Goal: Information Seeking & Learning: Learn about a topic

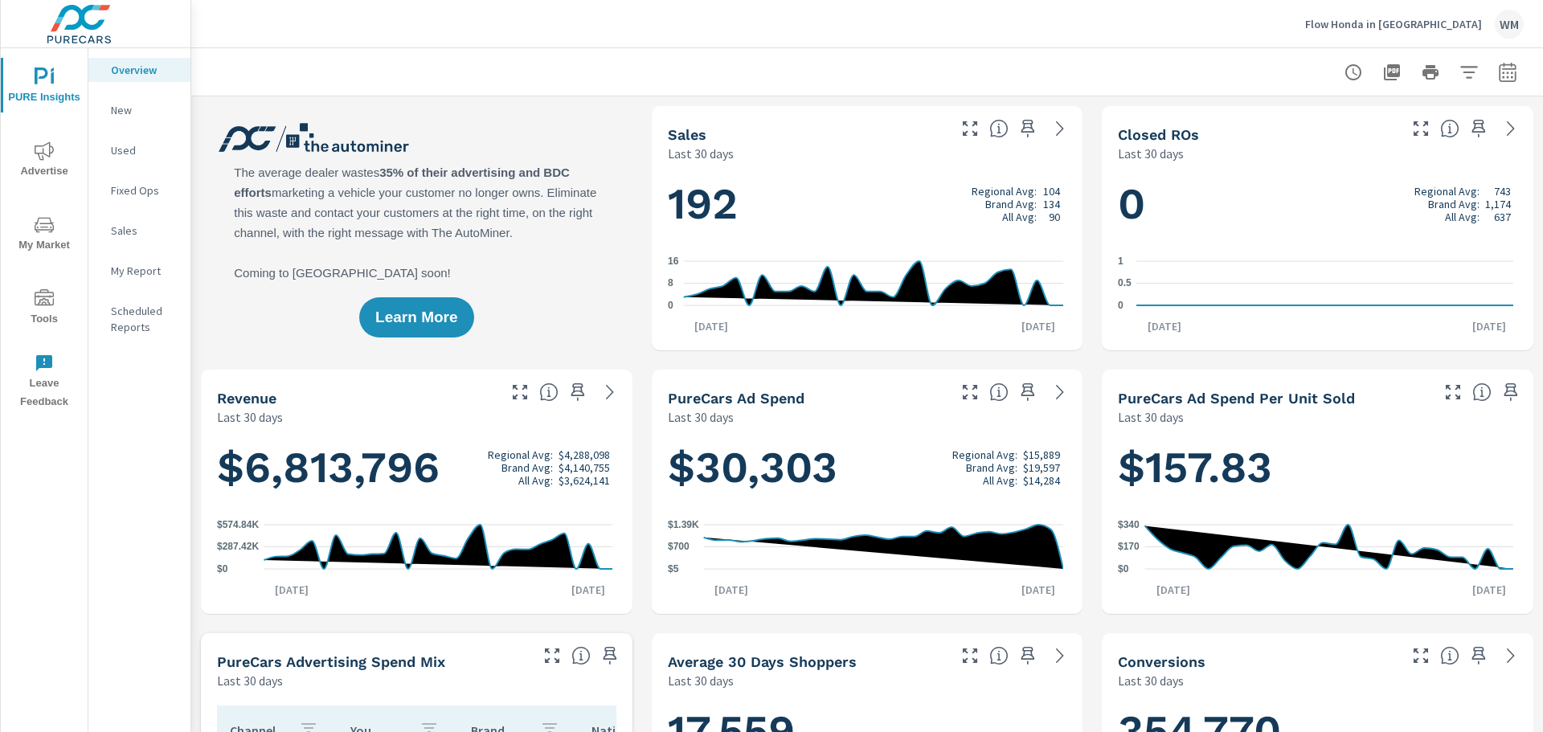
click at [56, 236] on span "My Market" at bounding box center [44, 234] width 77 height 39
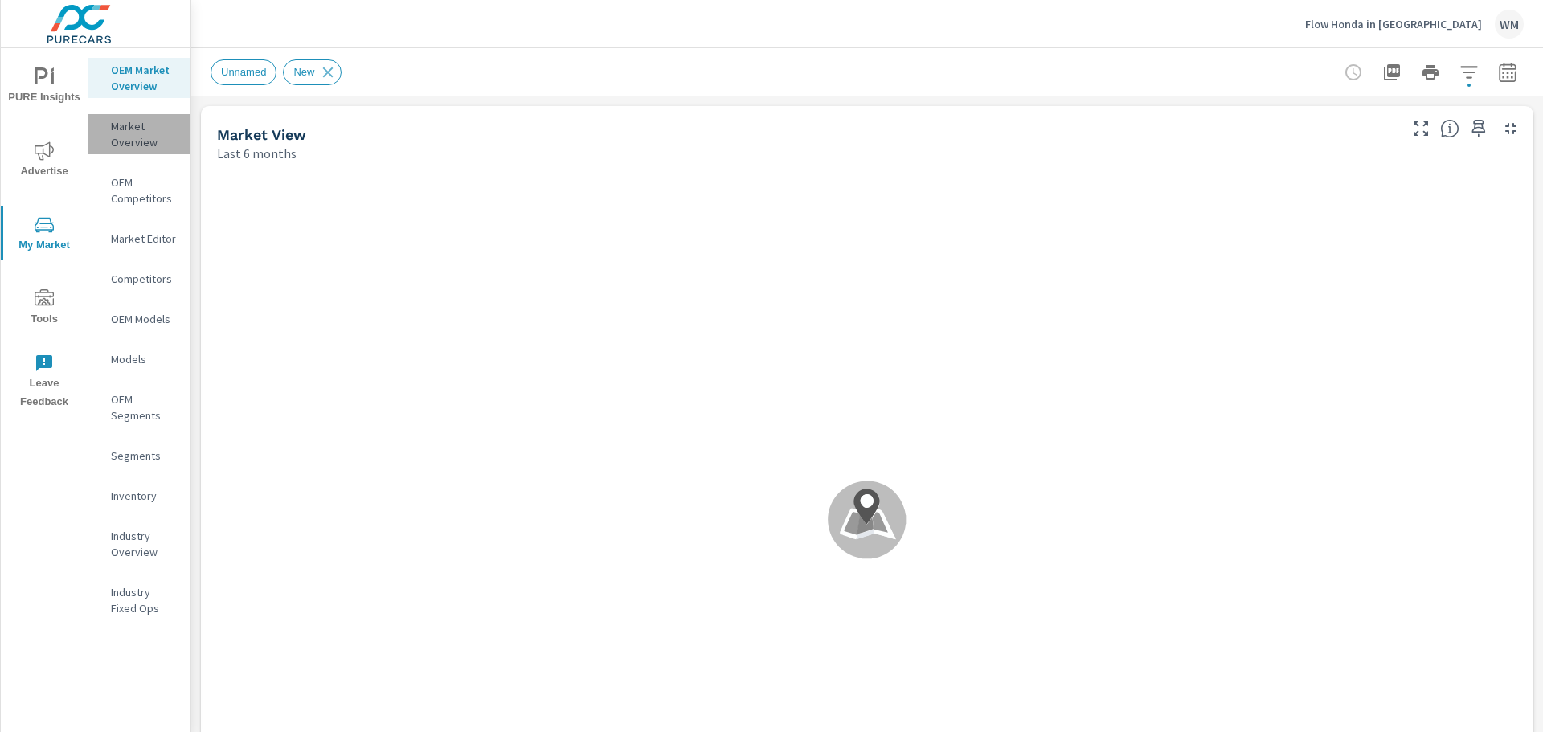
click at [145, 141] on p "Market Overview" at bounding box center [144, 134] width 67 height 32
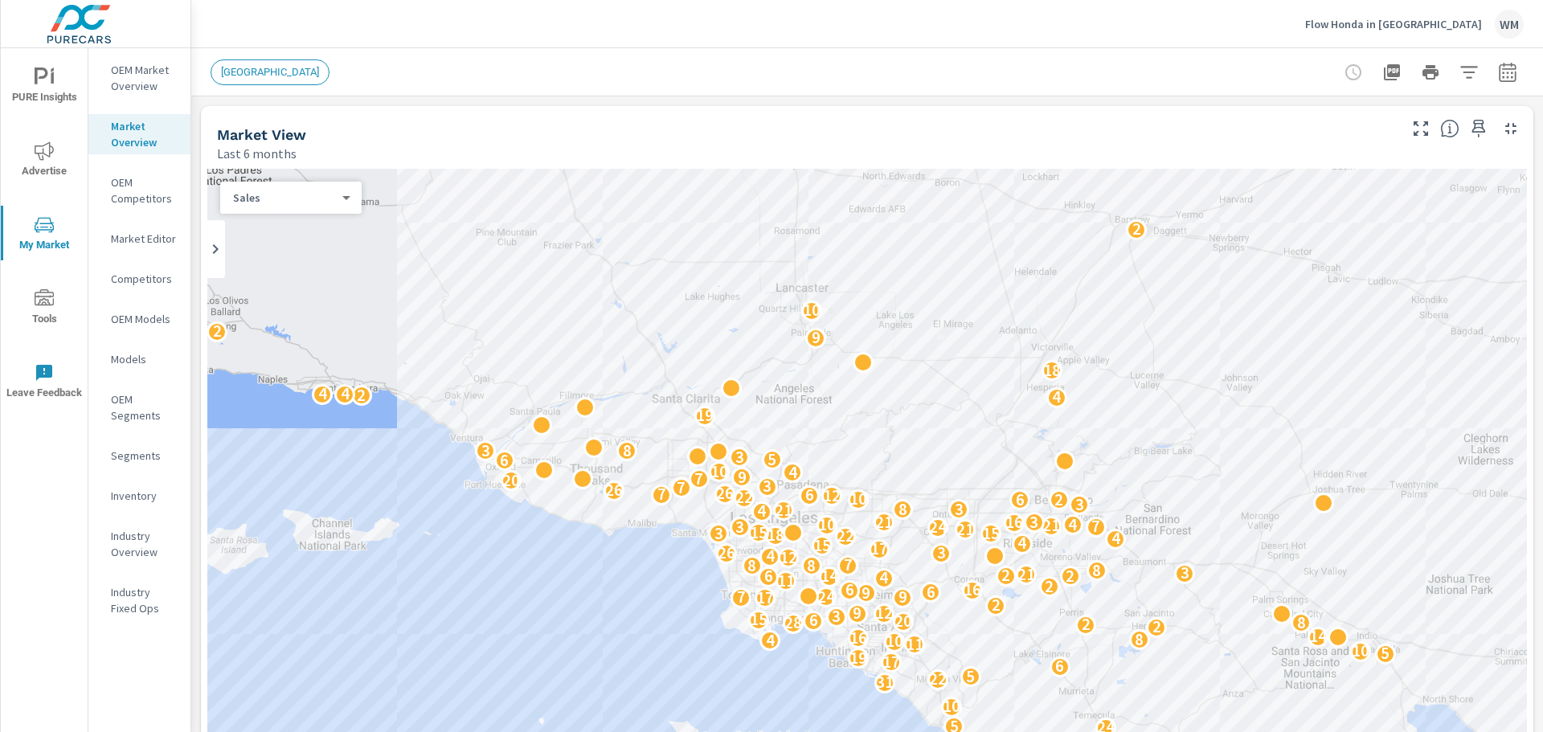
click at [259, 68] on span "LOS ANGELES" at bounding box center [269, 72] width 117 height 12
click at [1506, 77] on button "button" at bounding box center [1508, 72] width 32 height 32
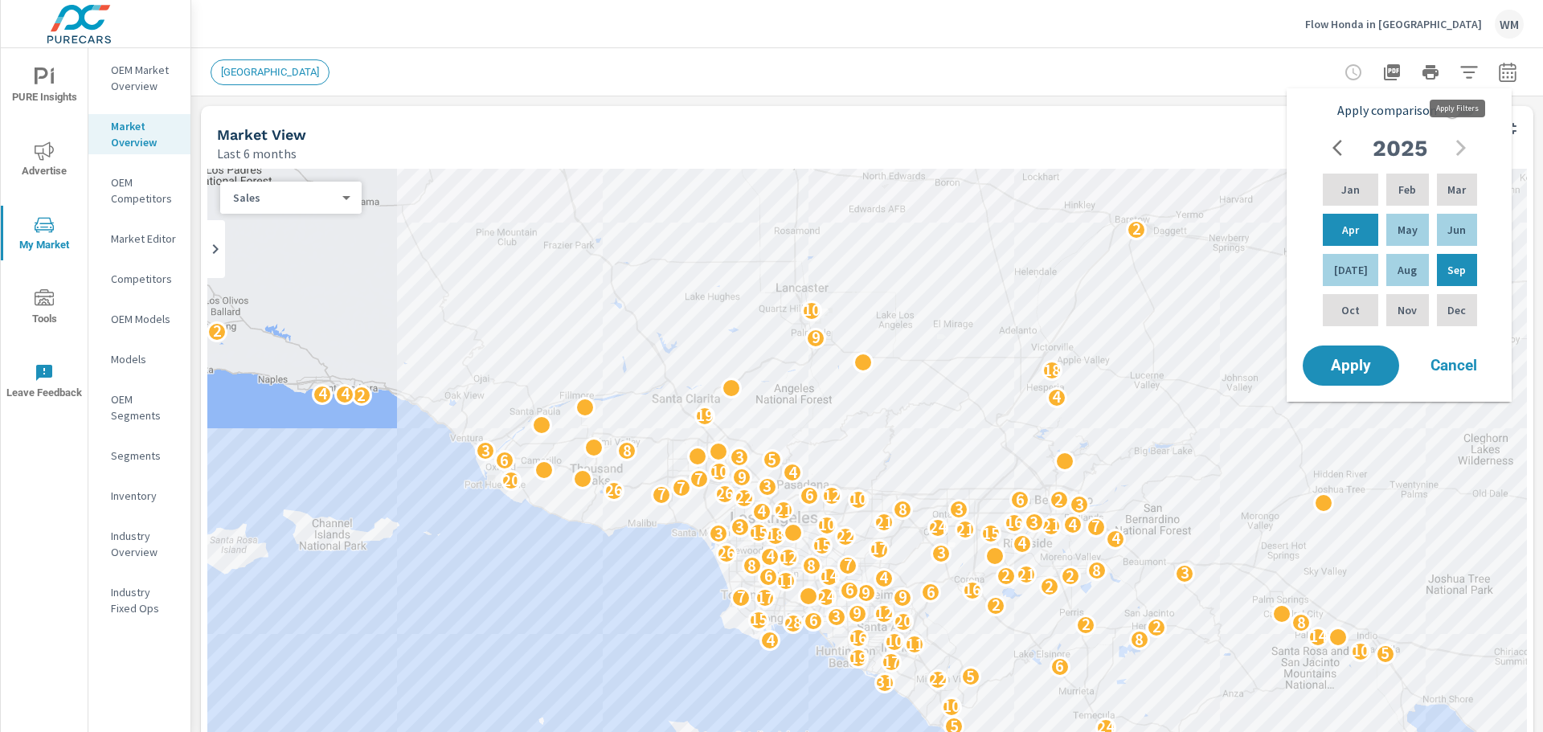
click at [1460, 75] on icon "button" at bounding box center [1469, 72] width 19 height 19
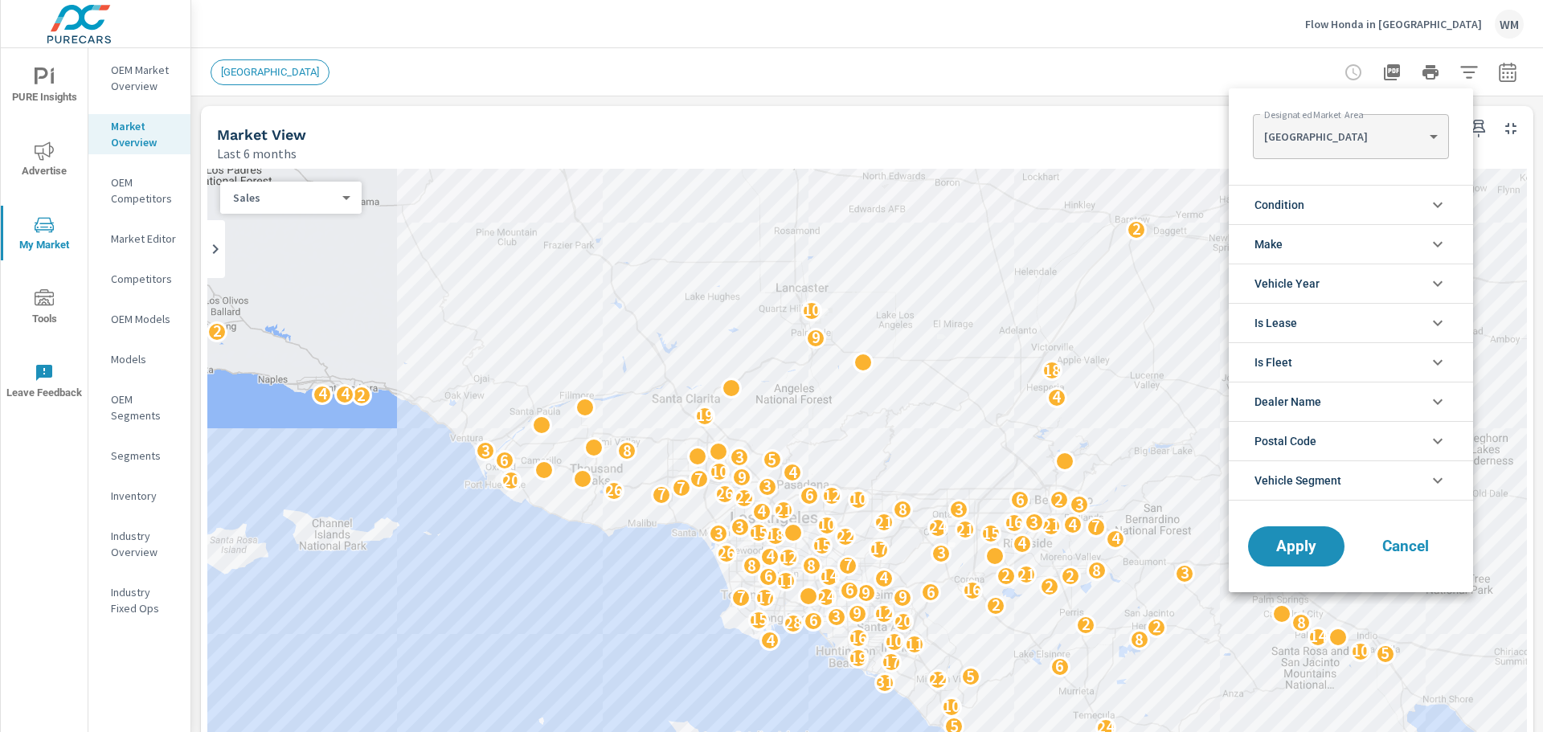
click at [1424, 148] on body "PURE Insights Advertise My Market Tools Leave Feedback OEM Market Overview Mark…" at bounding box center [771, 366] width 1543 height 732
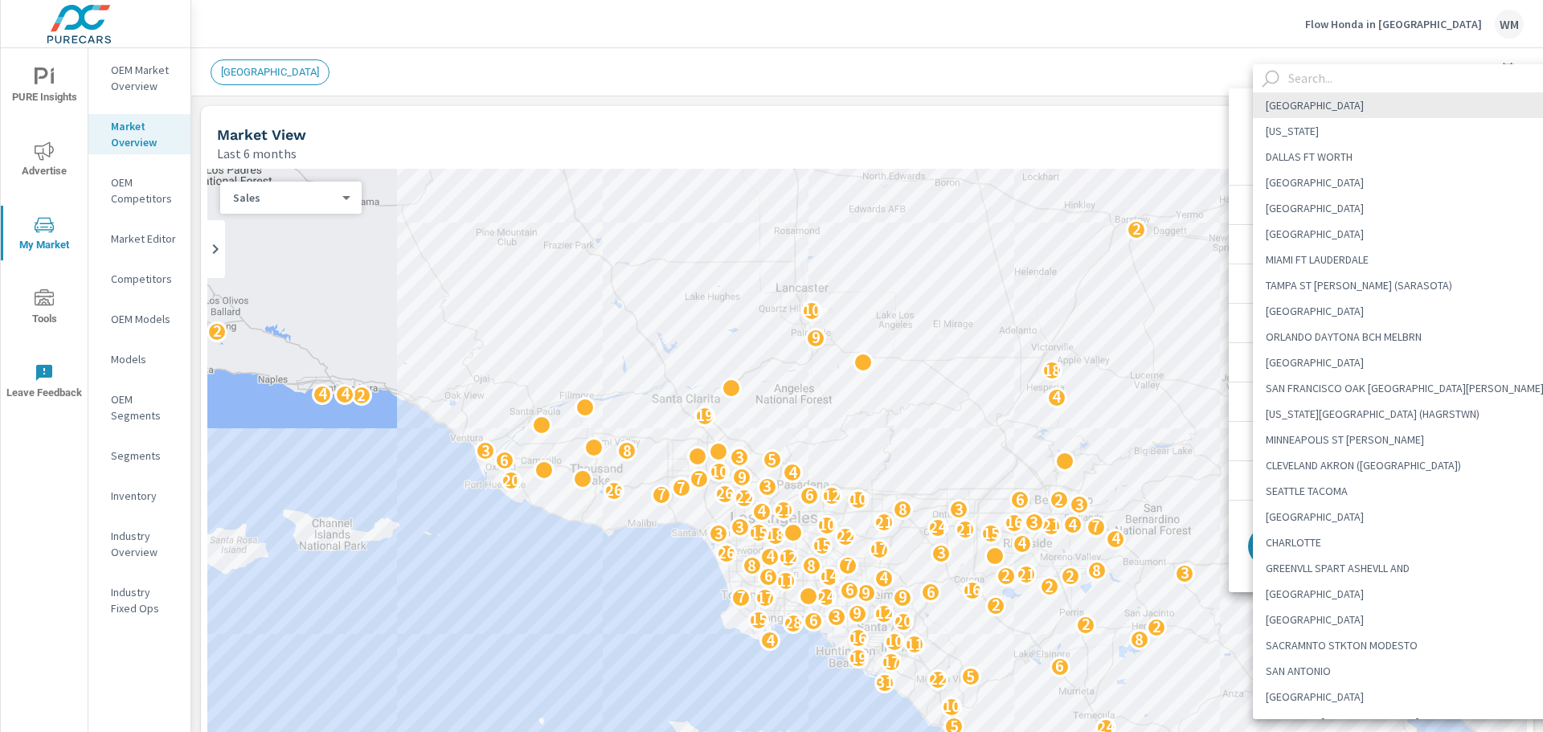
click at [1313, 74] on input "text" at bounding box center [1425, 78] width 287 height 28
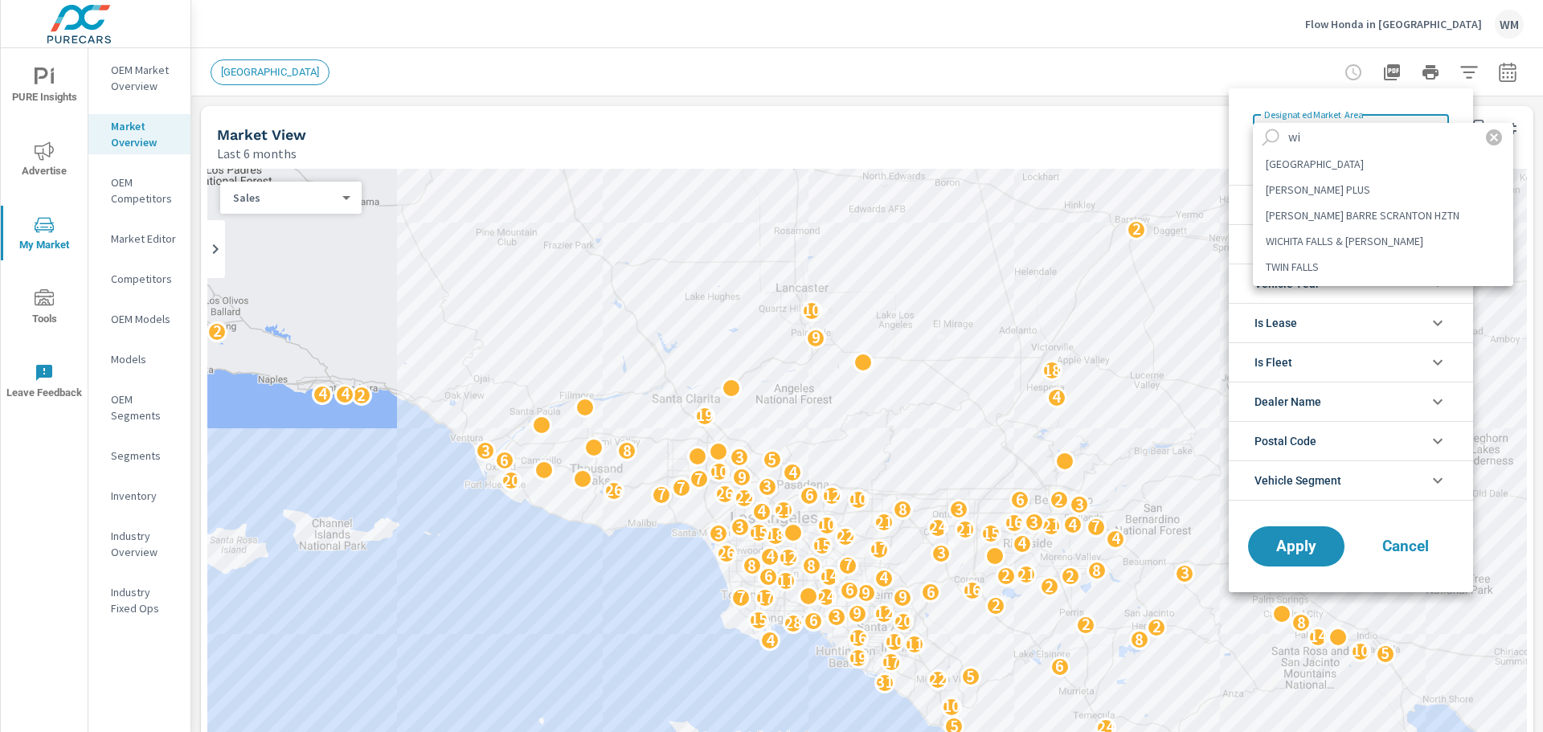
type input "w"
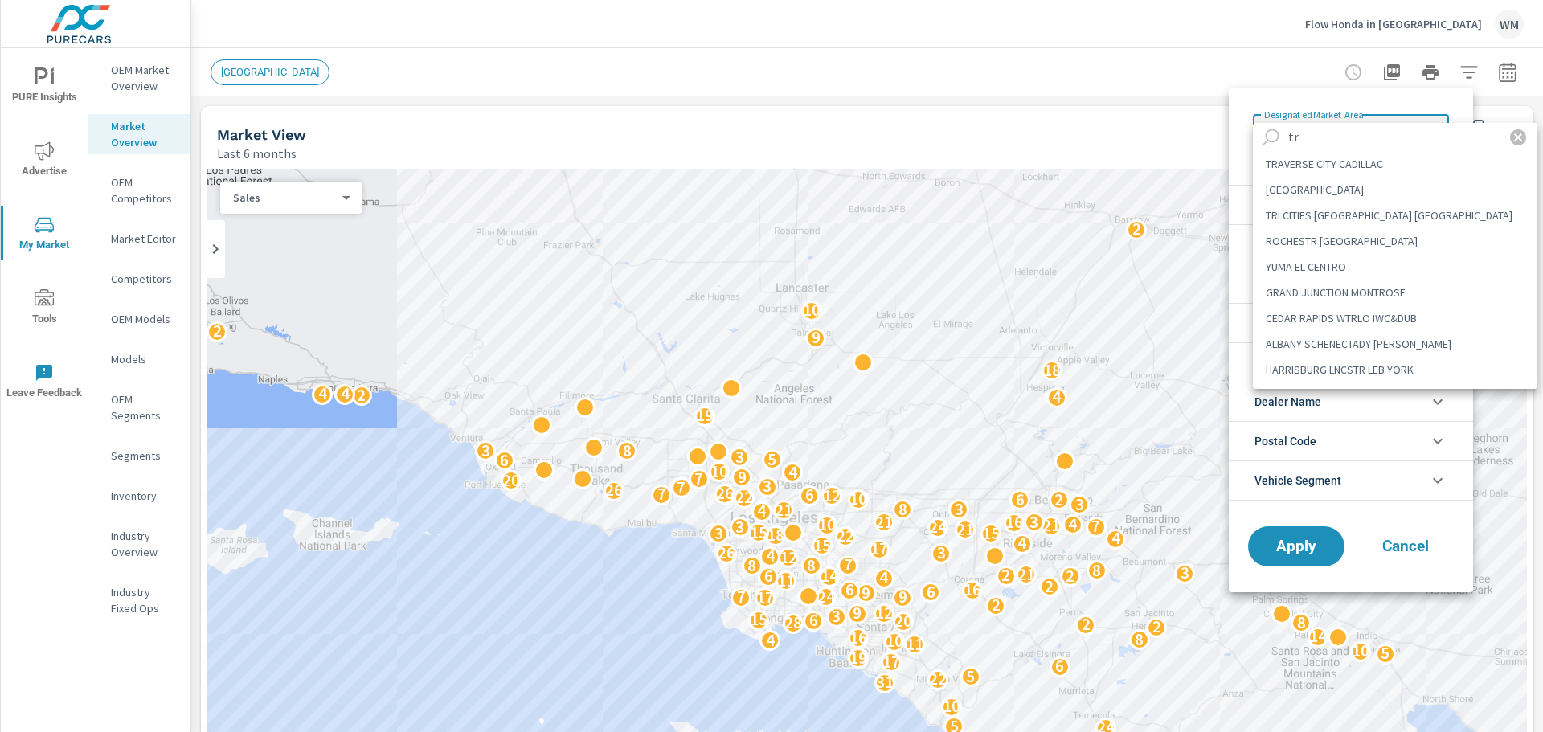
type input "t"
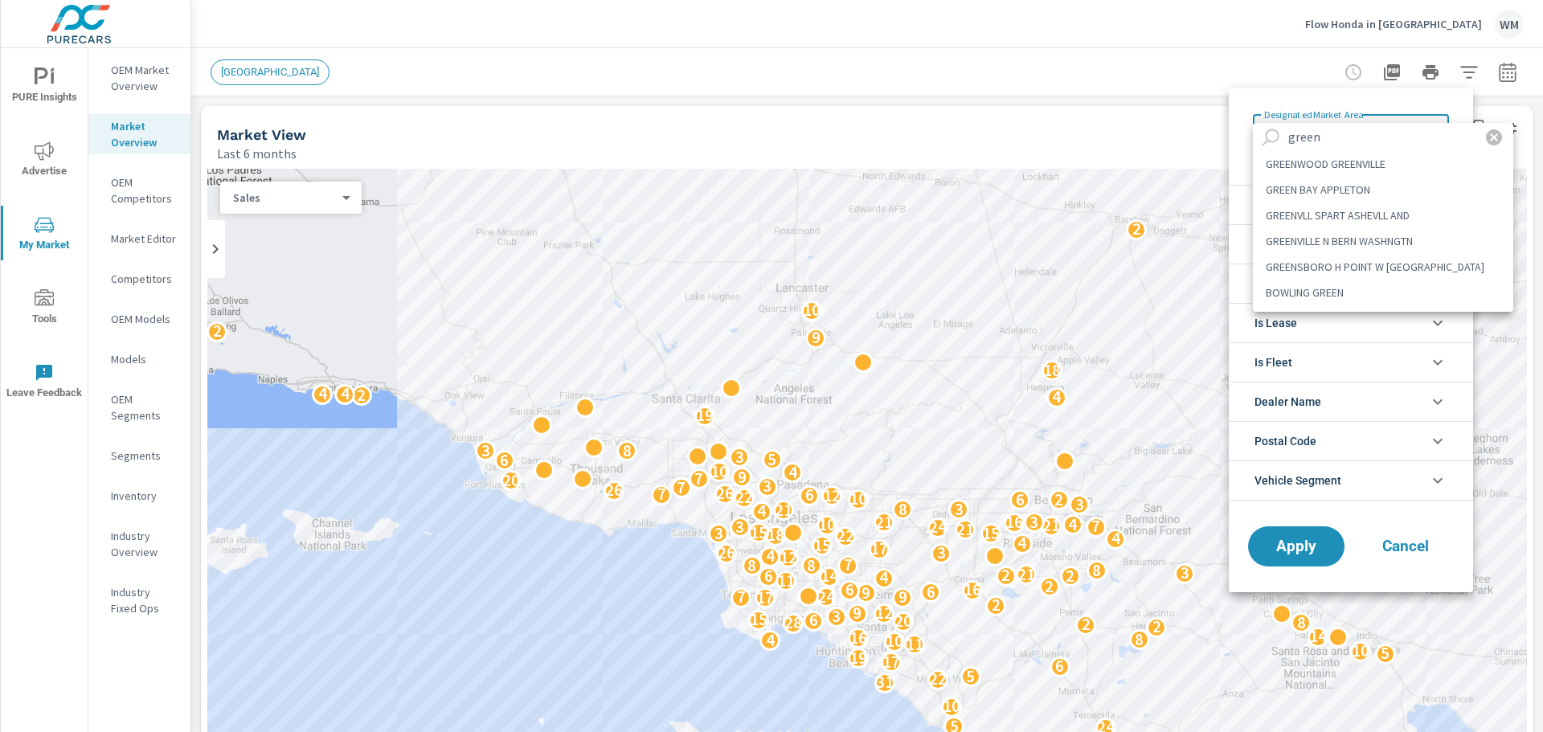
type input "green"
click at [1341, 260] on li "GREENSBORO H POINT W [GEOGRAPHIC_DATA]" at bounding box center [1383, 267] width 260 height 26
type Area "GREENSBORO H POINT W [GEOGRAPHIC_DATA]"
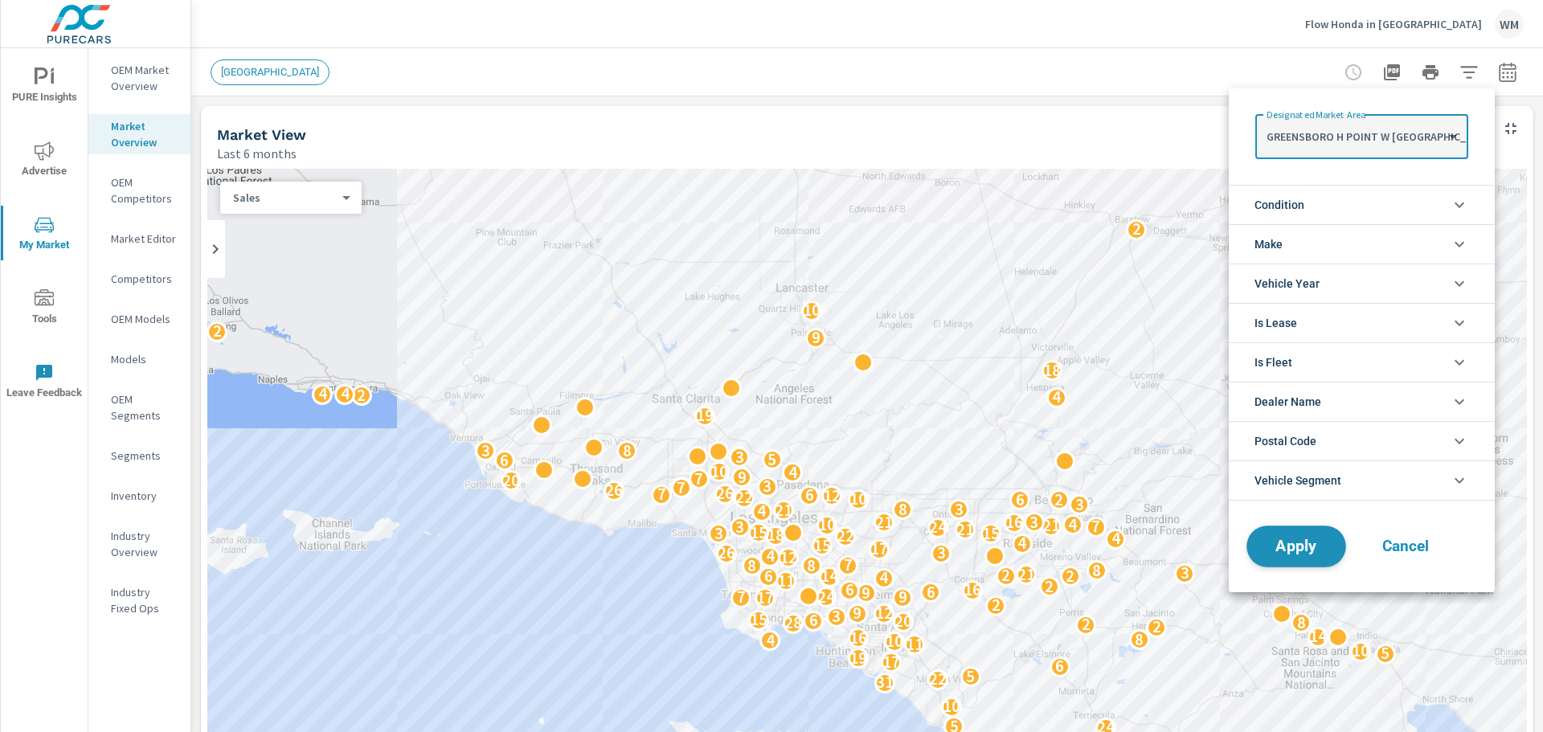
click at [1309, 547] on span "Apply" at bounding box center [1297, 546] width 66 height 15
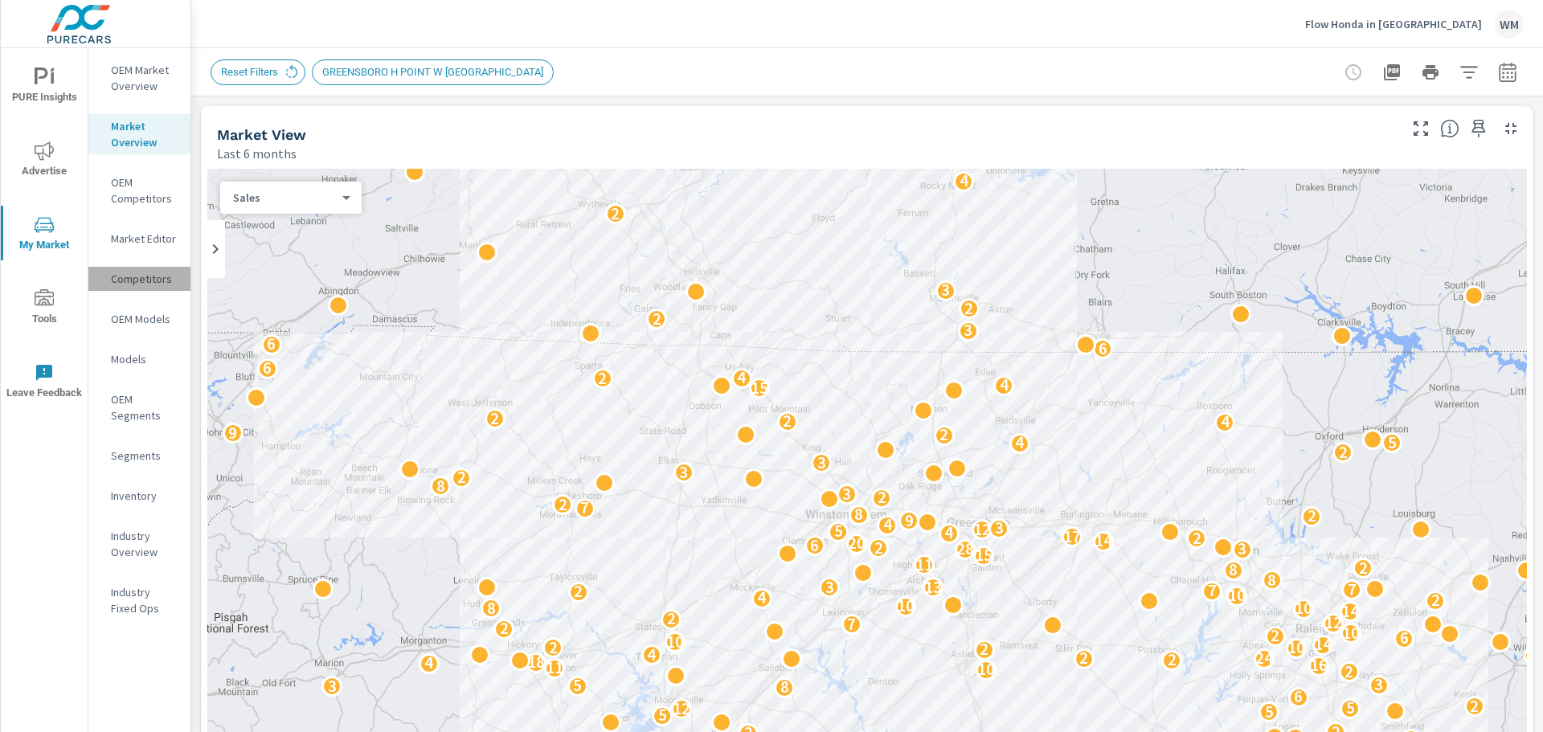
click at [153, 281] on p "Competitors" at bounding box center [144, 279] width 67 height 16
click at [137, 150] on div "Market Overview" at bounding box center [139, 134] width 102 height 40
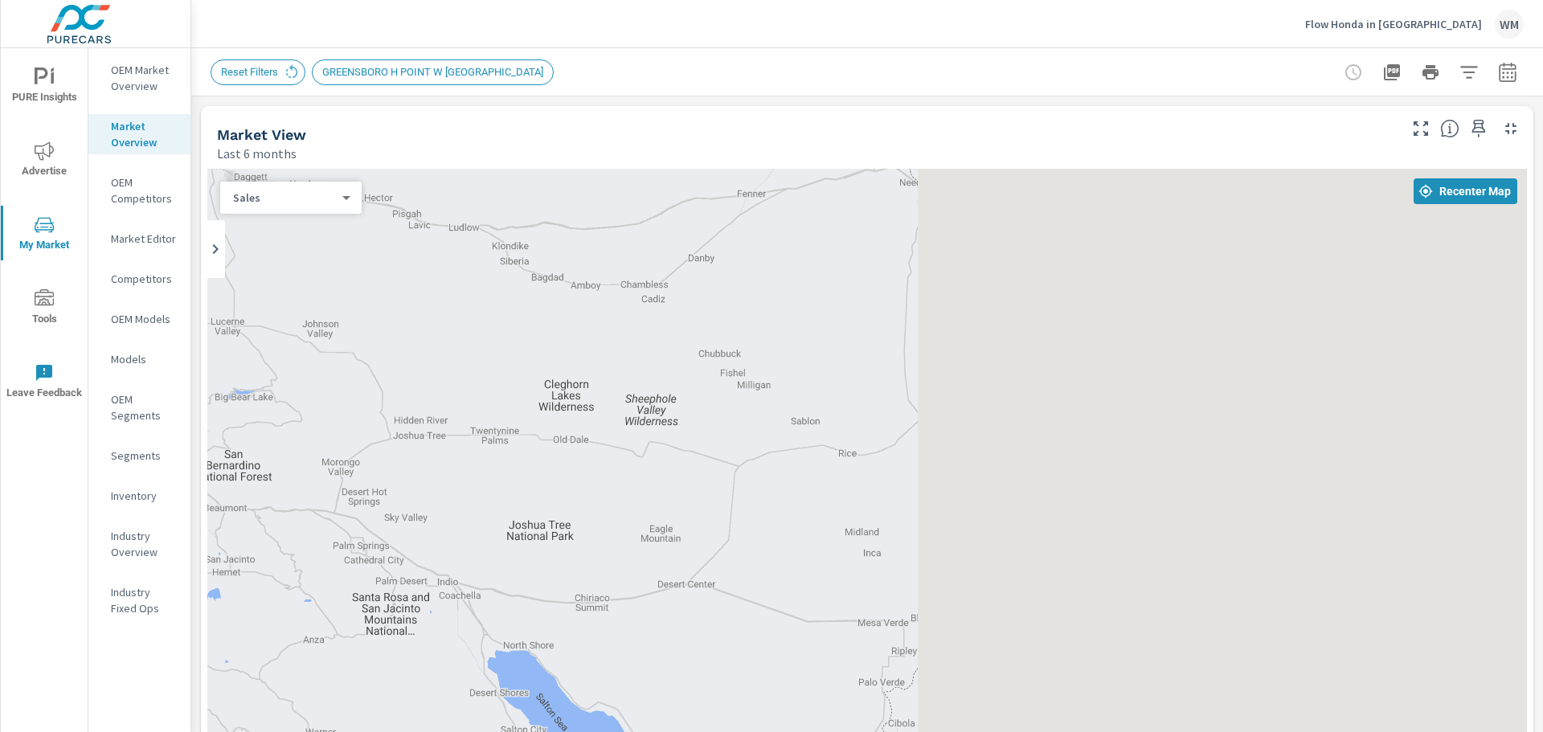
drag, startPoint x: 1211, startPoint y: 453, endPoint x: 223, endPoint y: 383, distance: 989.6
click at [210, 393] on div "2 2" at bounding box center [867, 495] width 1320 height 653
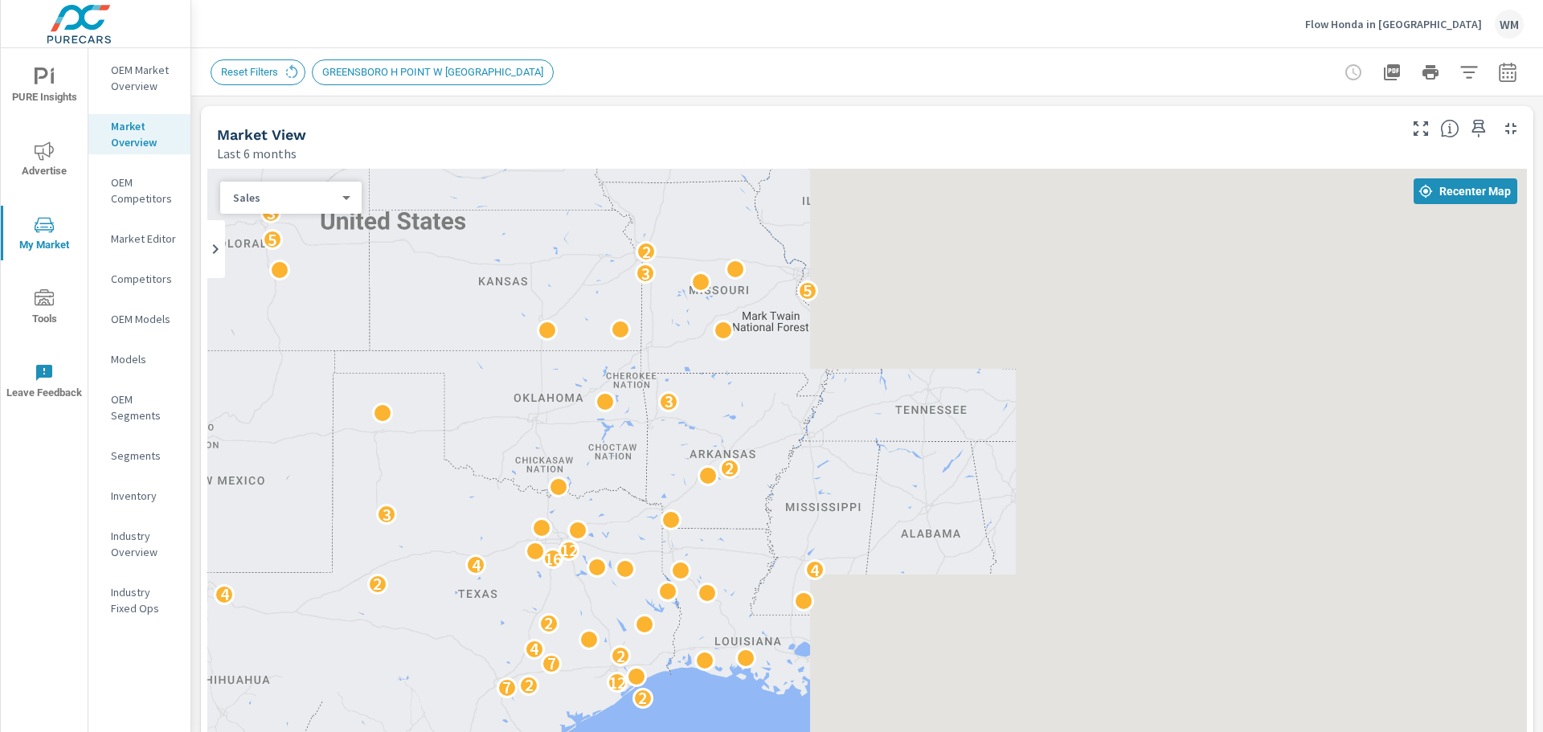
drag, startPoint x: 1383, startPoint y: 510, endPoint x: 104, endPoint y: 581, distance: 1280.9
click at [104, 581] on div "PURE Insights Advertise My Market Tools Leave Feedback OEM Market Overview Mark…" at bounding box center [771, 366] width 1543 height 732
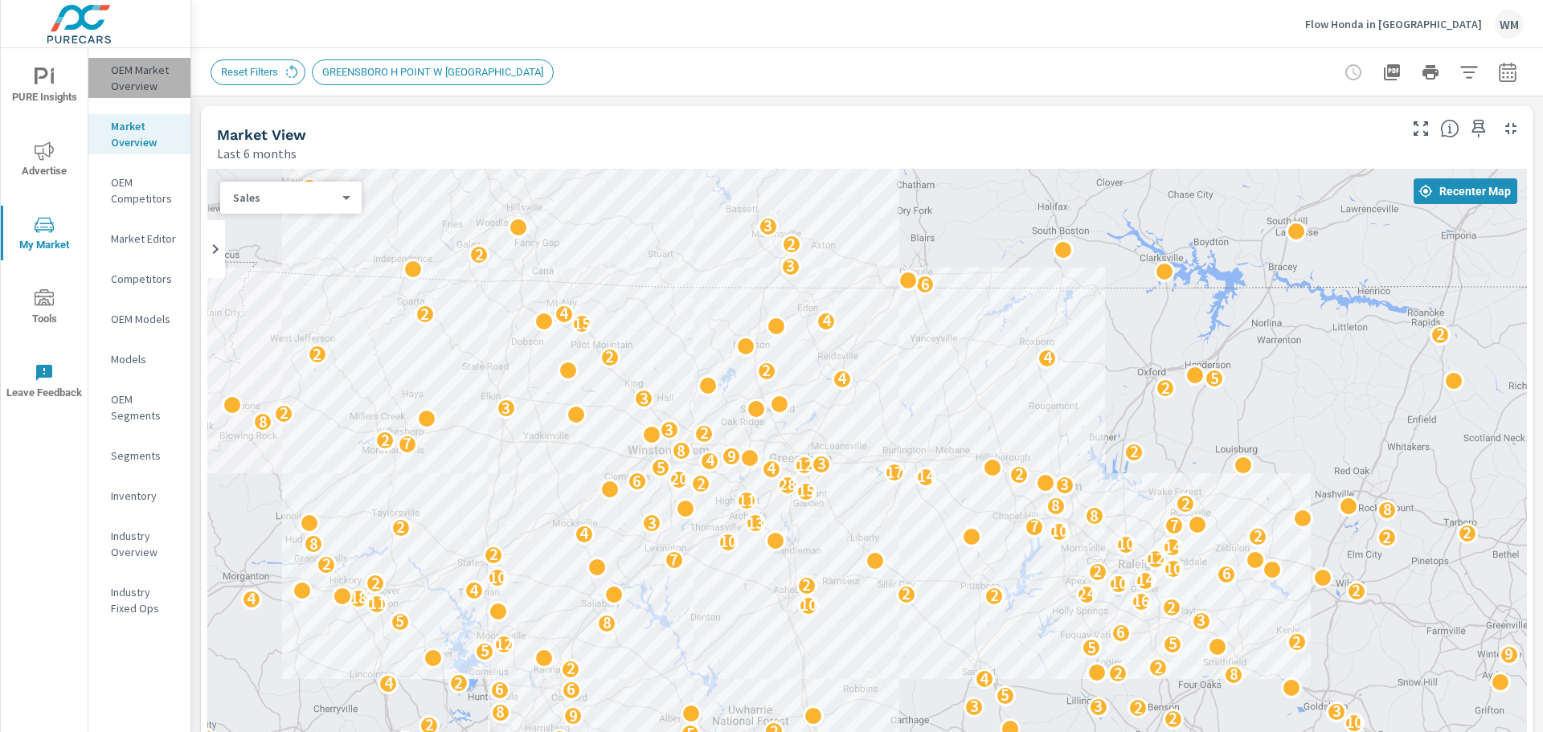
click at [132, 77] on p "OEM Market Overview" at bounding box center [144, 78] width 67 height 32
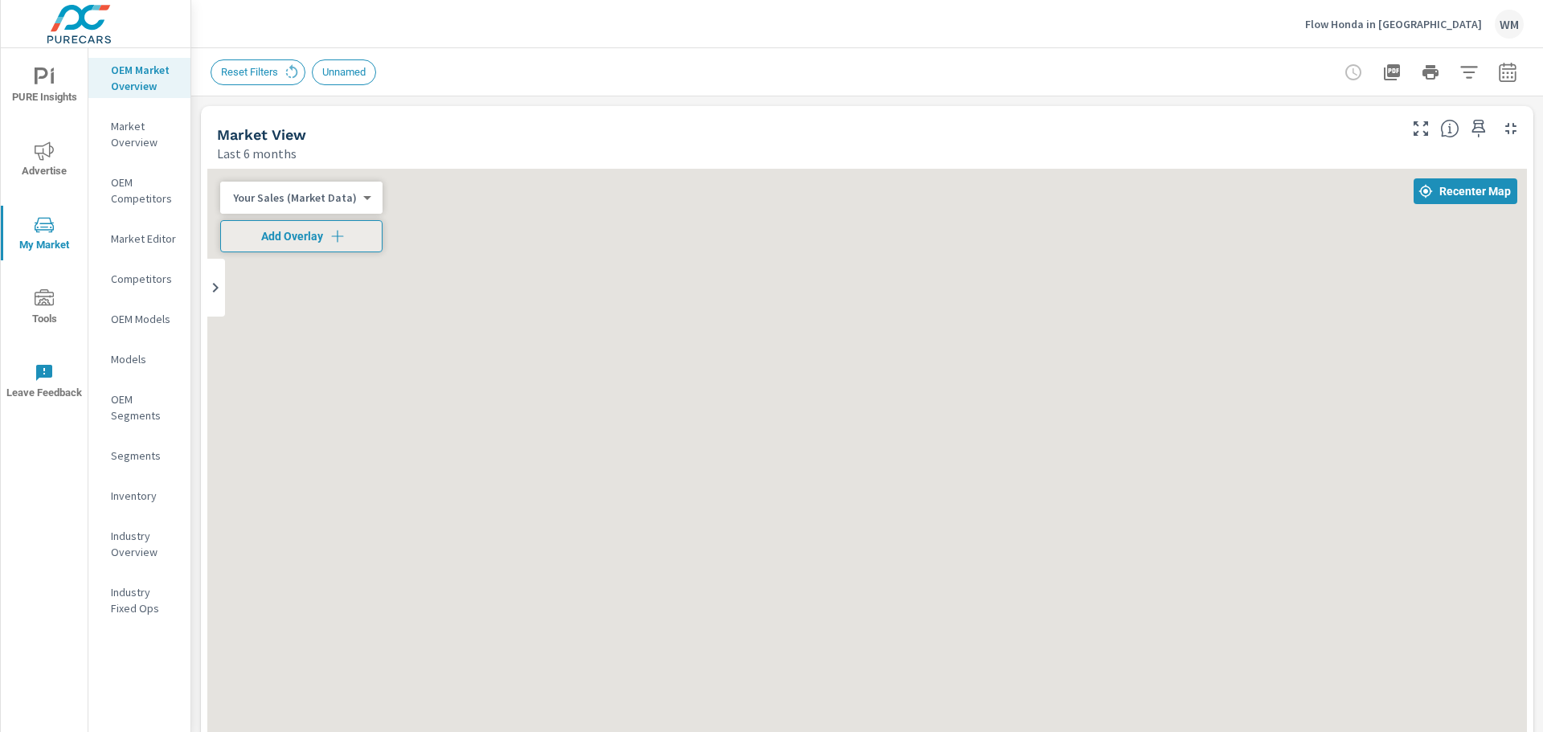
scroll to position [723, 0]
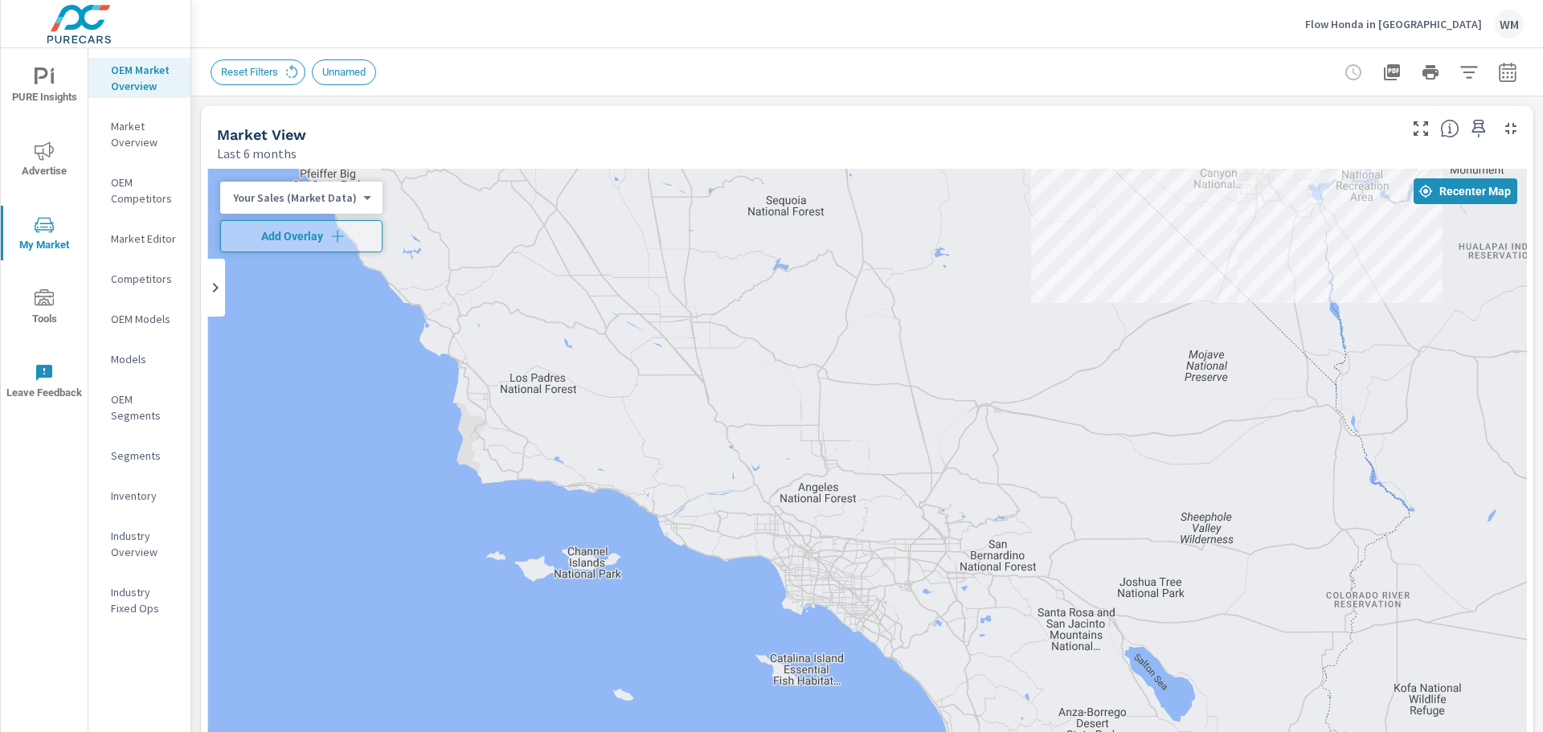
click at [339, 69] on span "Unnamed" at bounding box center [344, 72] width 63 height 12
click at [288, 72] on icon at bounding box center [292, 73] width 18 height 18
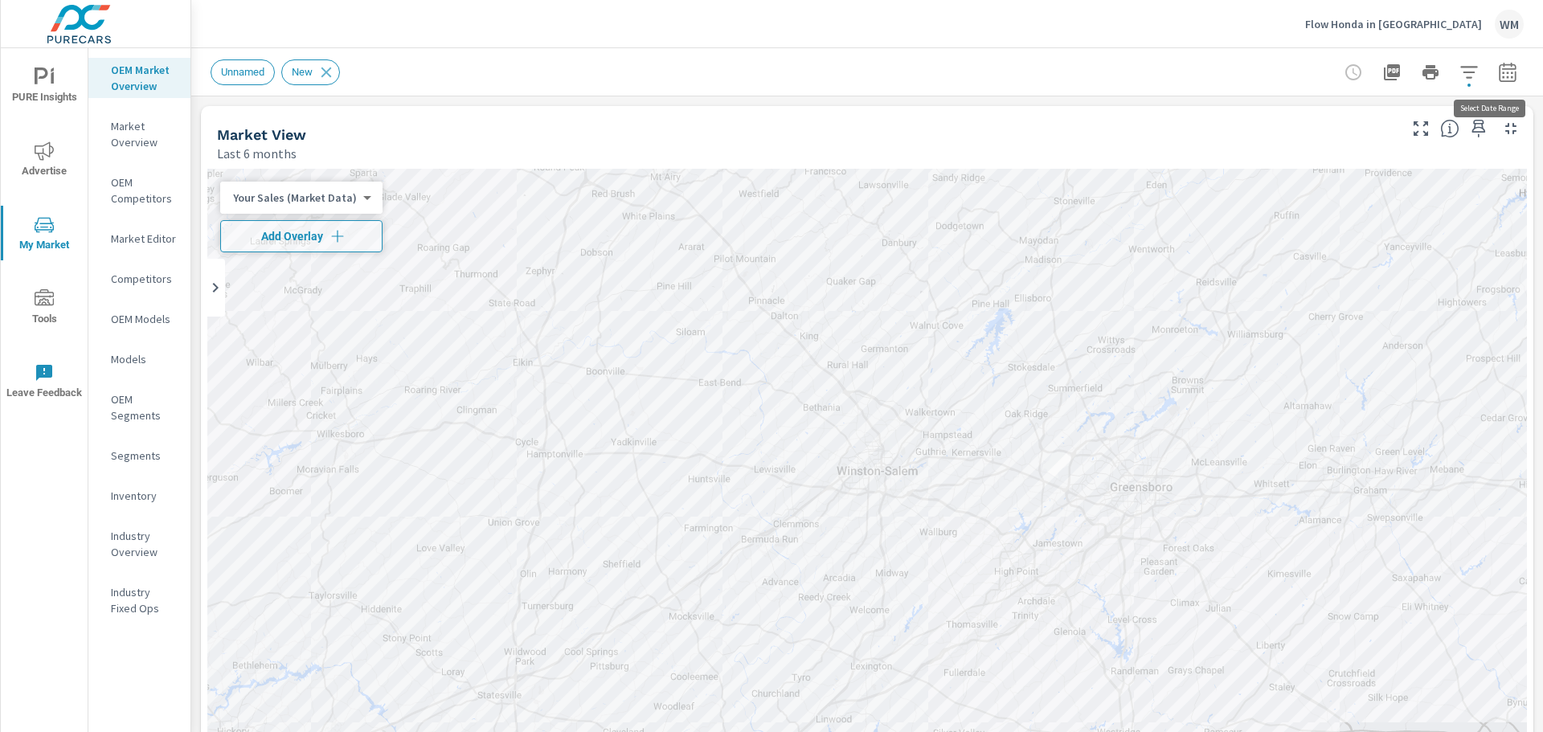
click at [1498, 63] on icon "button" at bounding box center [1507, 72] width 19 height 19
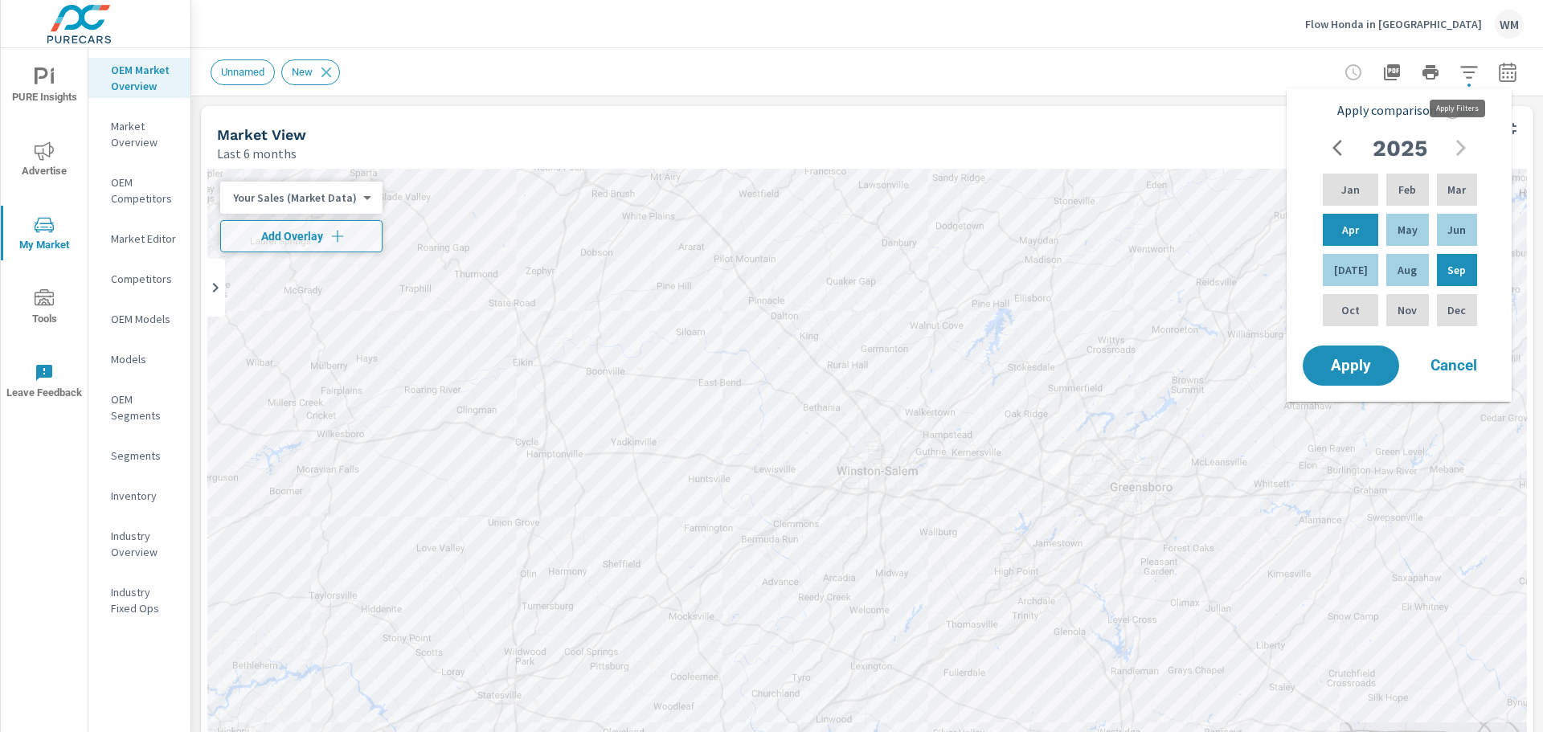
click at [1460, 69] on icon "button" at bounding box center [1469, 72] width 19 height 19
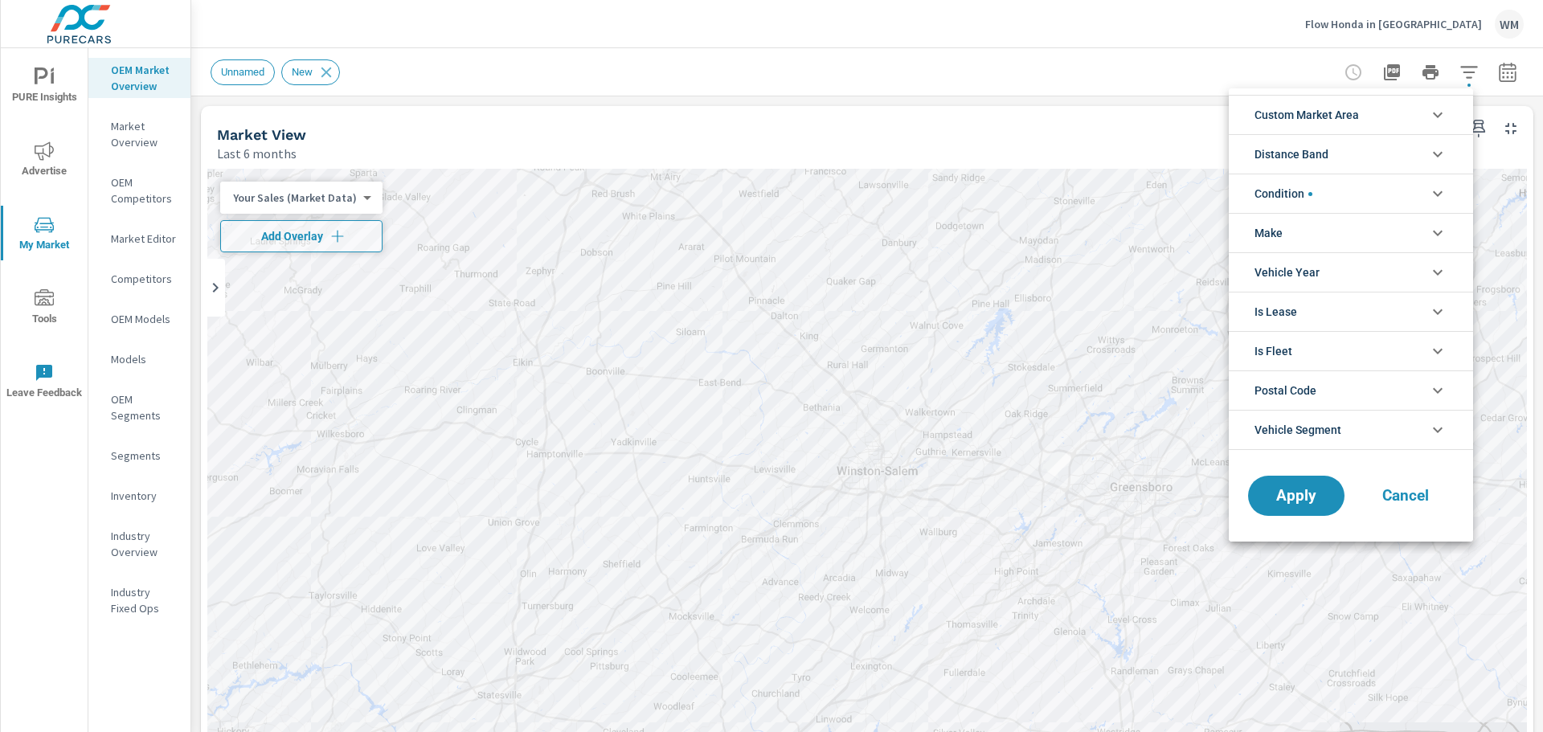
click at [1347, 111] on span "Custom Market Area" at bounding box center [1307, 115] width 104 height 39
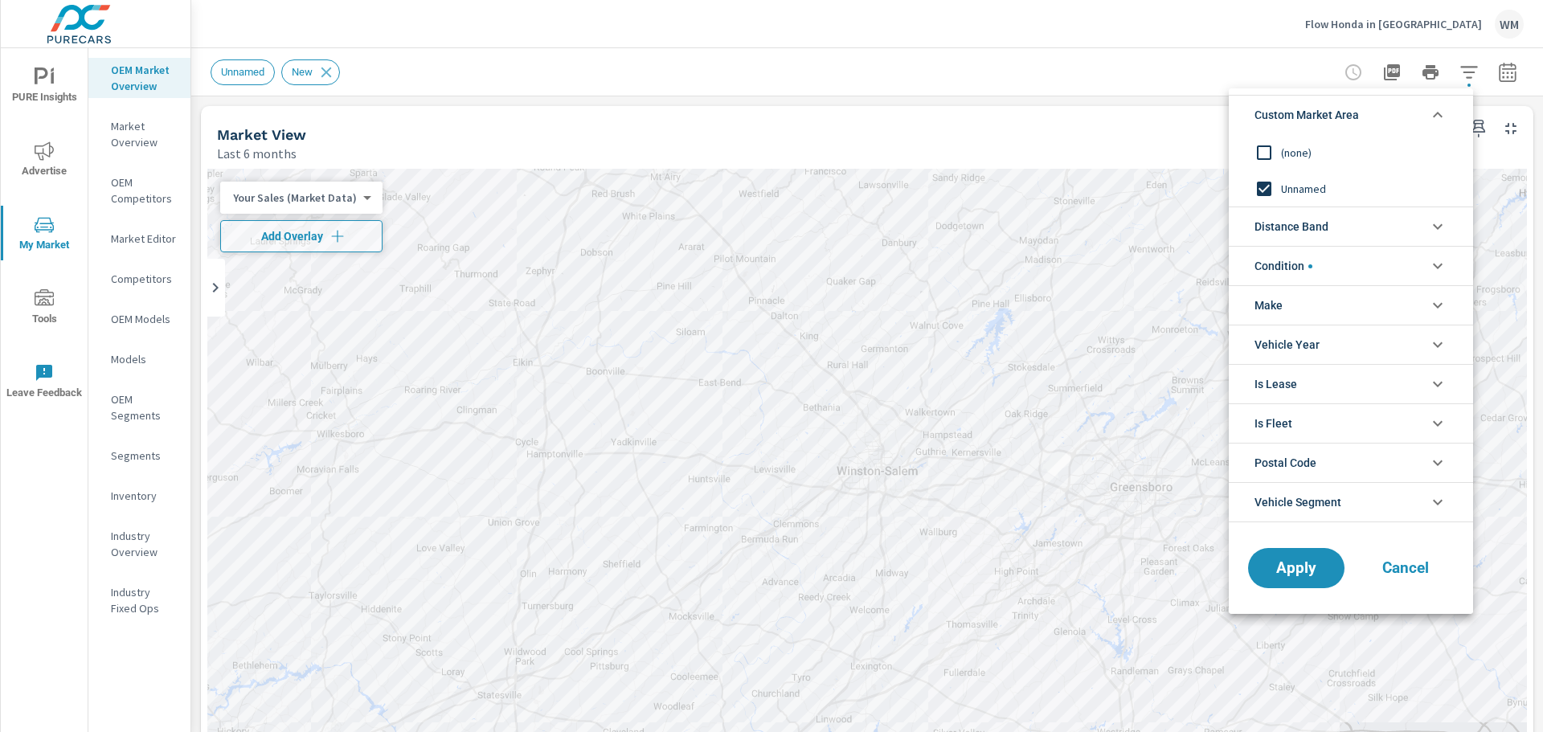
click at [1269, 181] on input "filter options" at bounding box center [1265, 189] width 34 height 34
click at [1272, 157] on input "filter options" at bounding box center [1265, 153] width 34 height 34
click at [1291, 563] on span "Apply" at bounding box center [1297, 568] width 66 height 15
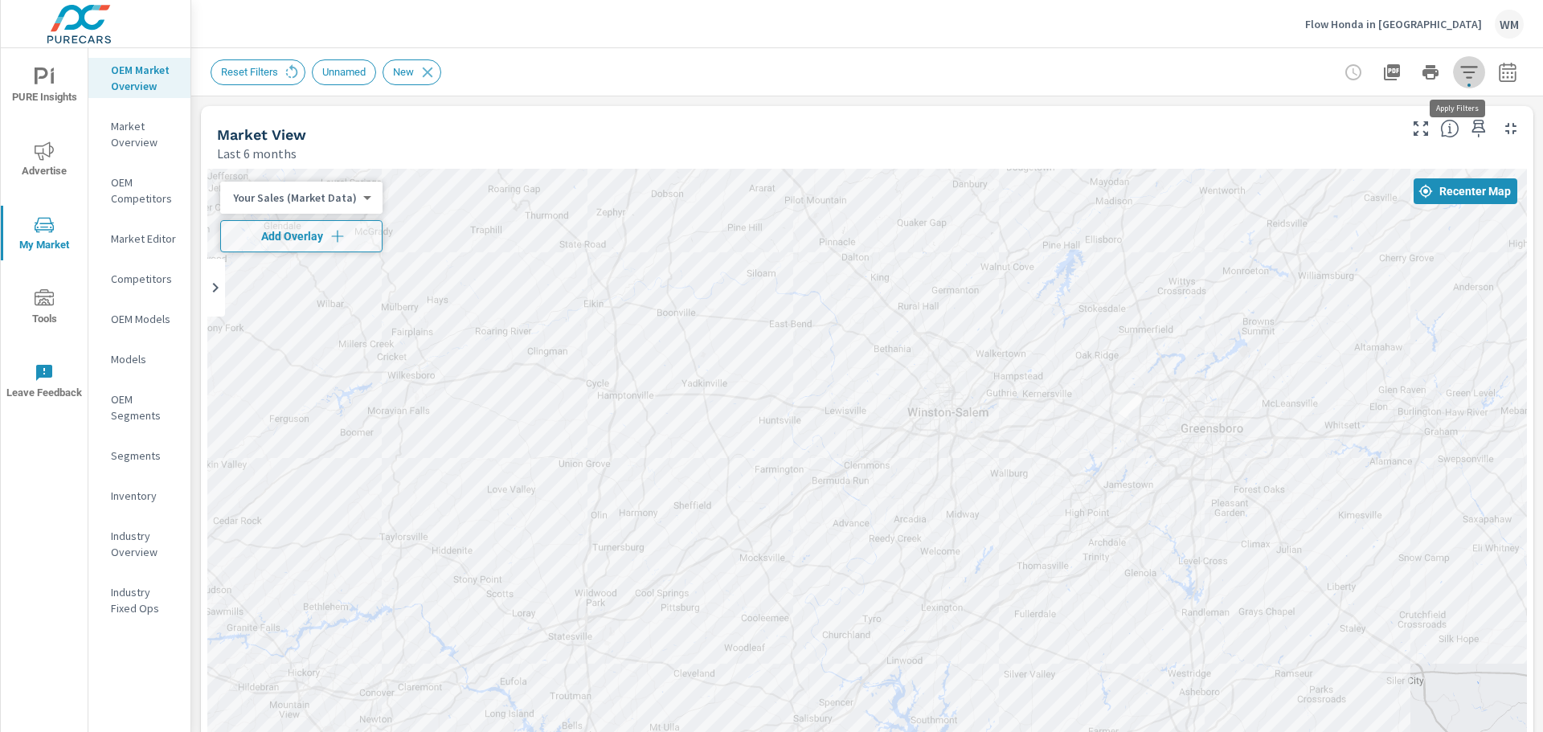
click at [1469, 74] on button "button" at bounding box center [1469, 72] width 32 height 32
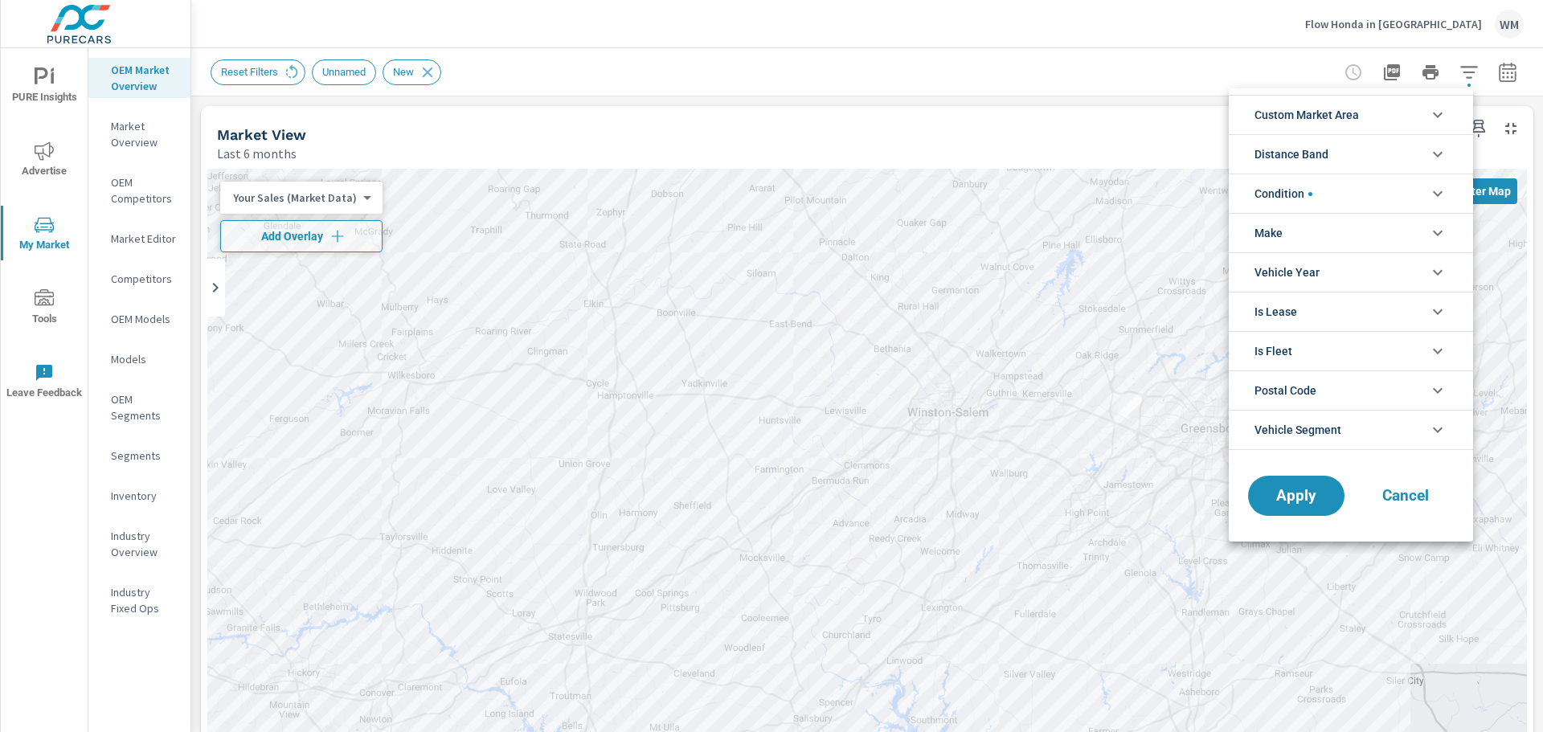
click at [1355, 124] on span "Custom Market Area" at bounding box center [1307, 115] width 104 height 39
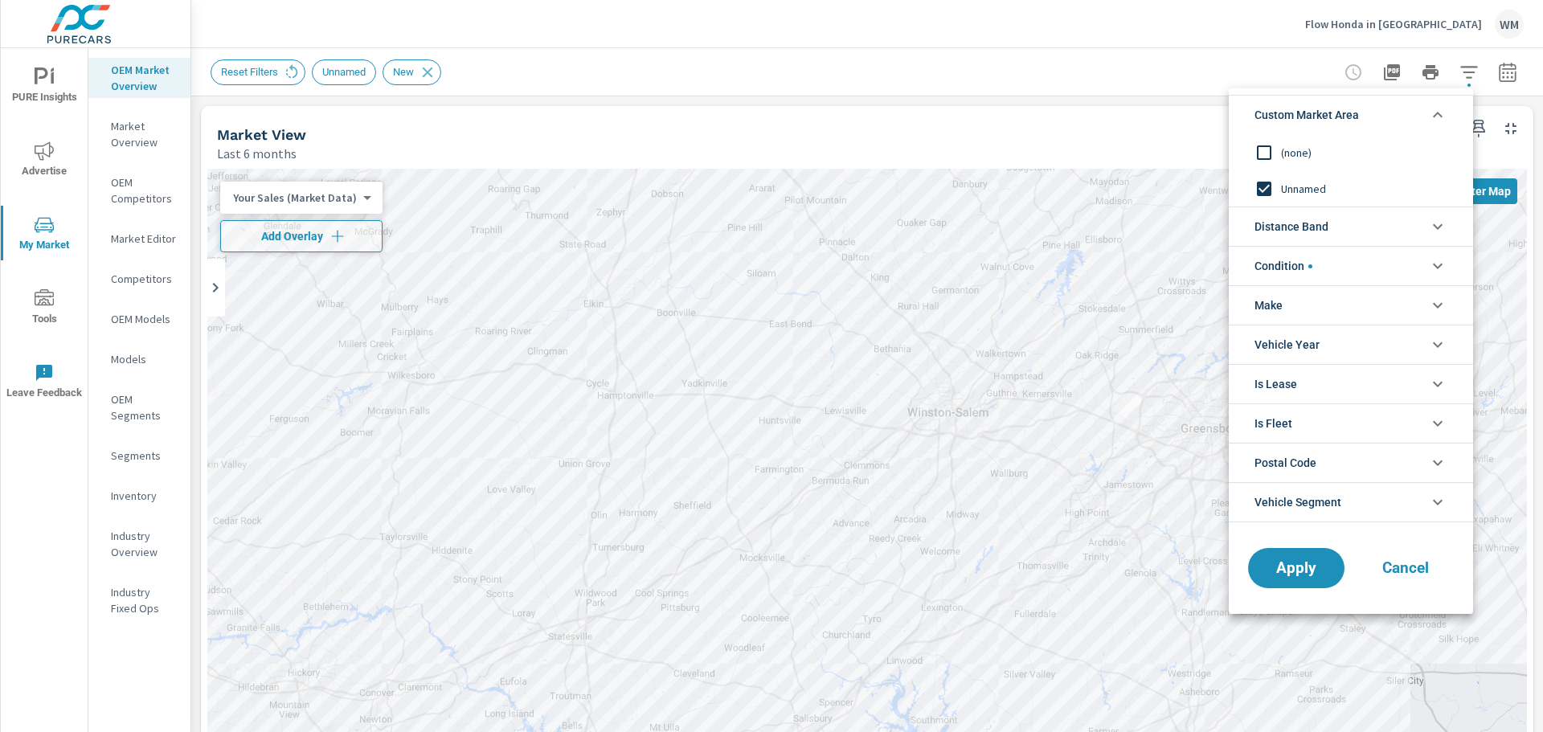
click at [1355, 124] on span "Custom Market Area" at bounding box center [1307, 115] width 104 height 39
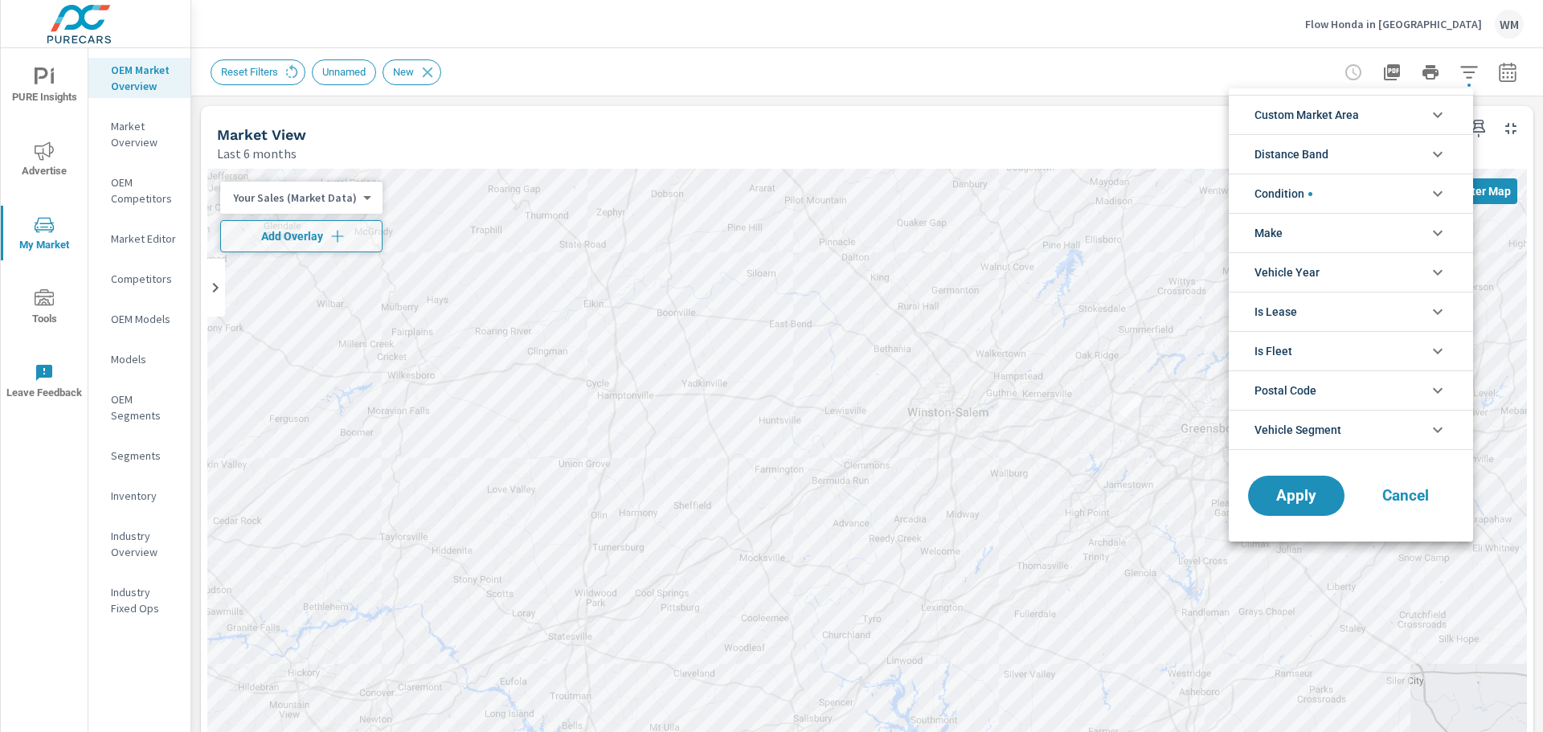
click at [1346, 203] on li "Condition" at bounding box center [1351, 193] width 244 height 39
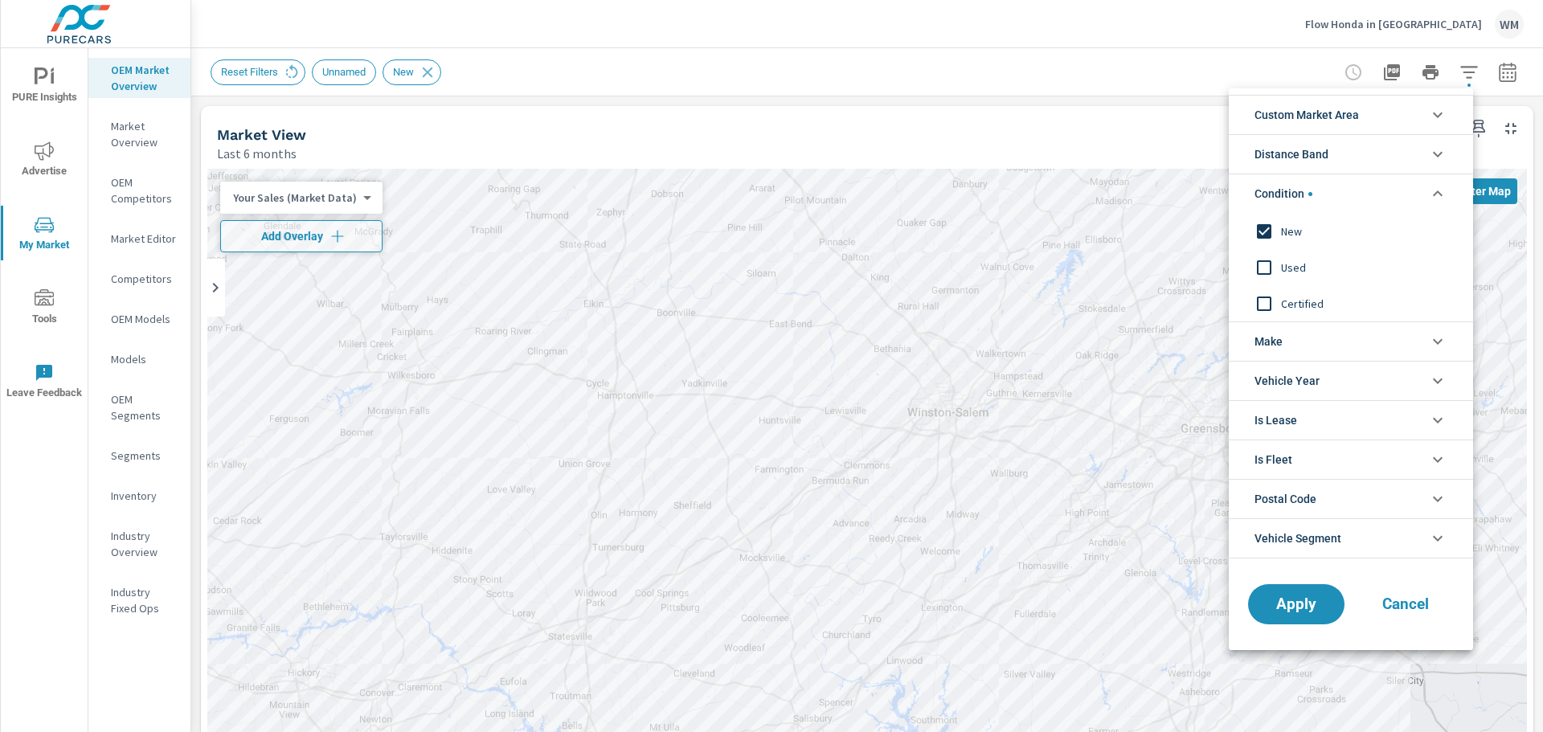
click at [1346, 203] on li "Condition" at bounding box center [1351, 193] width 244 height 39
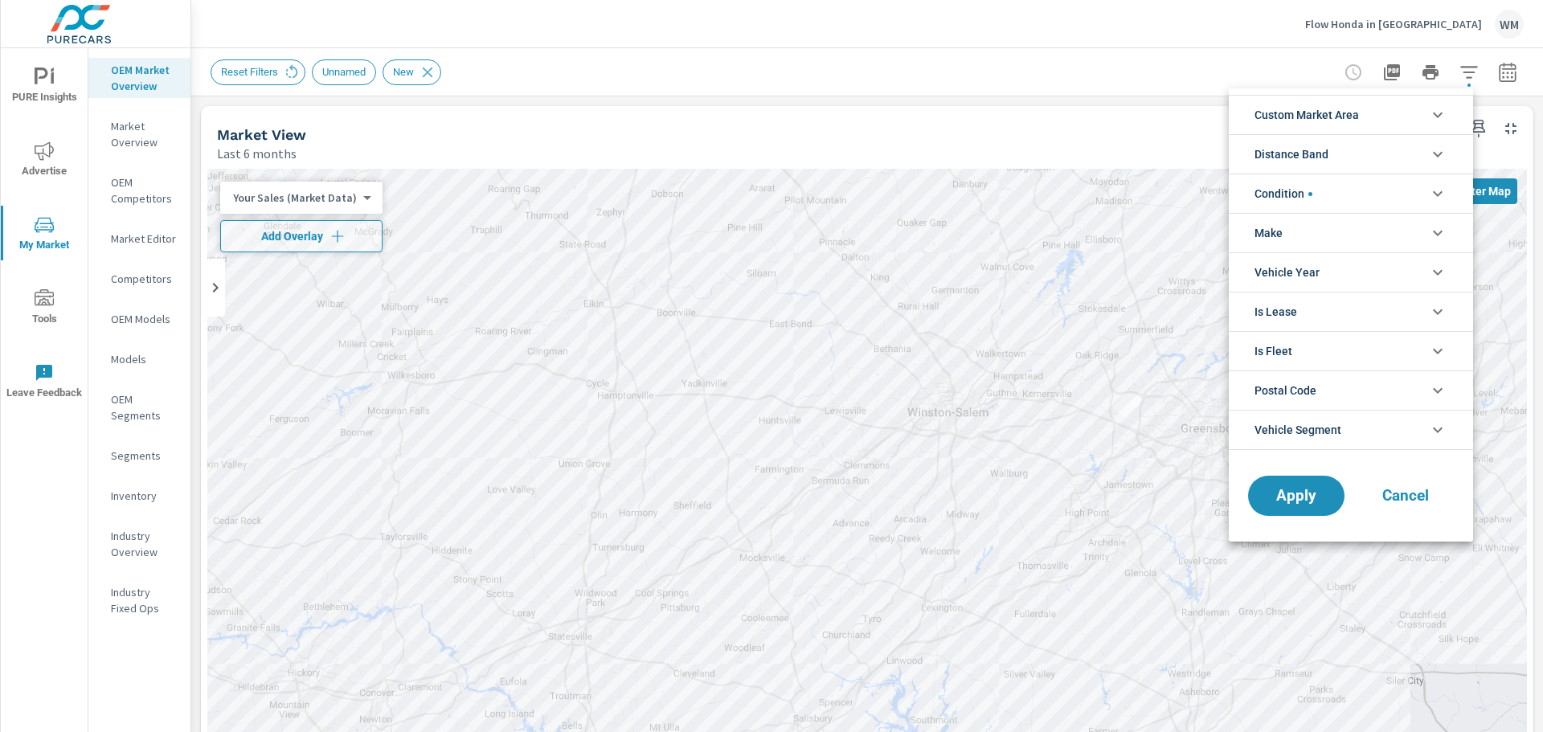
click at [1345, 145] on li "Distance Band" at bounding box center [1351, 153] width 244 height 39
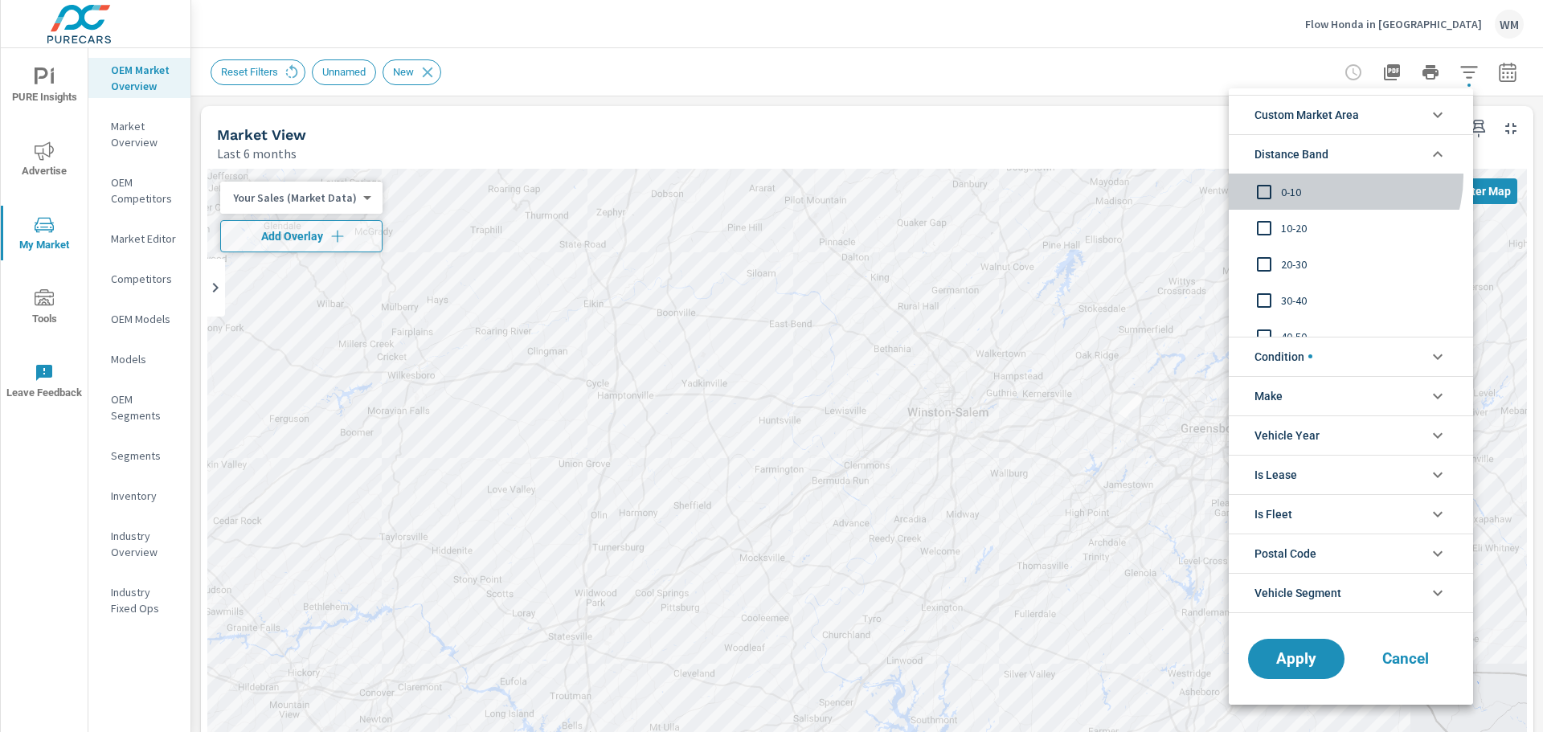
click at [1327, 176] on div "0-10" at bounding box center [1349, 192] width 241 height 36
click at [1322, 170] on span "Distance Band" at bounding box center [1296, 154] width 82 height 39
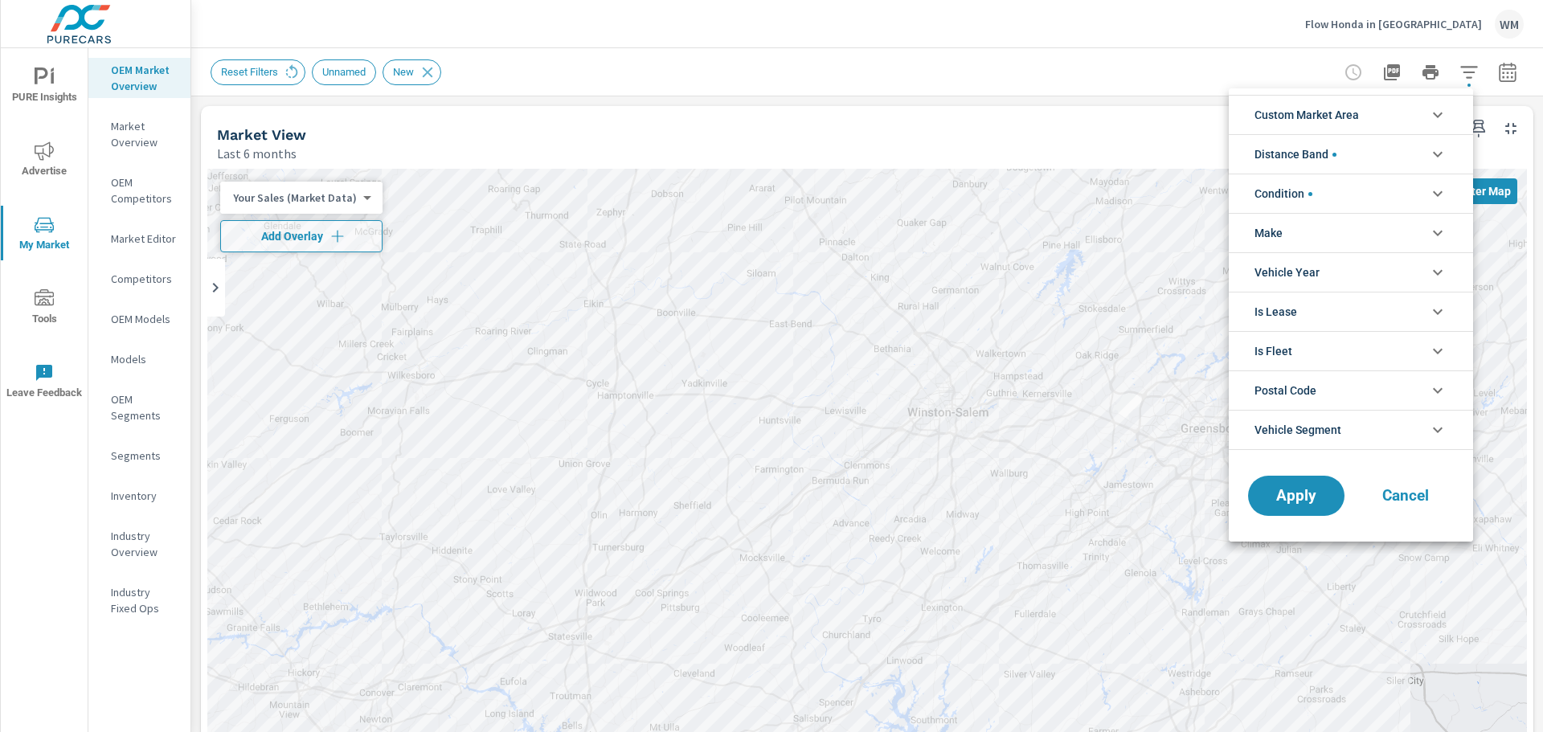
click at [1313, 161] on span "Distance Band" at bounding box center [1296, 154] width 82 height 39
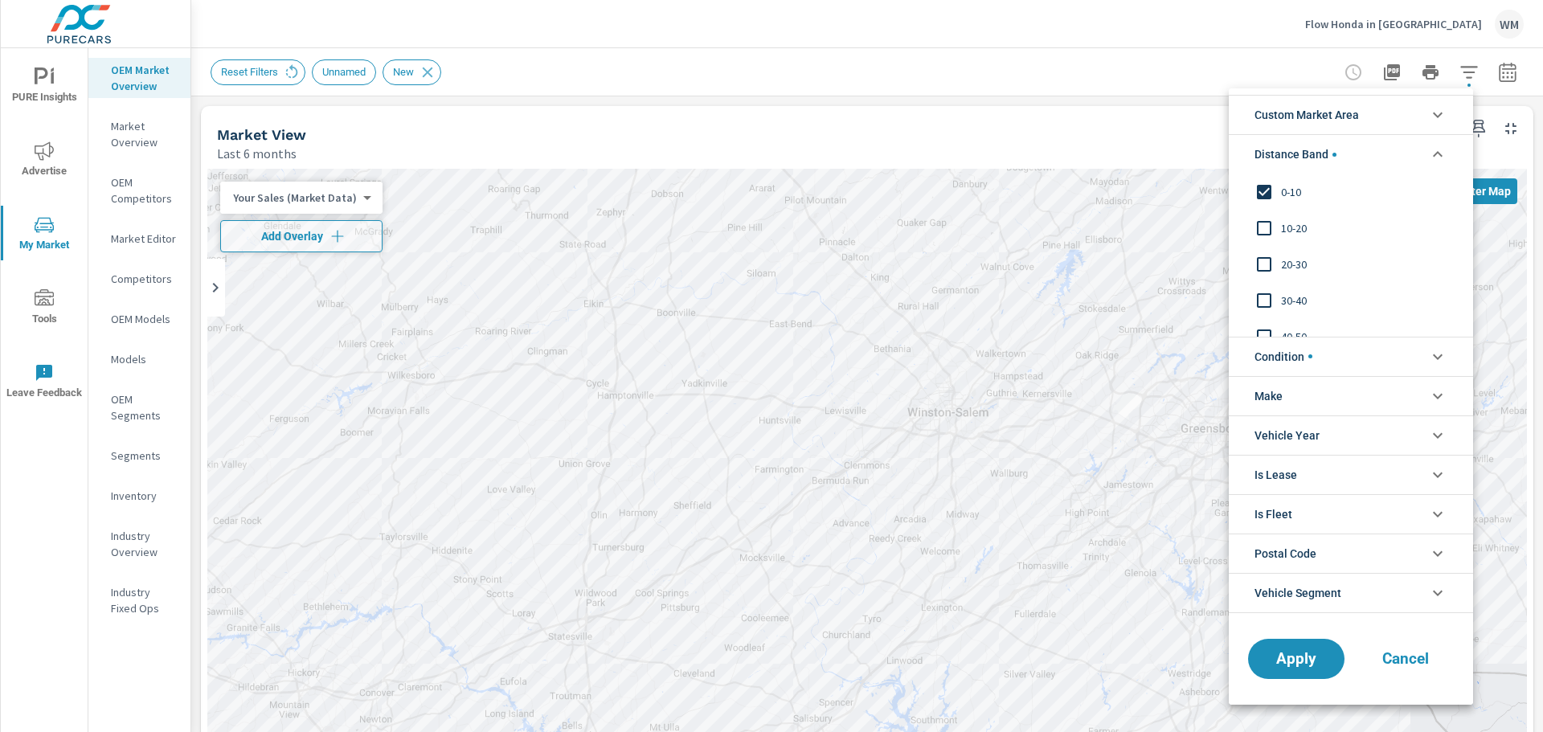
click at [1256, 182] on input "filter options" at bounding box center [1265, 192] width 34 height 34
click at [1293, 133] on span "Custom Market Area" at bounding box center [1307, 115] width 104 height 39
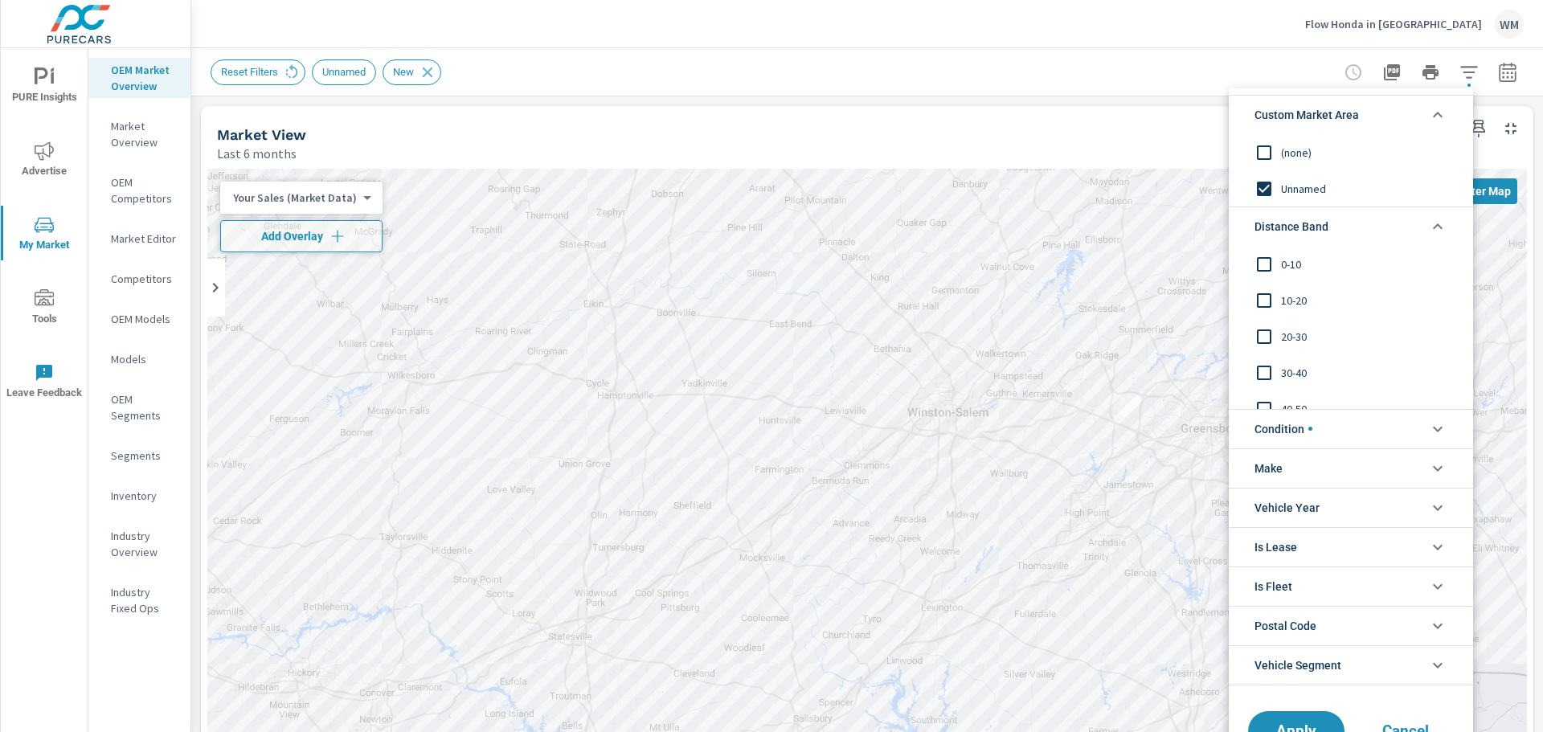
click at [342, 62] on div at bounding box center [771, 366] width 1543 height 732
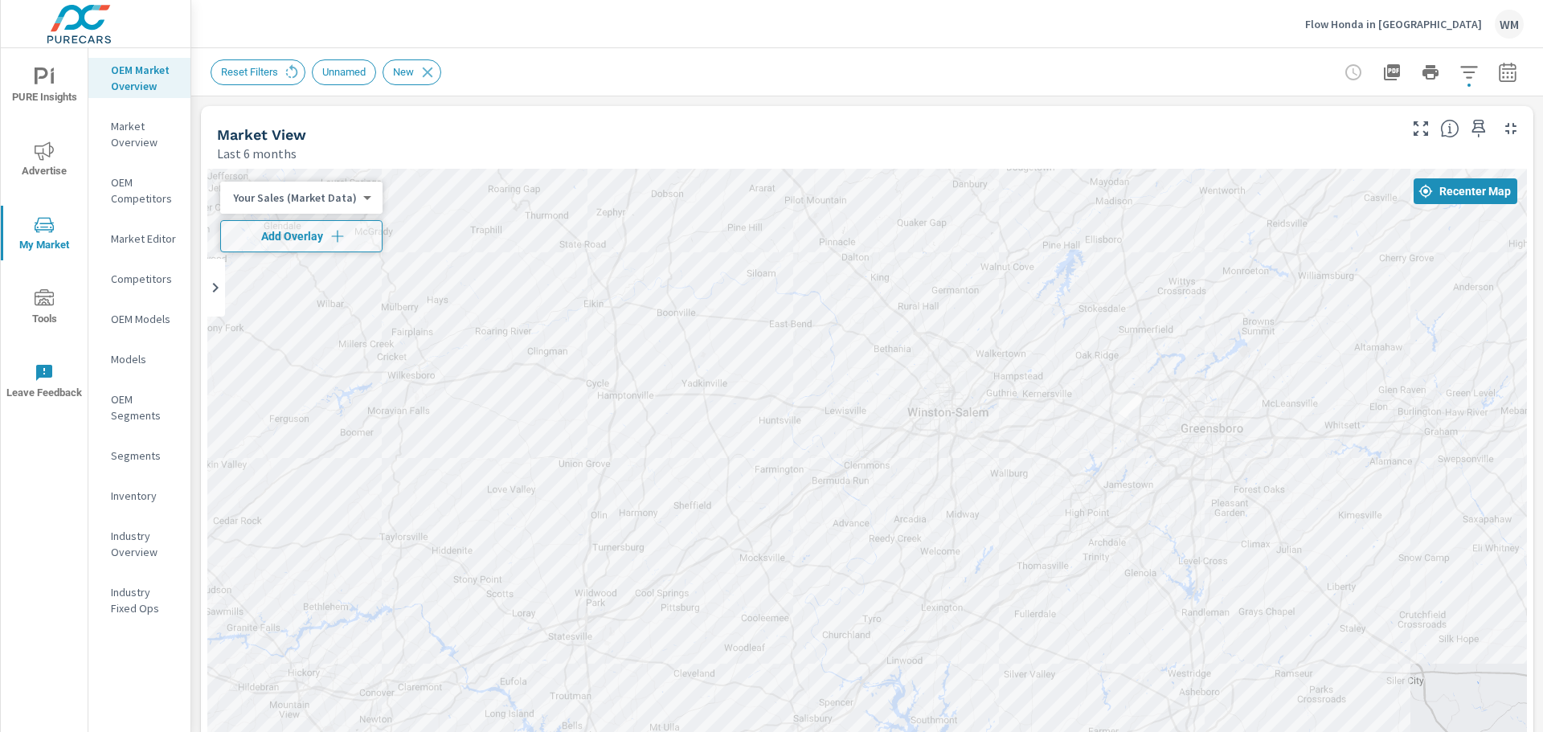
click at [342, 68] on span "Unnamed" at bounding box center [344, 72] width 63 height 12
click at [342, 76] on span "Unnamed" at bounding box center [344, 72] width 63 height 12
click at [1498, 70] on icon "button" at bounding box center [1507, 72] width 19 height 19
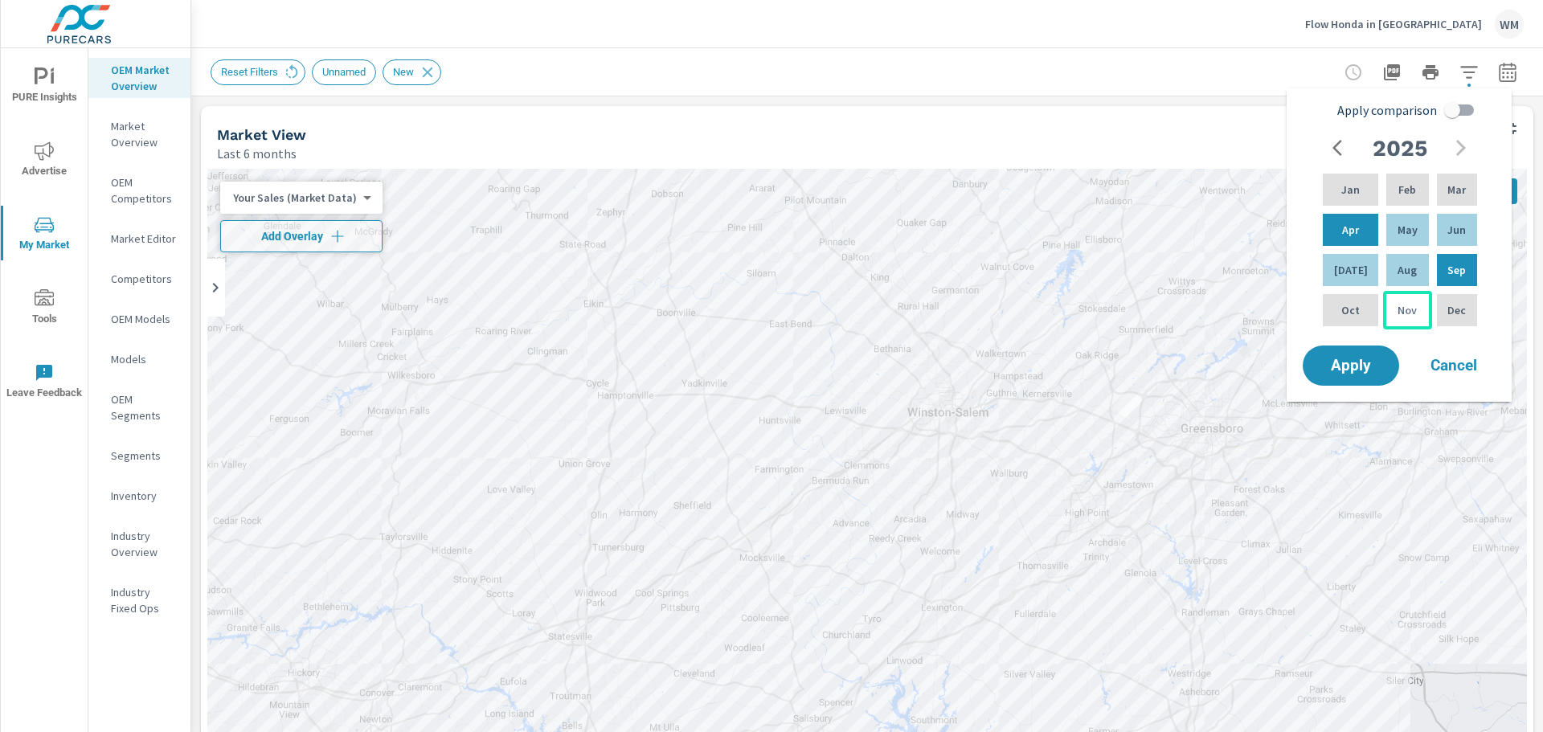
drag, startPoint x: 1365, startPoint y: 324, endPoint x: 1395, endPoint y: 306, distance: 35.3
click at [1366, 324] on div "Oct" at bounding box center [1351, 310] width 62 height 39
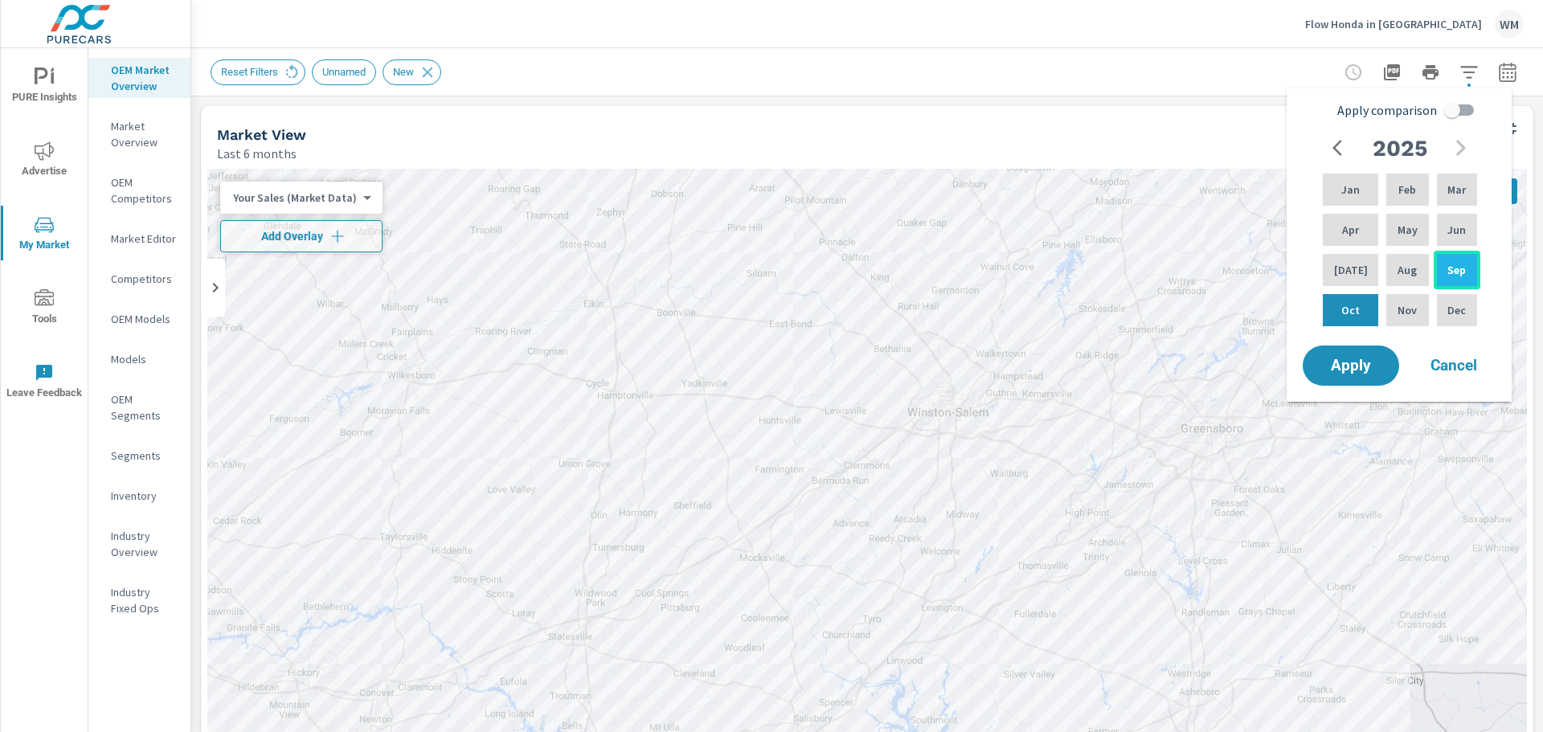
click at [1439, 274] on div "Sep" at bounding box center [1457, 270] width 47 height 39
click at [1362, 362] on span "Apply" at bounding box center [1351, 366] width 66 height 15
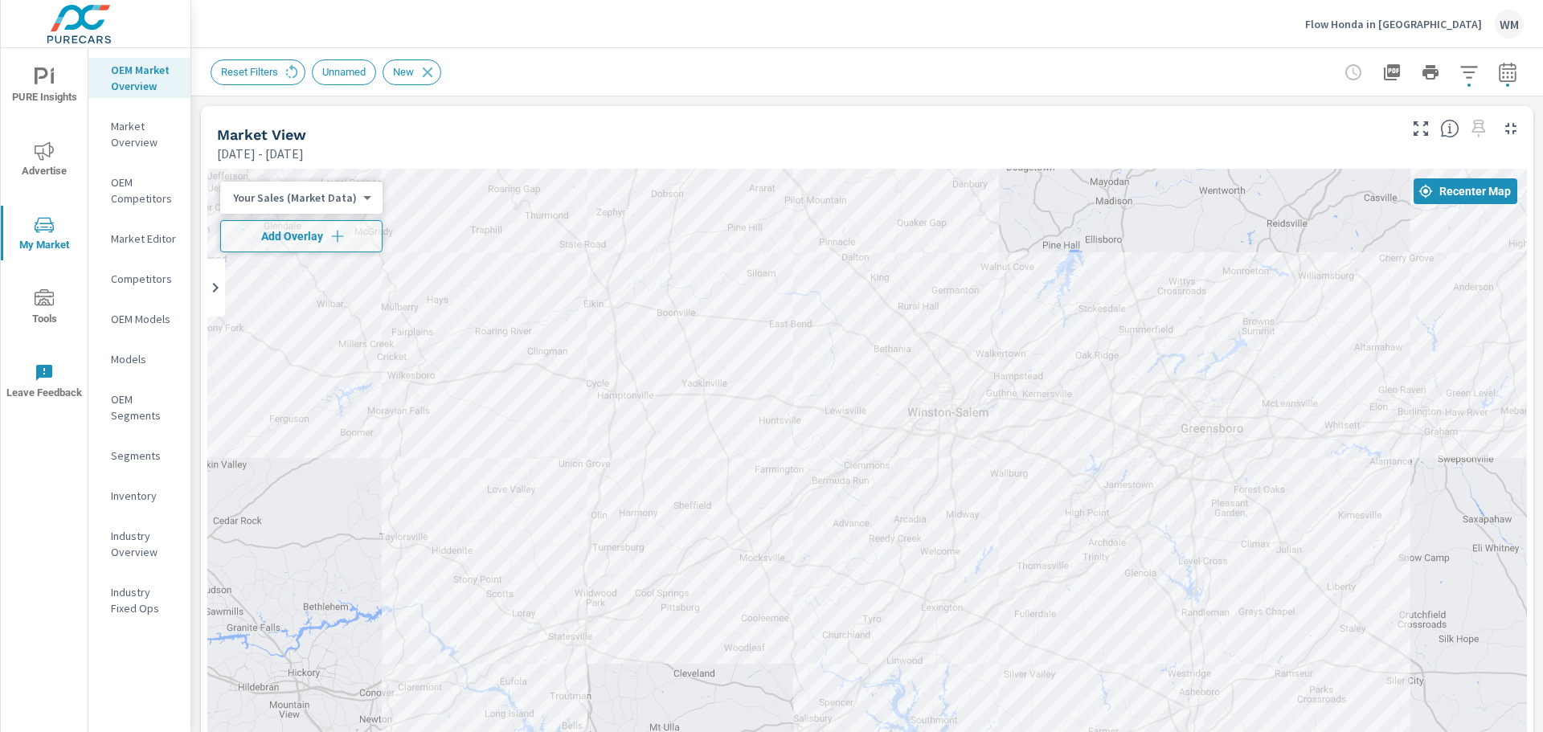
click at [355, 198] on body "PURE Insights Advertise My Market Tools Leave Feedback OEM Market Overview Mark…" at bounding box center [771, 366] width 1543 height 732
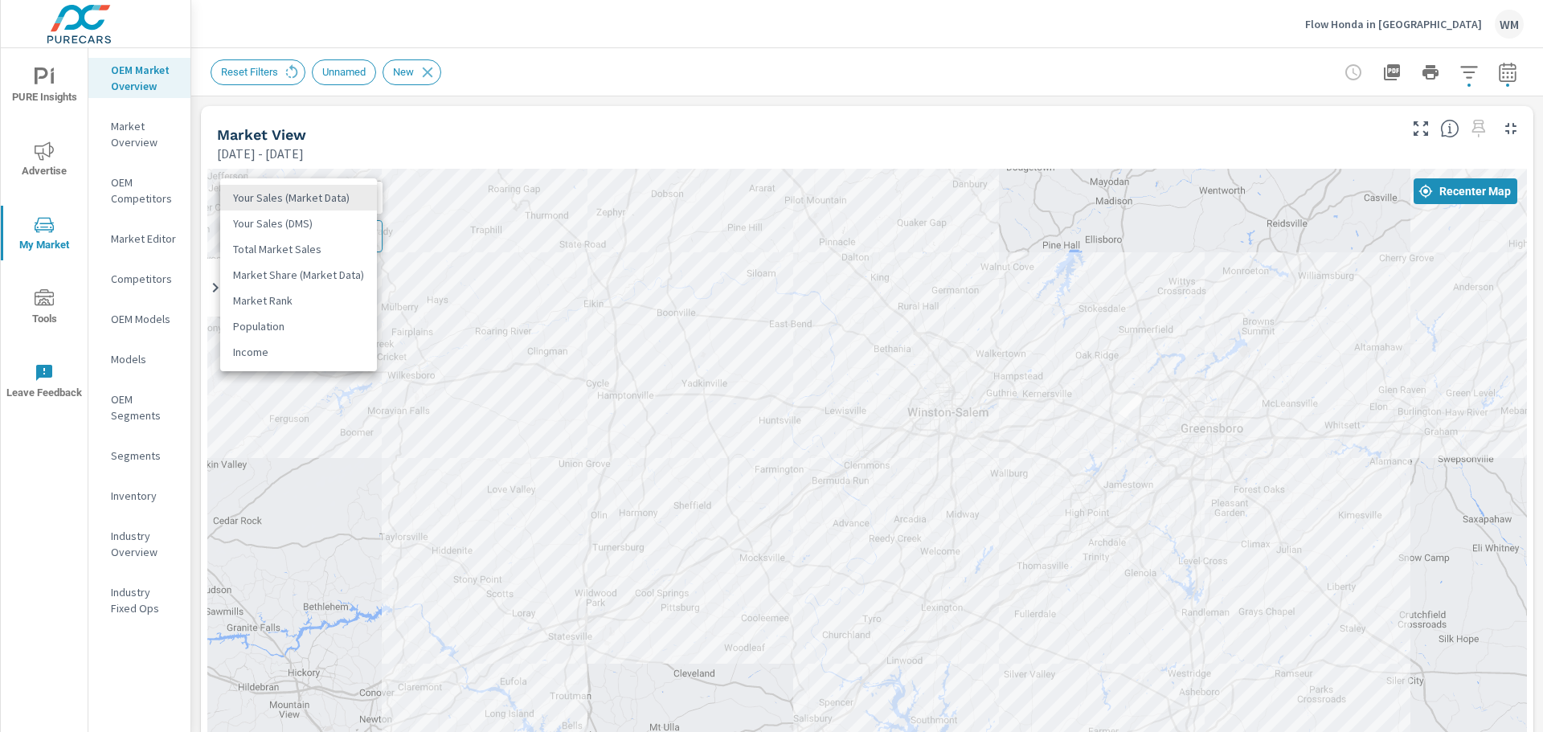
click at [334, 229] on li "Your Sales (DMS)" at bounding box center [298, 224] width 157 height 26
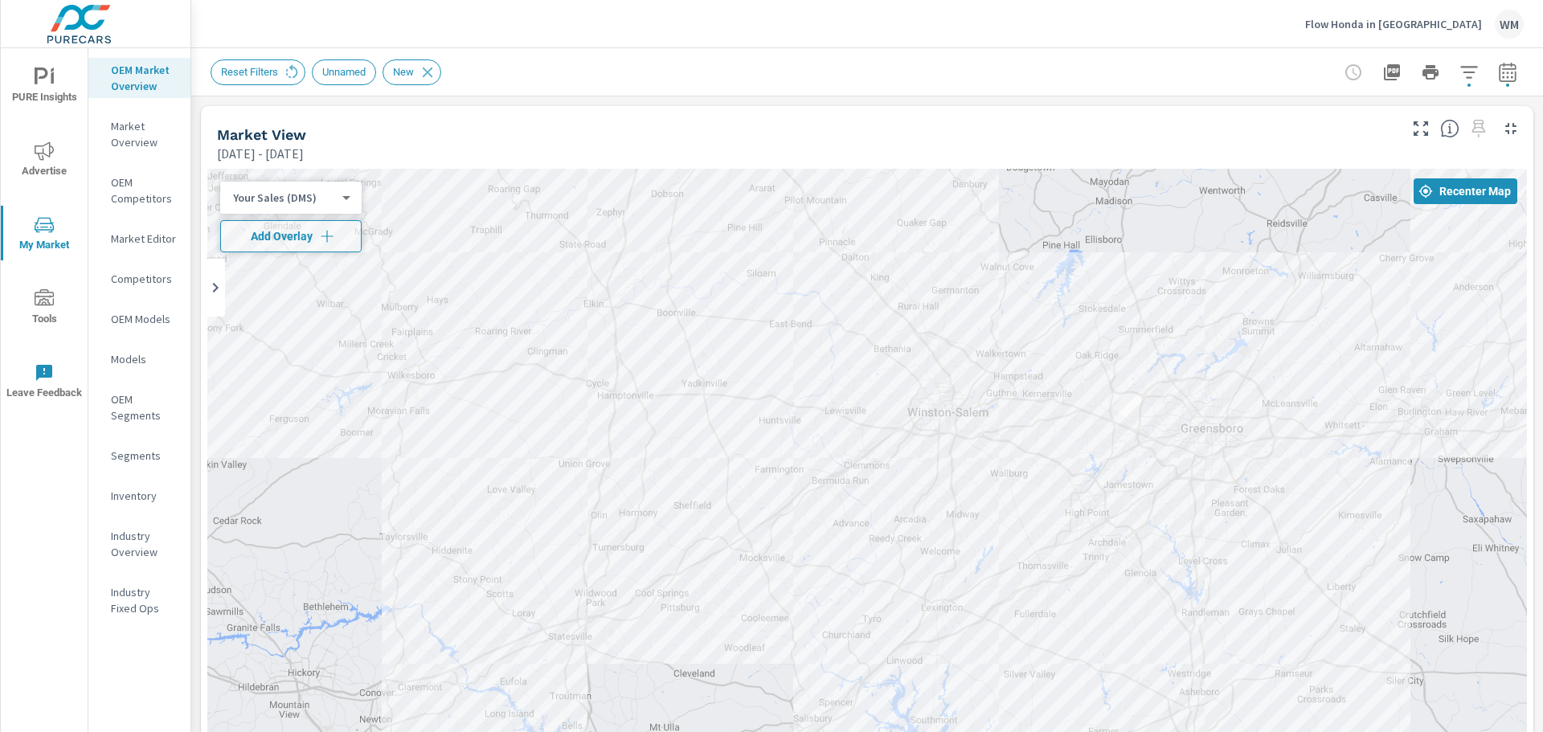
click at [341, 204] on body "PURE Insights Advertise My Market Tools Leave Feedback OEM Market Overview Mark…" at bounding box center [771, 366] width 1543 height 732
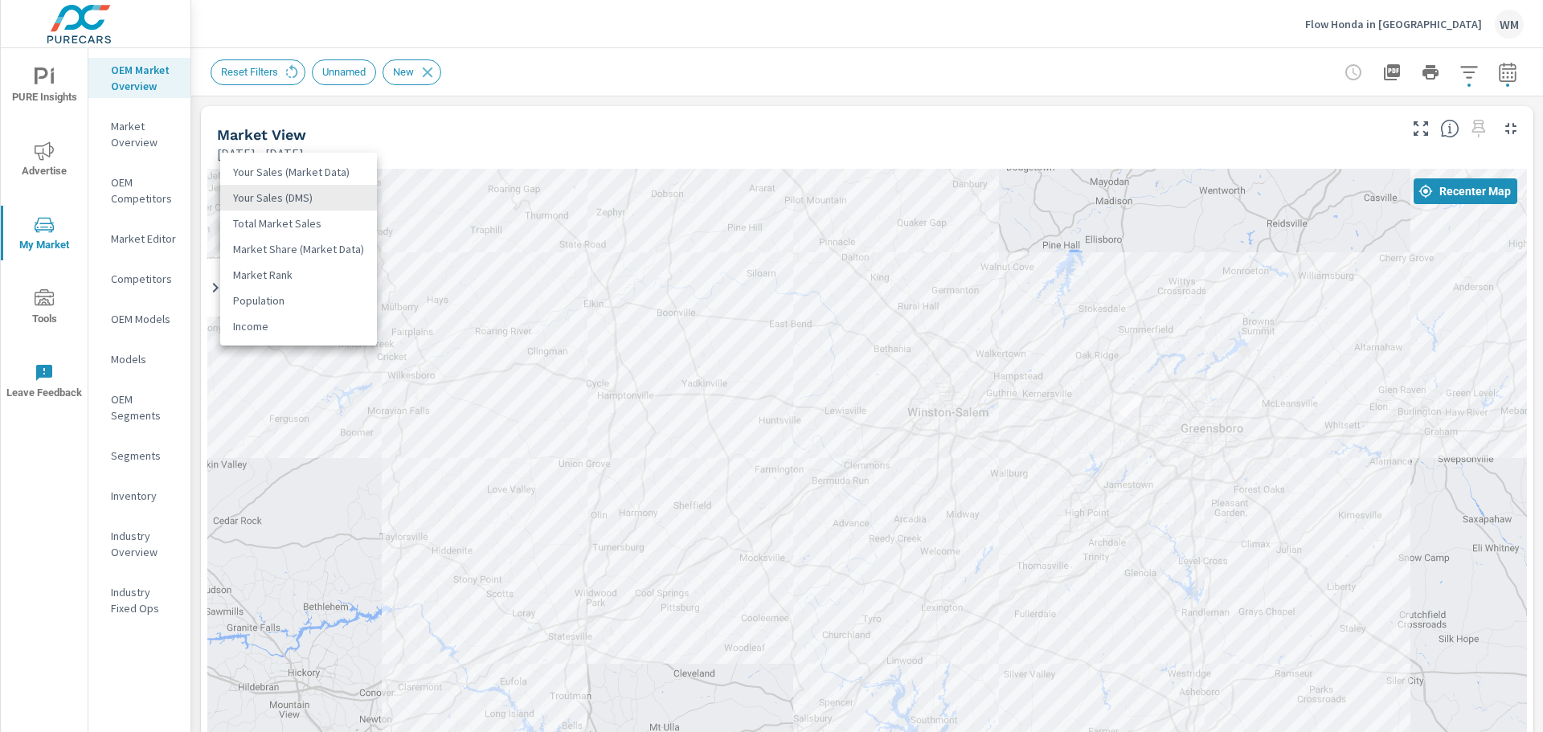
click at [332, 234] on li "Total Market Sales" at bounding box center [298, 224] width 157 height 26
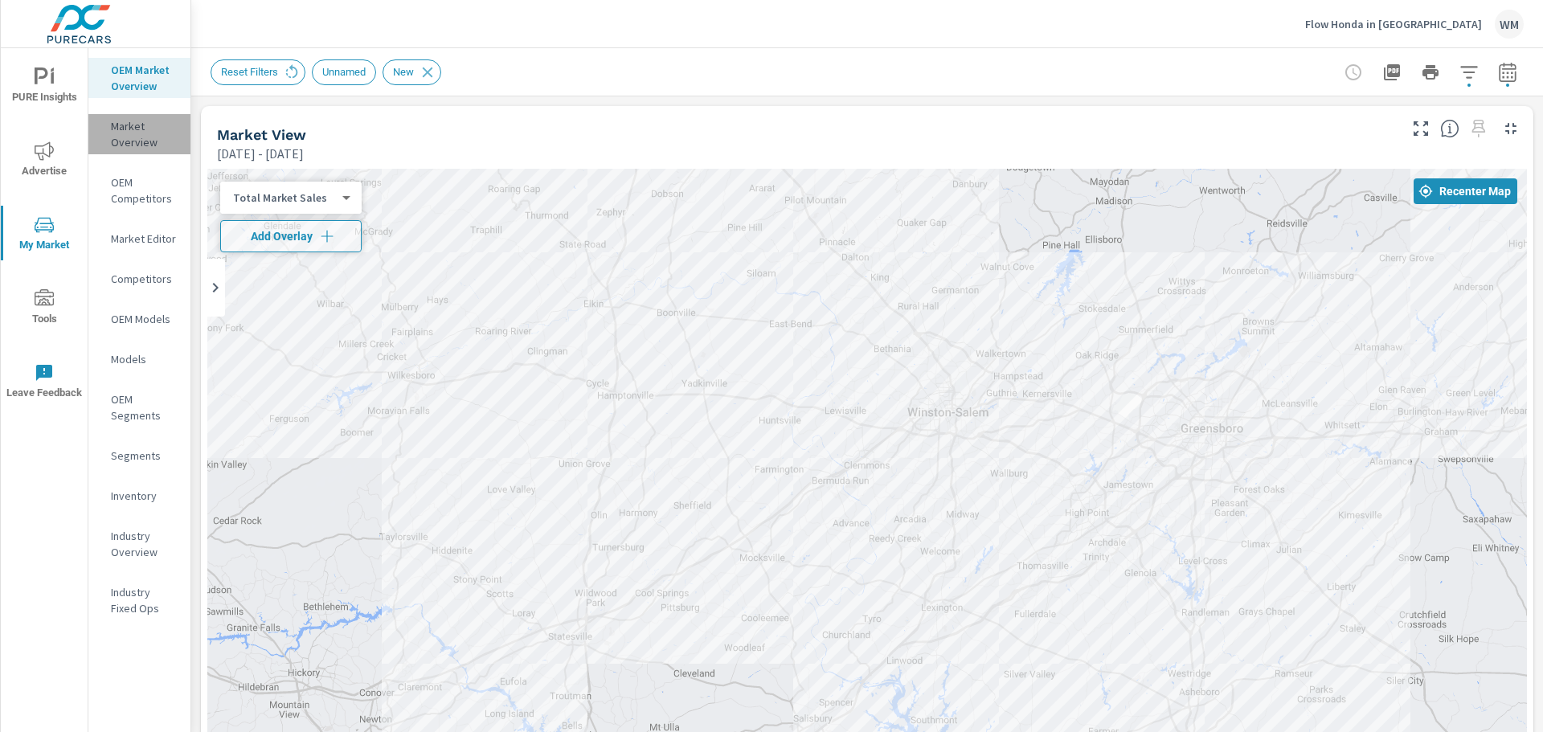
click at [150, 133] on p "Market Overview" at bounding box center [144, 134] width 67 height 32
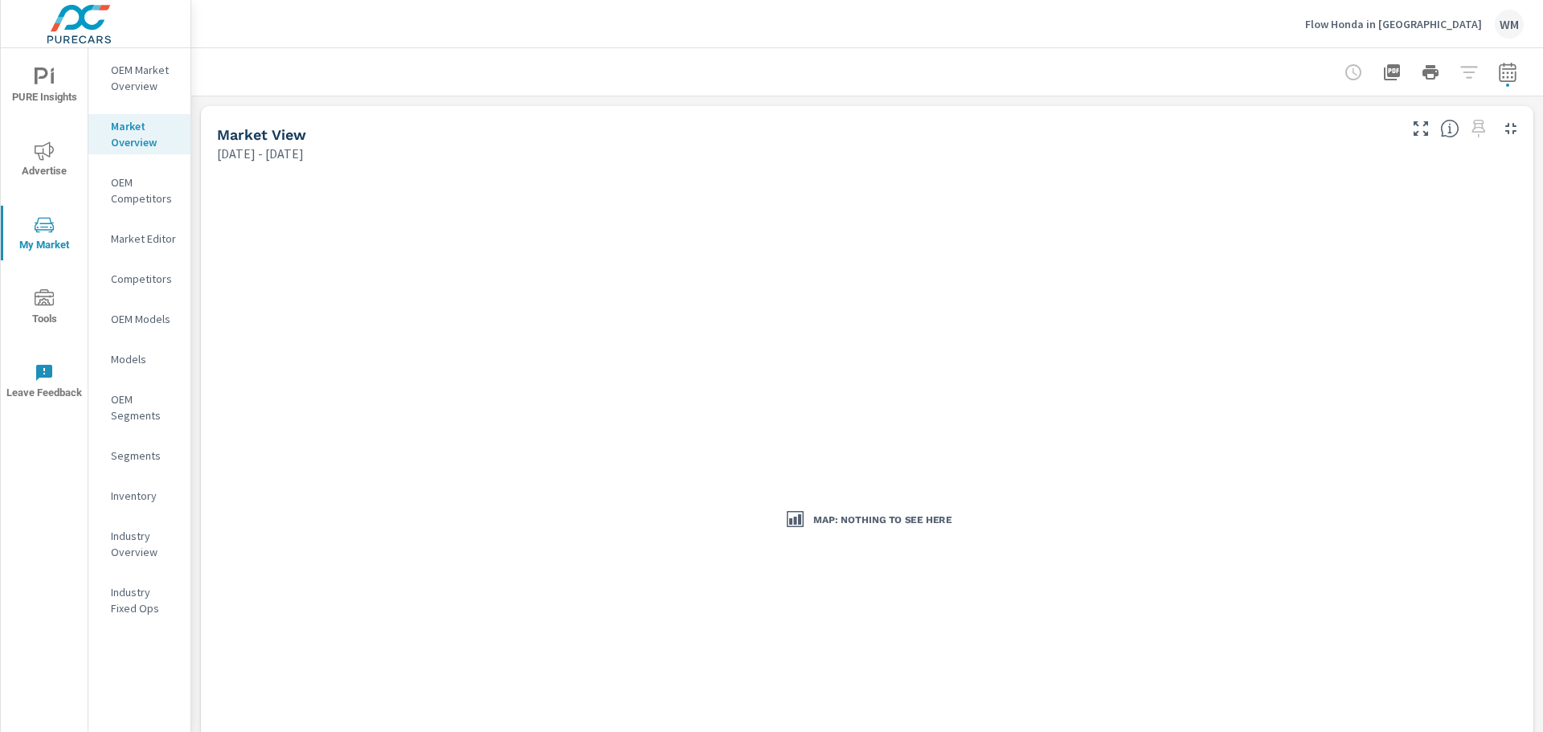
click at [1498, 74] on icon "button" at bounding box center [1507, 72] width 19 height 19
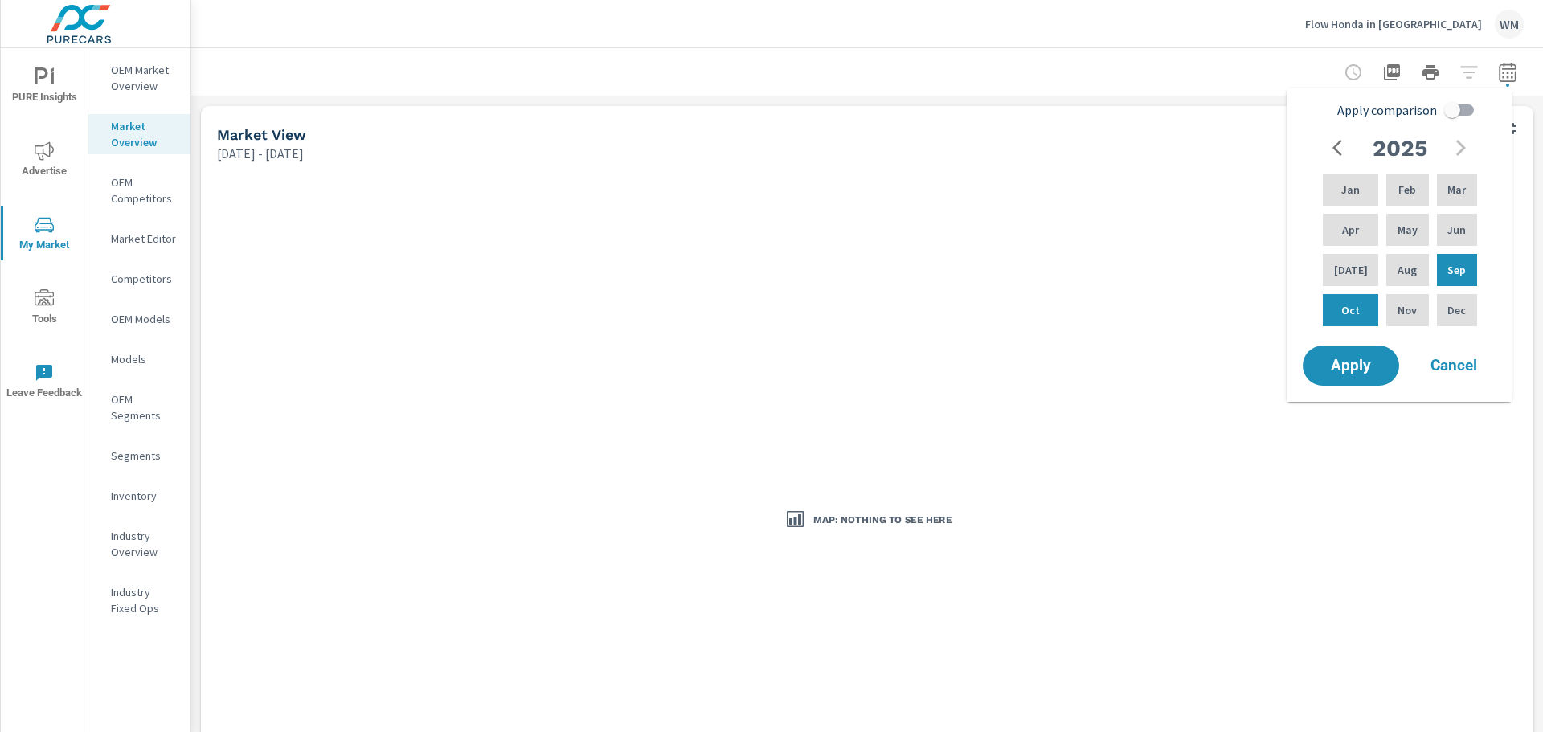
click at [1461, 74] on div at bounding box center [1431, 72] width 186 height 32
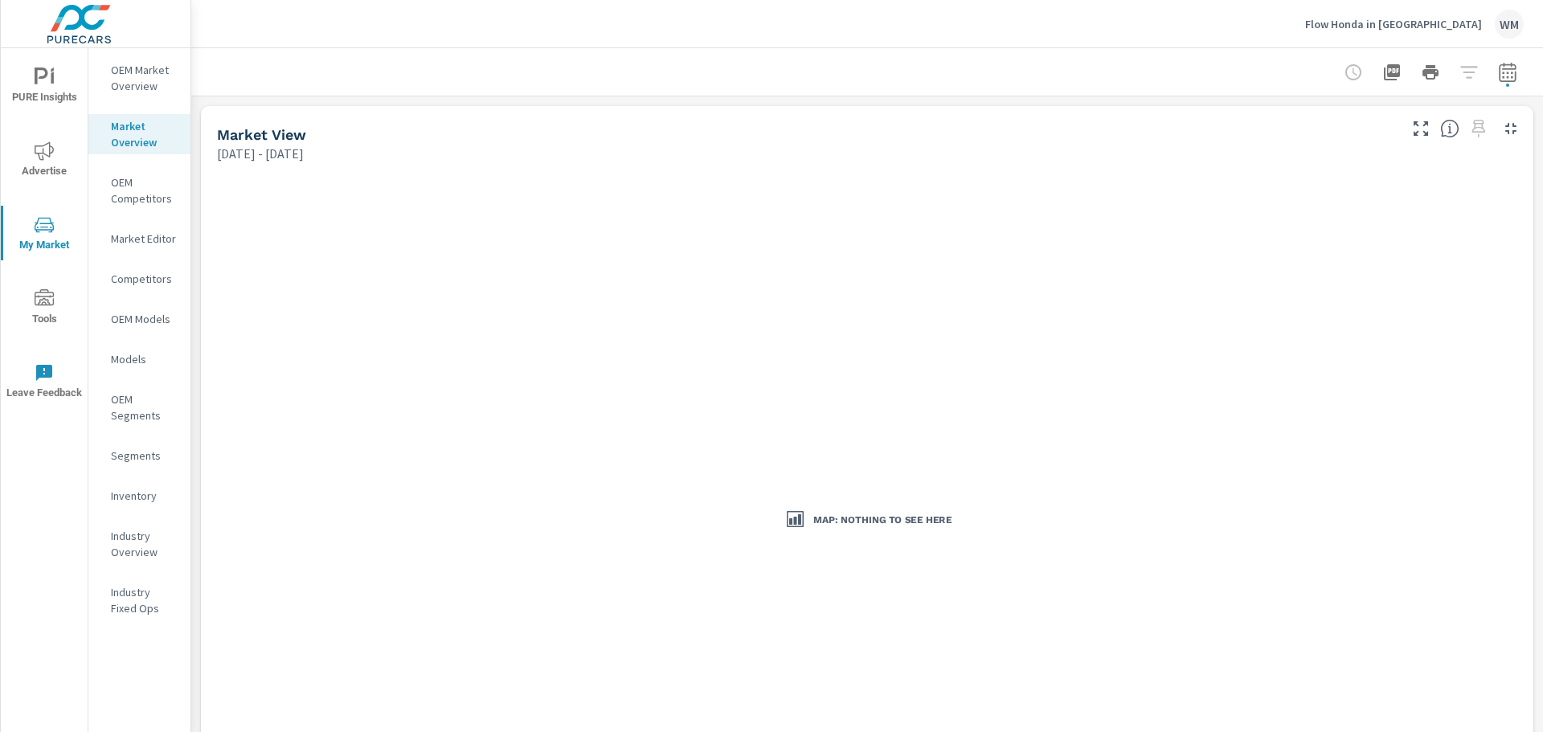
click at [1457, 74] on div at bounding box center [1431, 72] width 186 height 32
click at [1429, 22] on p "Flow Honda in [GEOGRAPHIC_DATA]" at bounding box center [1393, 24] width 177 height 14
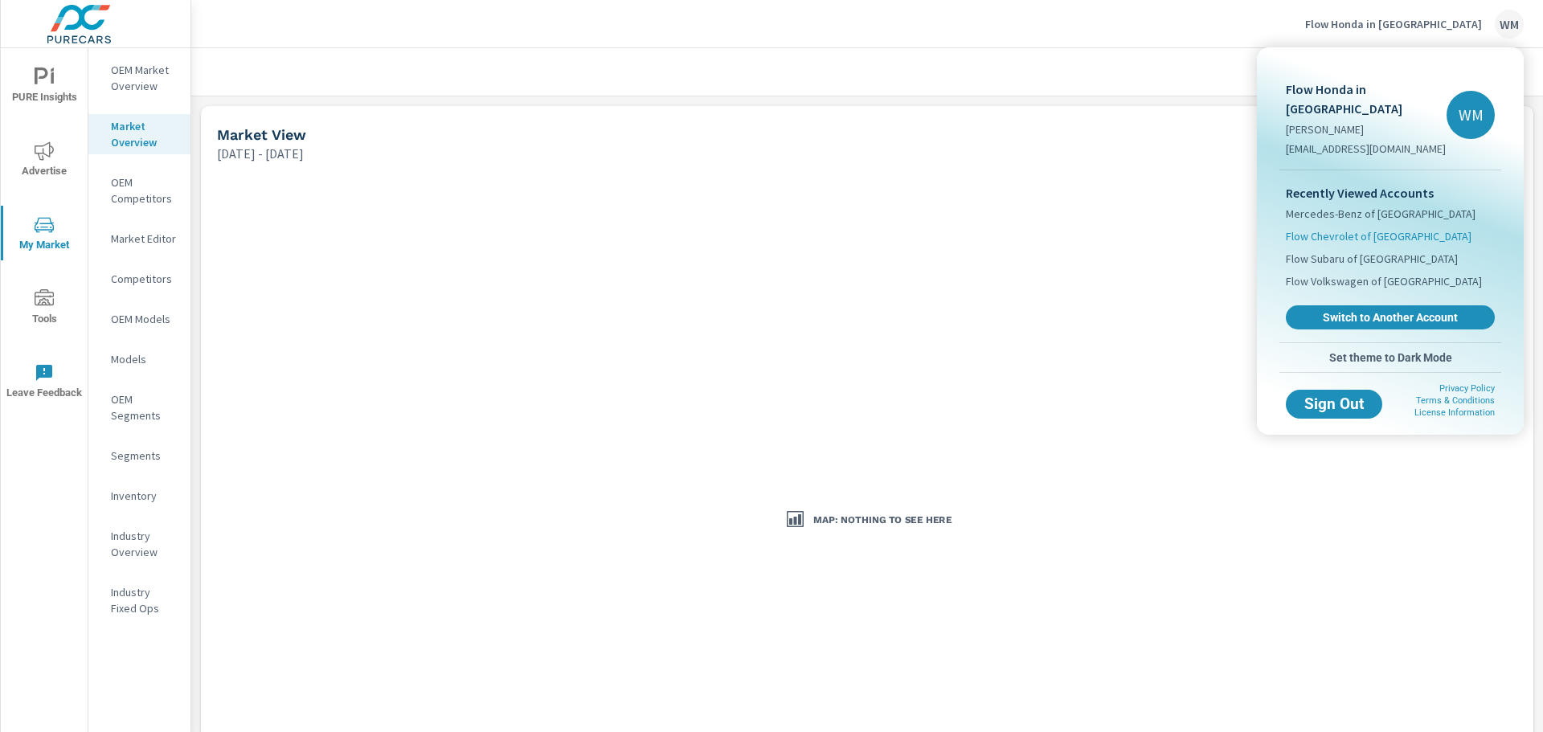
click at [1367, 230] on span "Flow Chevrolet of Winston-Salem" at bounding box center [1379, 236] width 186 height 16
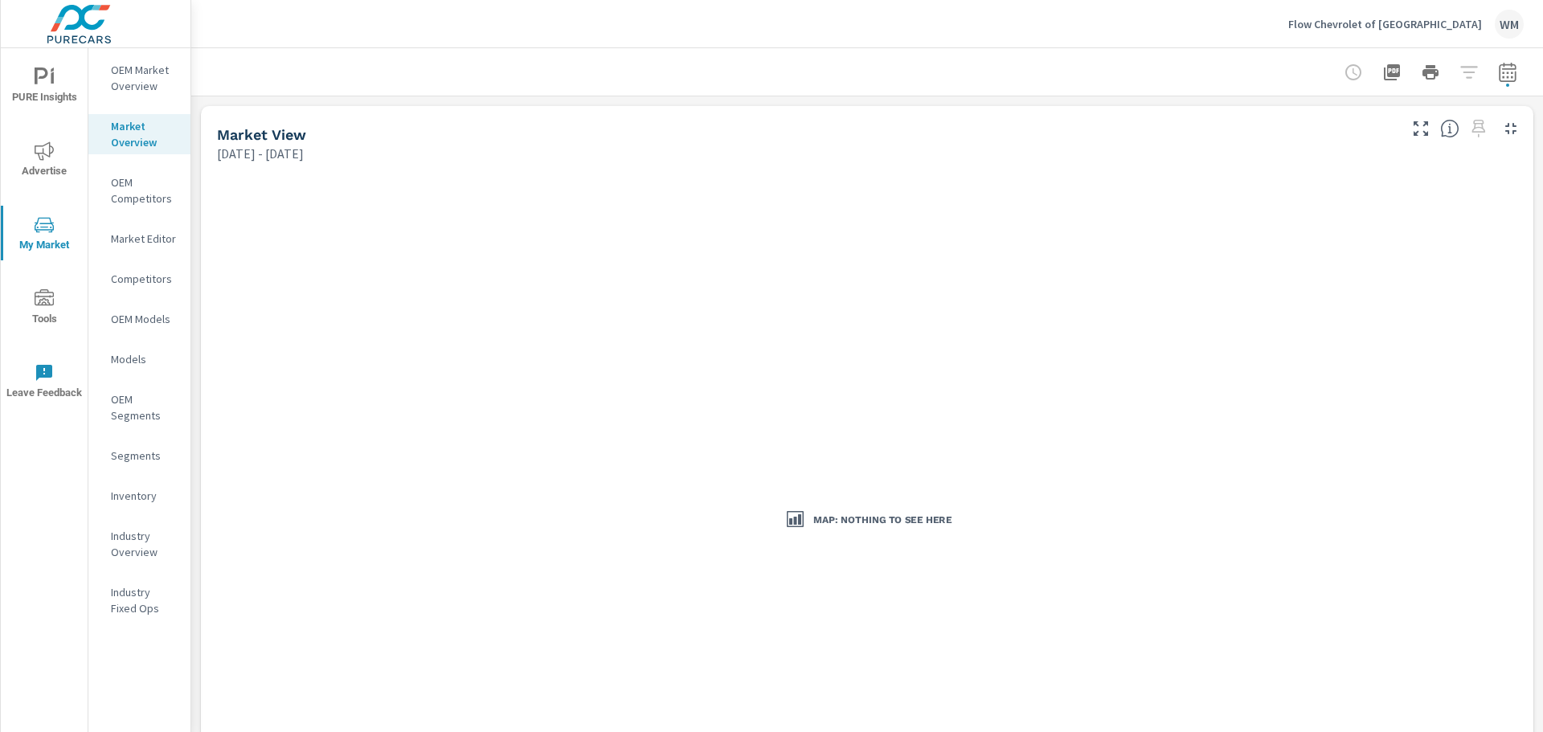
click at [1462, 32] on div "Flow Chevrolet of Winston-Salem WM" at bounding box center [1407, 24] width 236 height 29
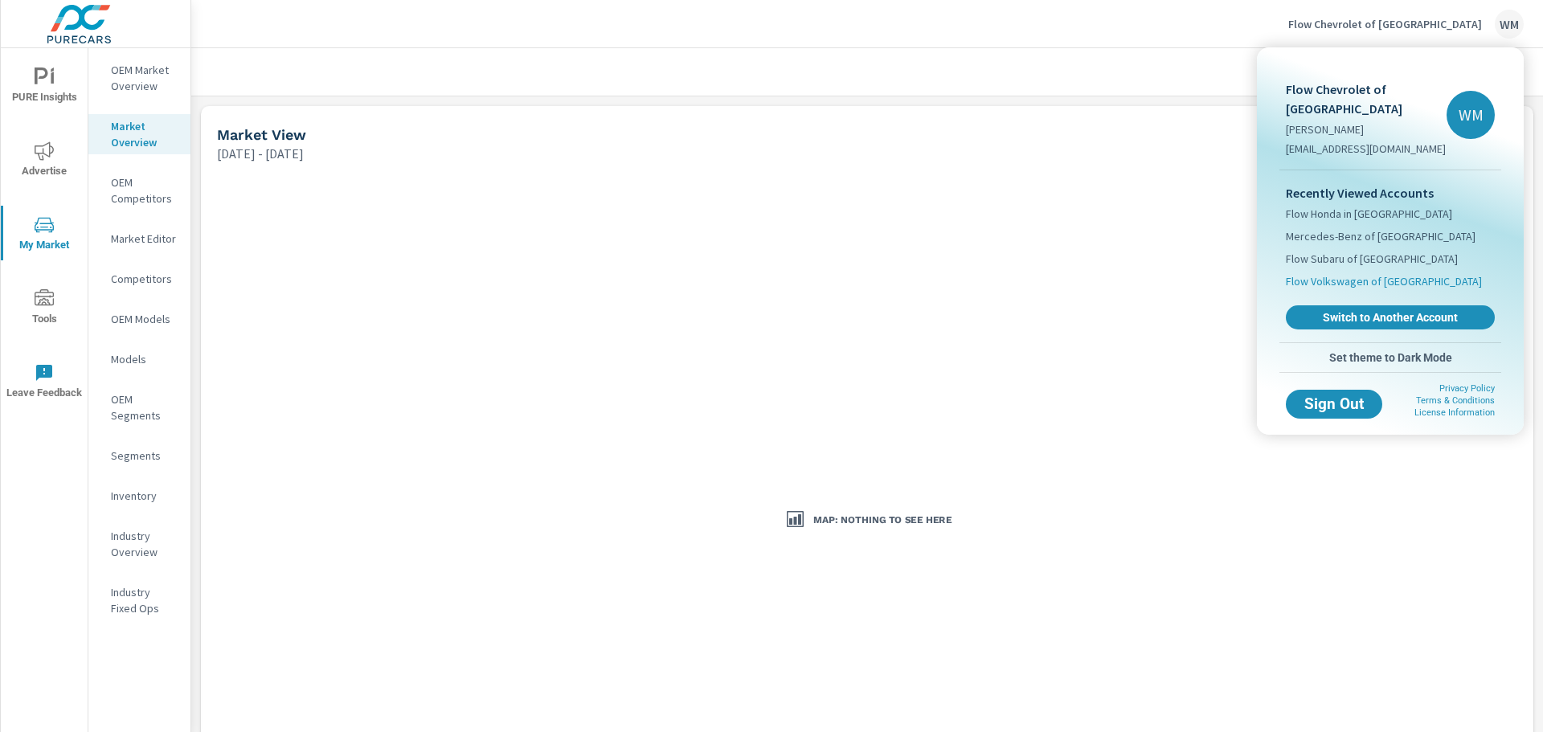
click at [1378, 277] on span "Flow Volkswagen of Greensboro" at bounding box center [1384, 281] width 196 height 16
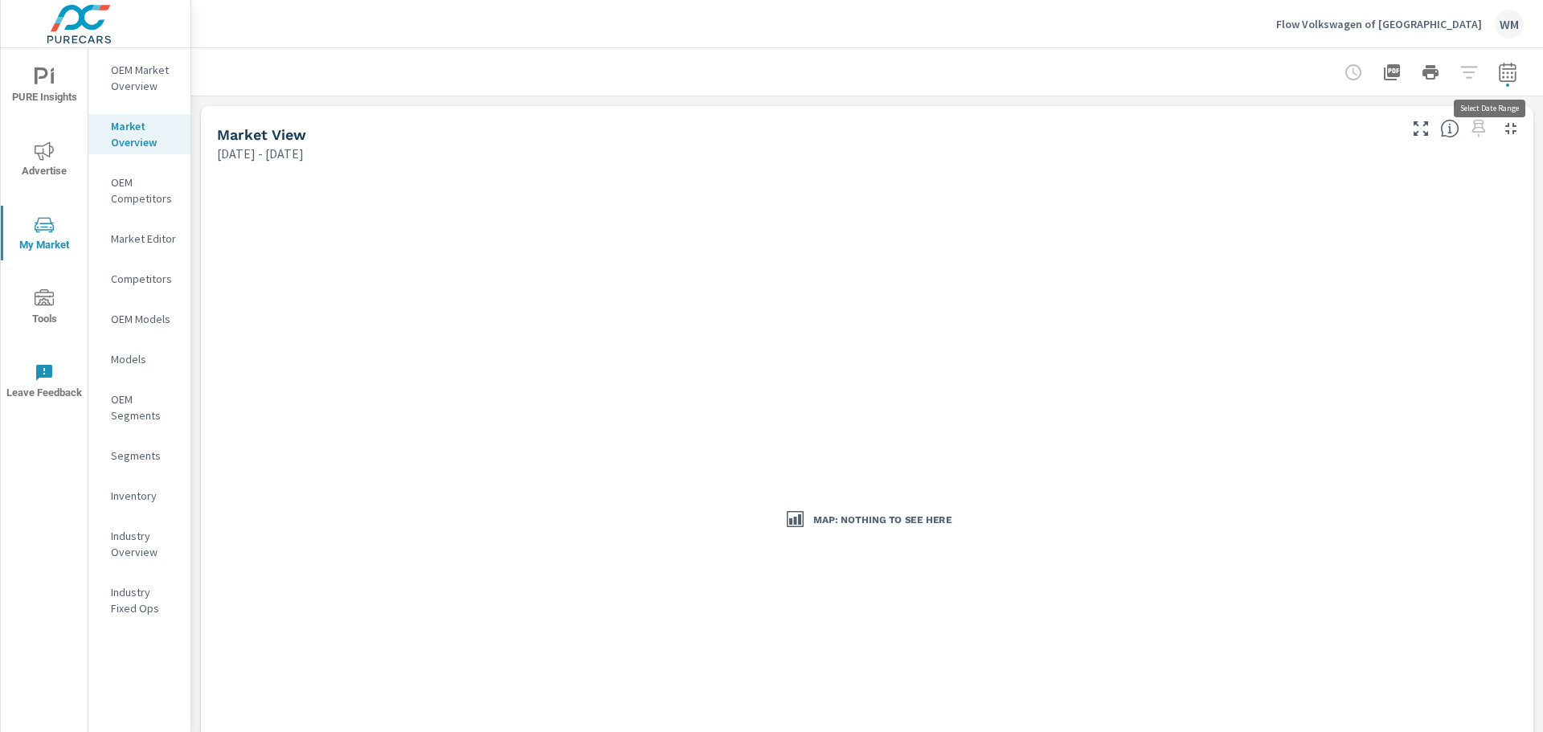
click at [1498, 76] on icon "button" at bounding box center [1507, 72] width 19 height 19
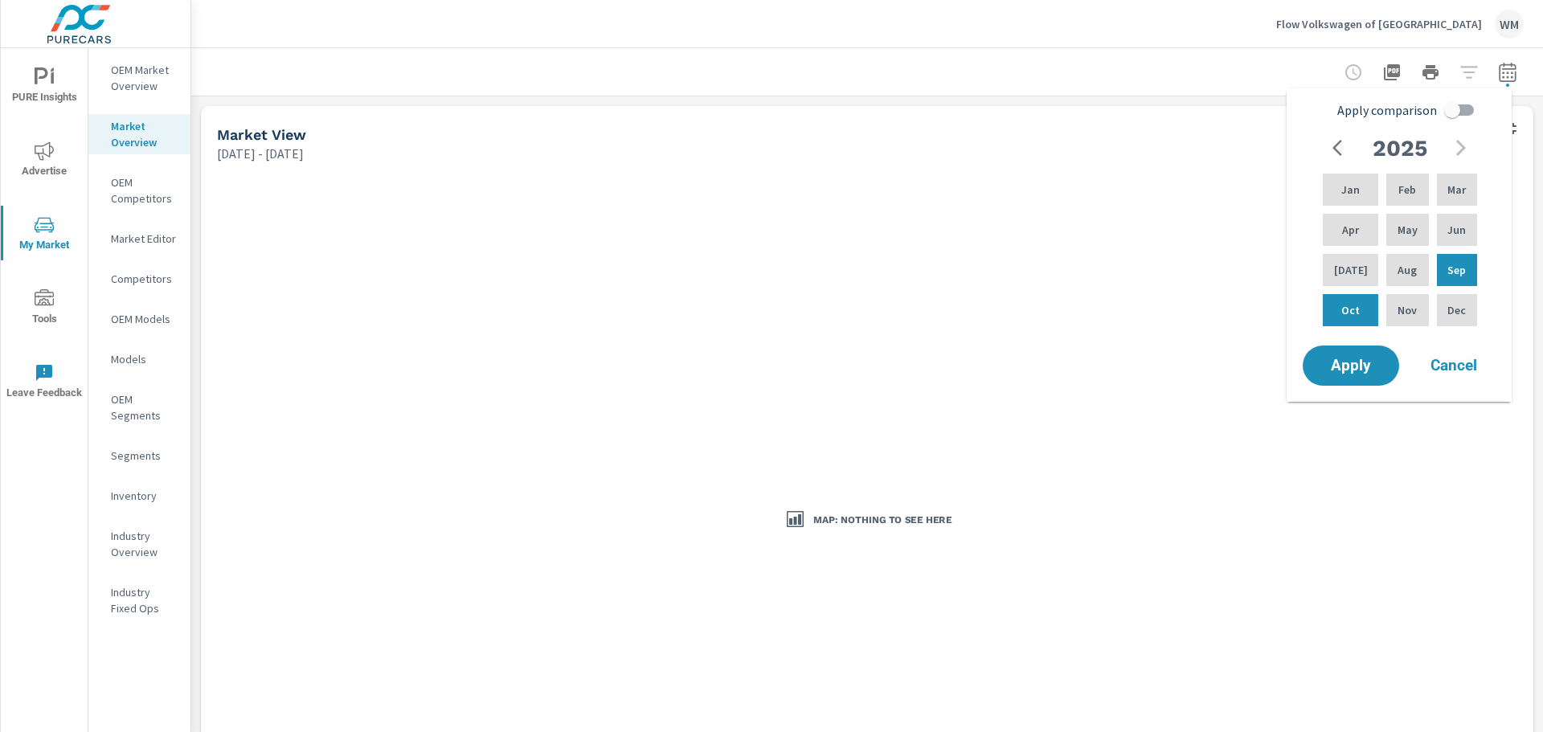
click at [1459, 66] on div at bounding box center [1431, 72] width 186 height 32
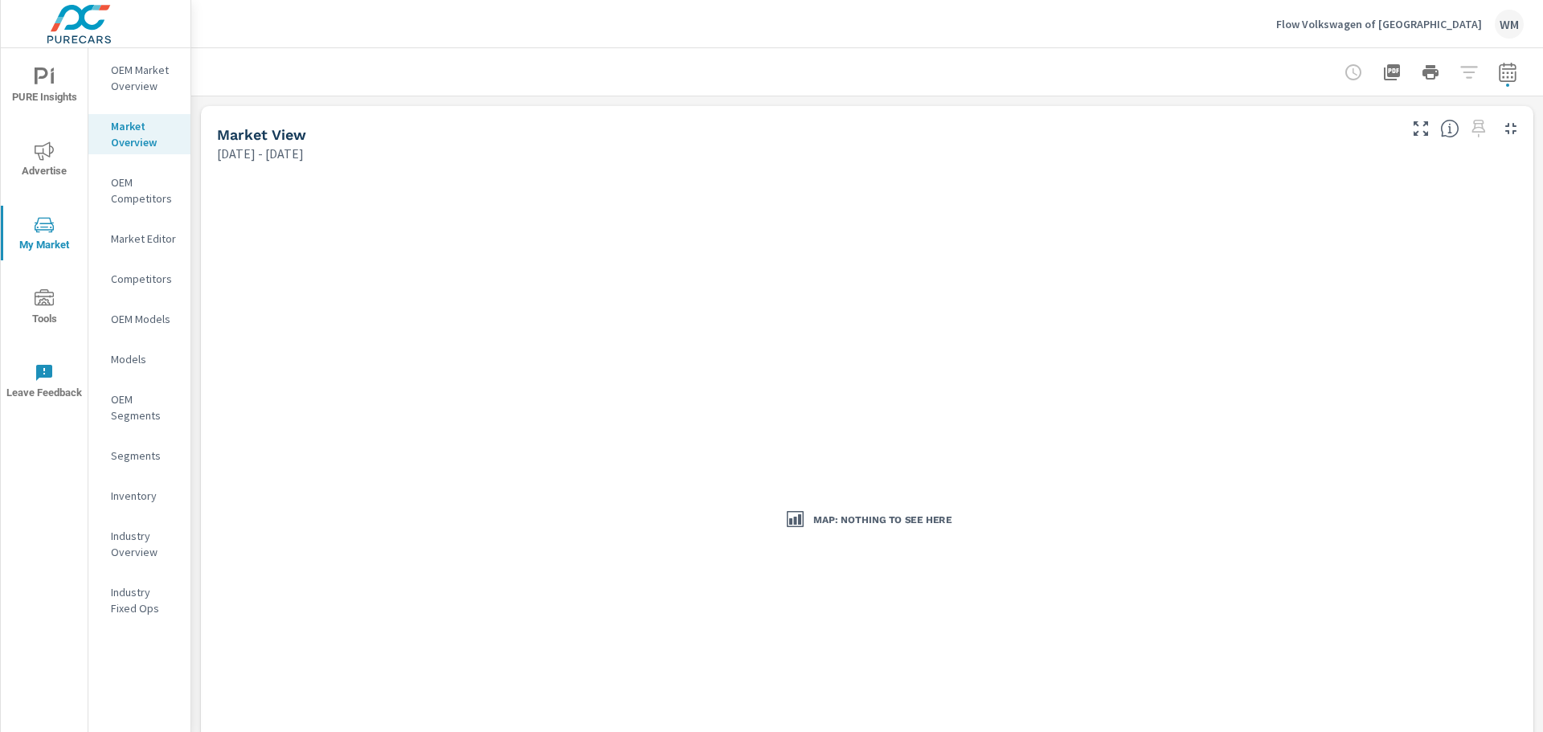
click at [1457, 74] on div at bounding box center [1431, 72] width 186 height 32
click at [1457, 72] on div at bounding box center [1431, 72] width 186 height 32
click at [156, 86] on p "OEM Market Overview" at bounding box center [144, 78] width 67 height 32
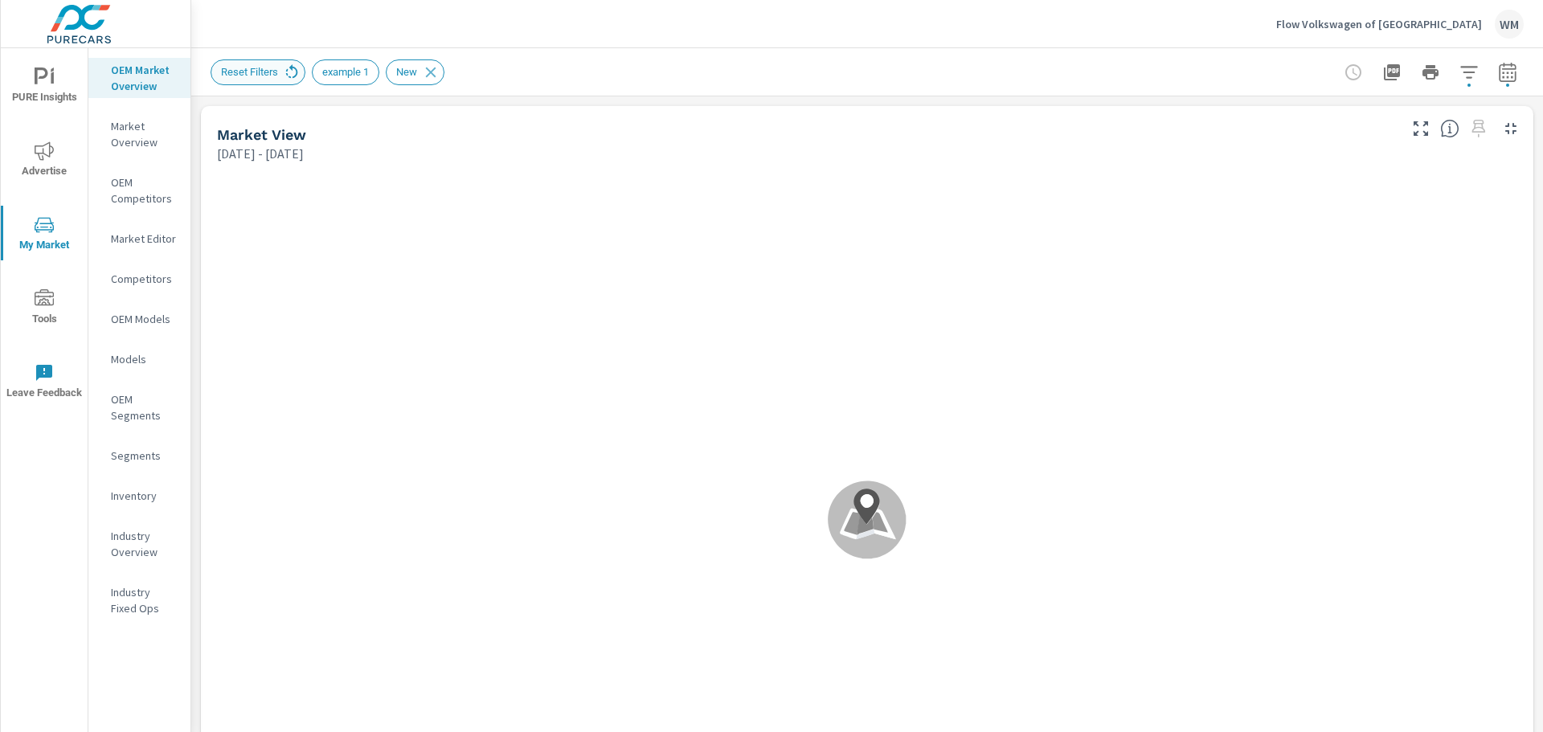
click at [293, 72] on icon at bounding box center [292, 73] width 18 height 18
click at [141, 144] on p "Market Overview" at bounding box center [144, 134] width 67 height 32
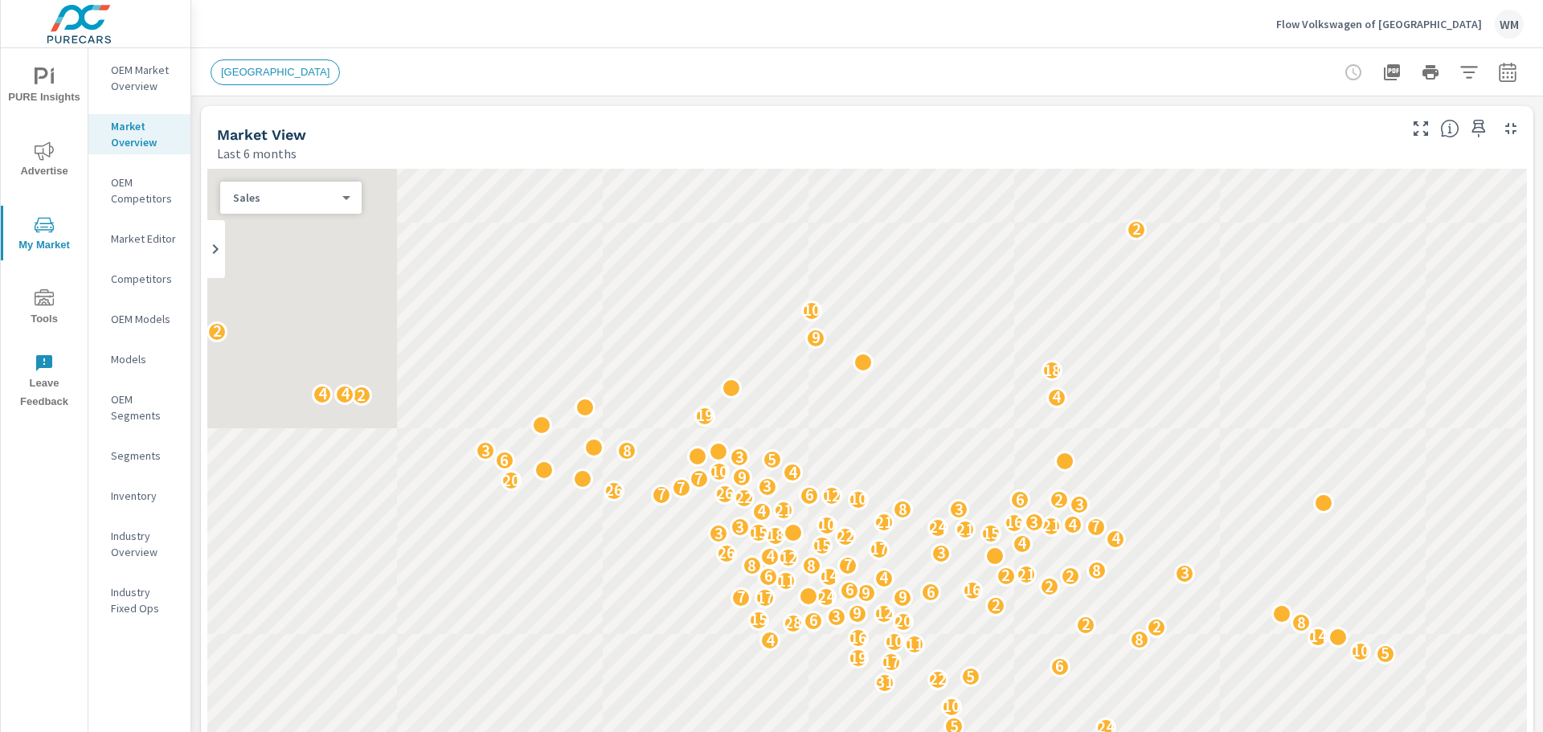
click at [260, 73] on span "LOS ANGELES" at bounding box center [275, 72] width 128 height 12
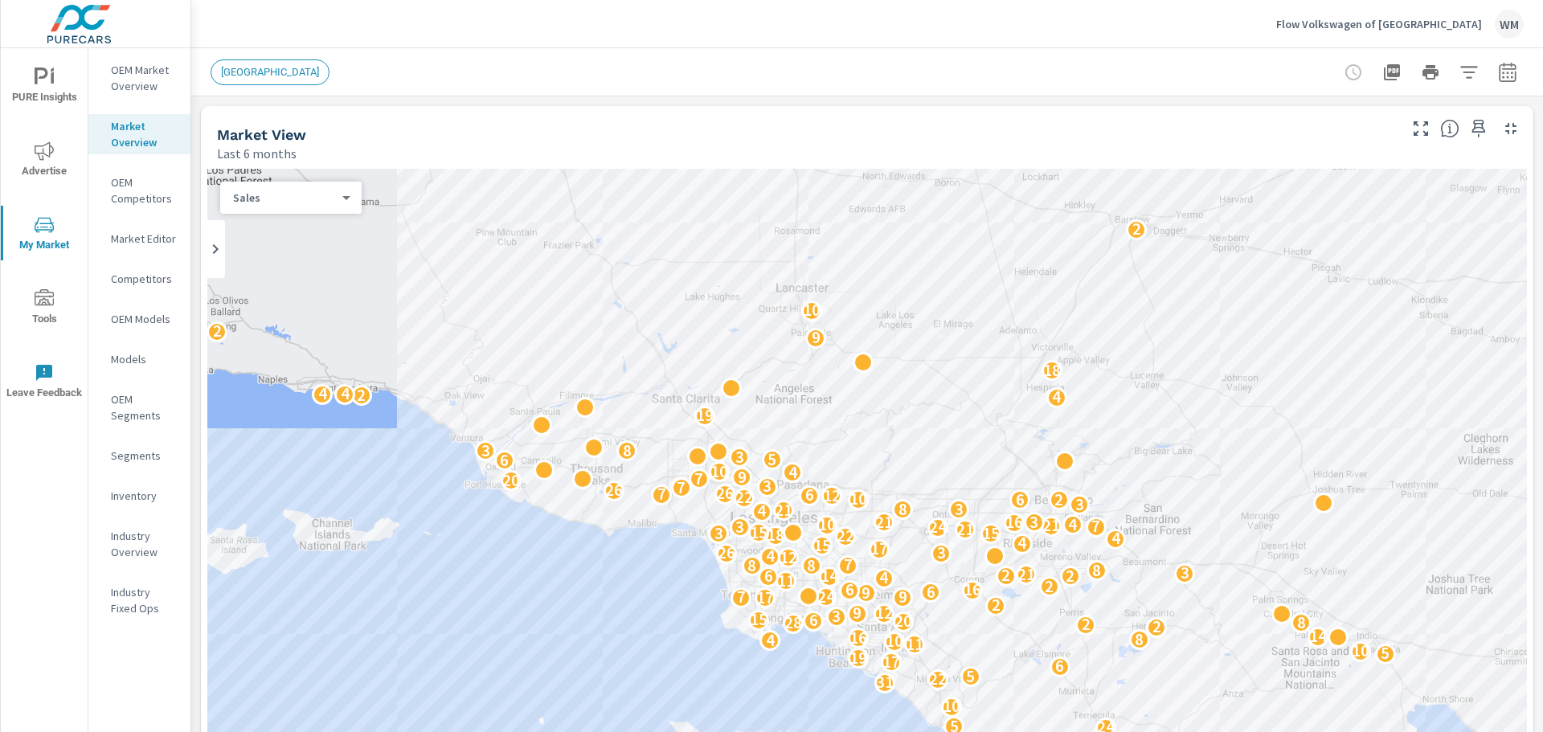
click at [241, 77] on span "LOS ANGELES" at bounding box center [269, 72] width 117 height 12
click at [1465, 77] on icon "button" at bounding box center [1469, 72] width 19 height 19
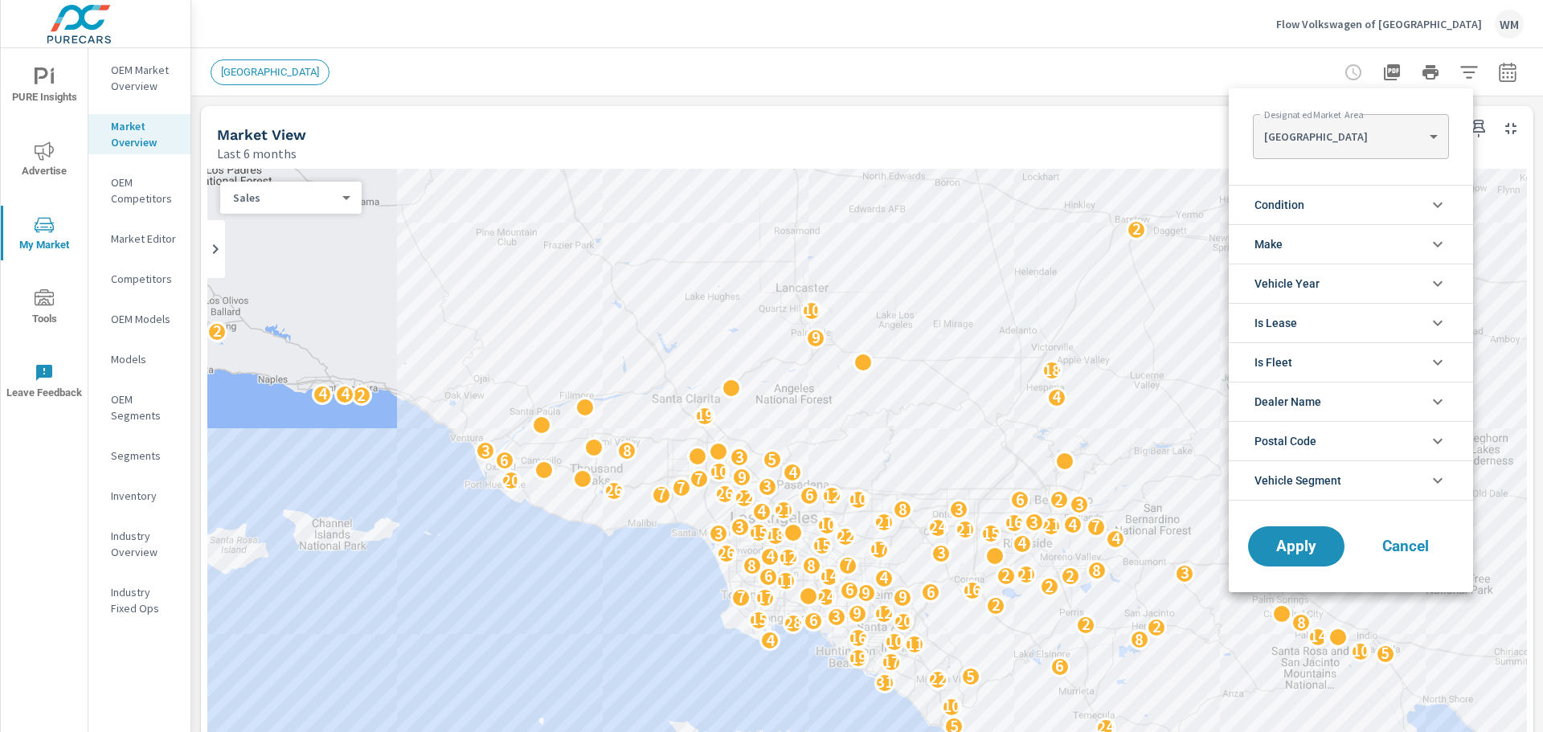
click at [1441, 132] on body "PURE Insights Advertise My Market Tools Leave Feedback OEM Market Overview Mark…" at bounding box center [771, 366] width 1543 height 732
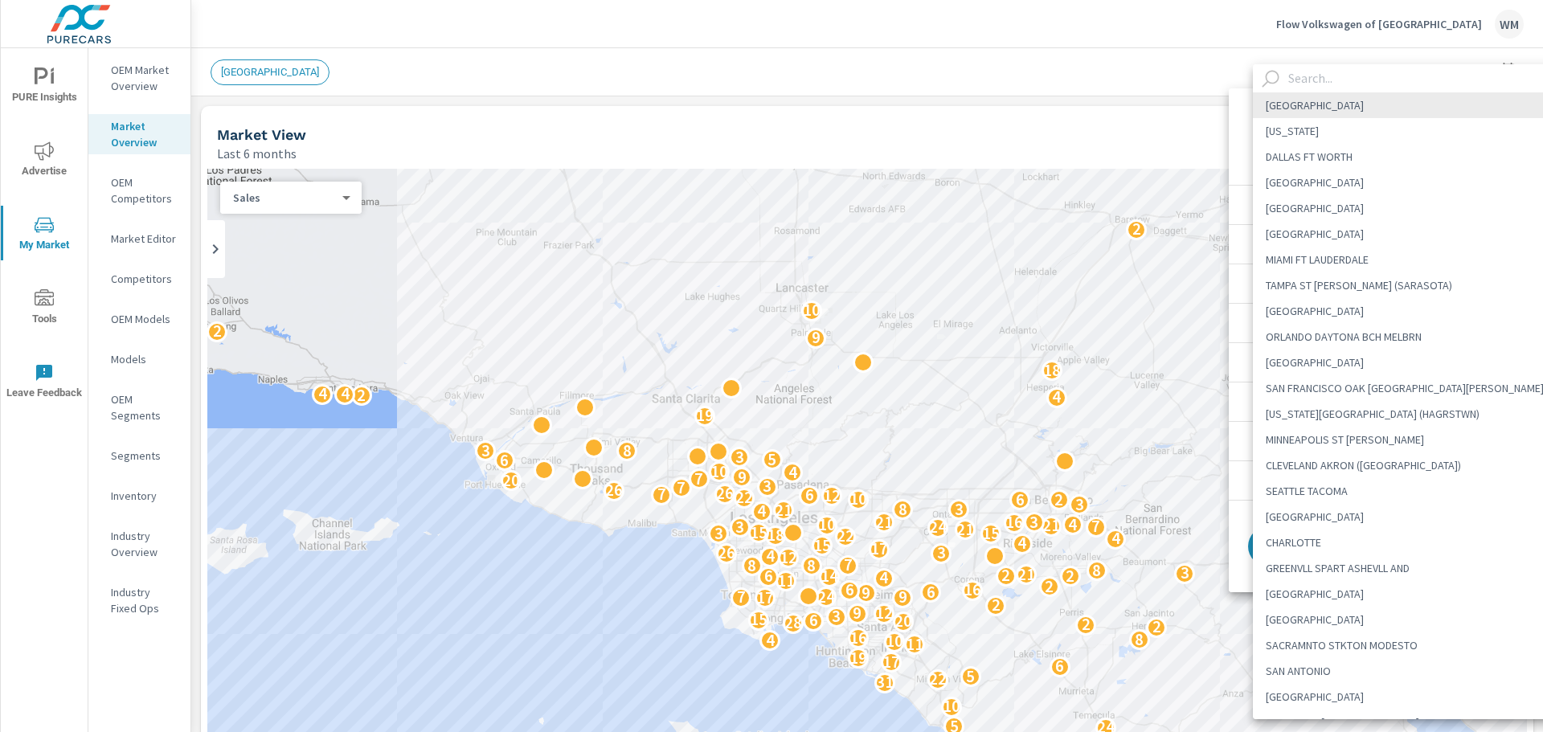
click at [1391, 83] on input "text" at bounding box center [1425, 78] width 287 height 28
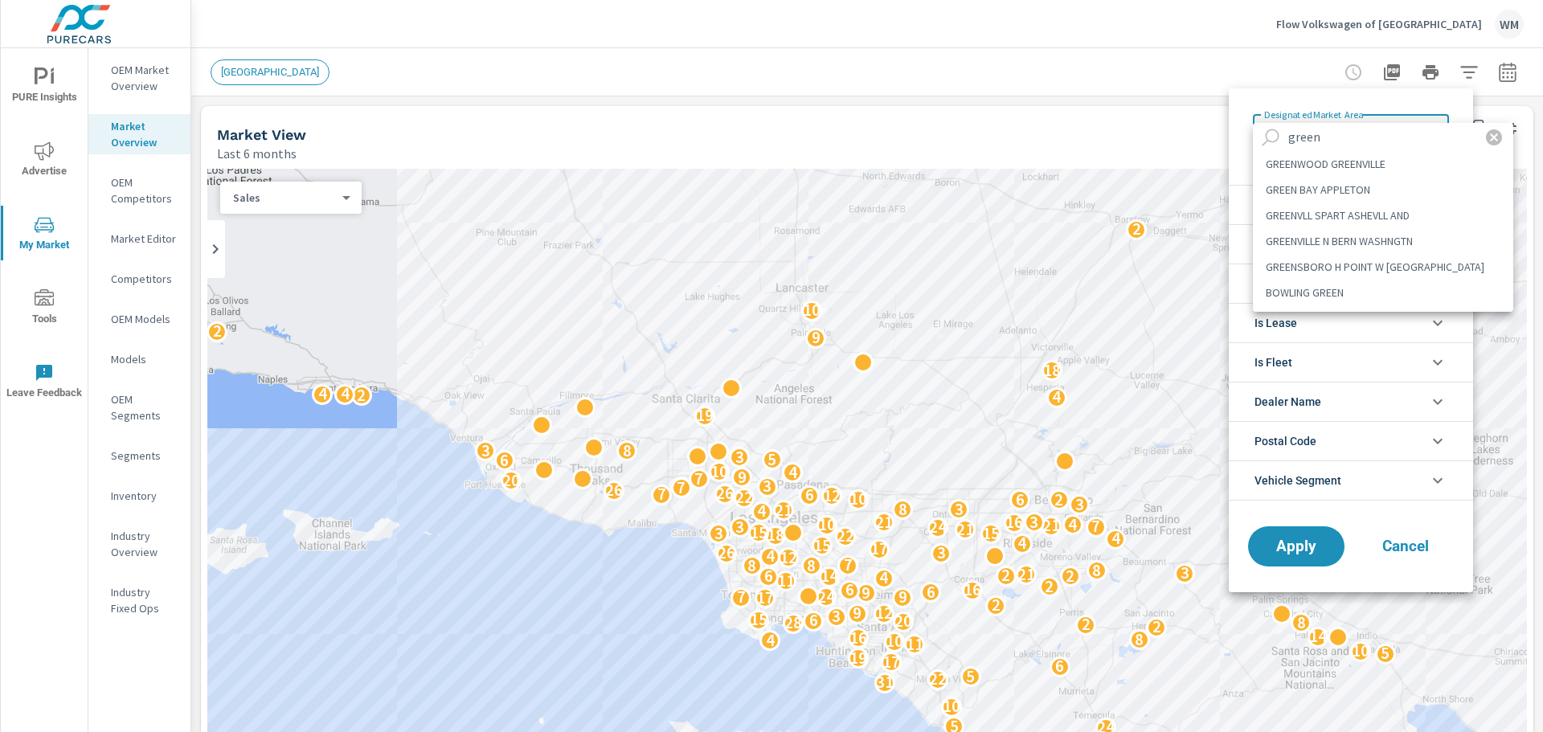
type input "green"
click at [1412, 269] on li "GREENSBORO H POINT W [GEOGRAPHIC_DATA]" at bounding box center [1383, 267] width 260 height 26
type Area "GREENSBORO H POINT W [GEOGRAPHIC_DATA]"
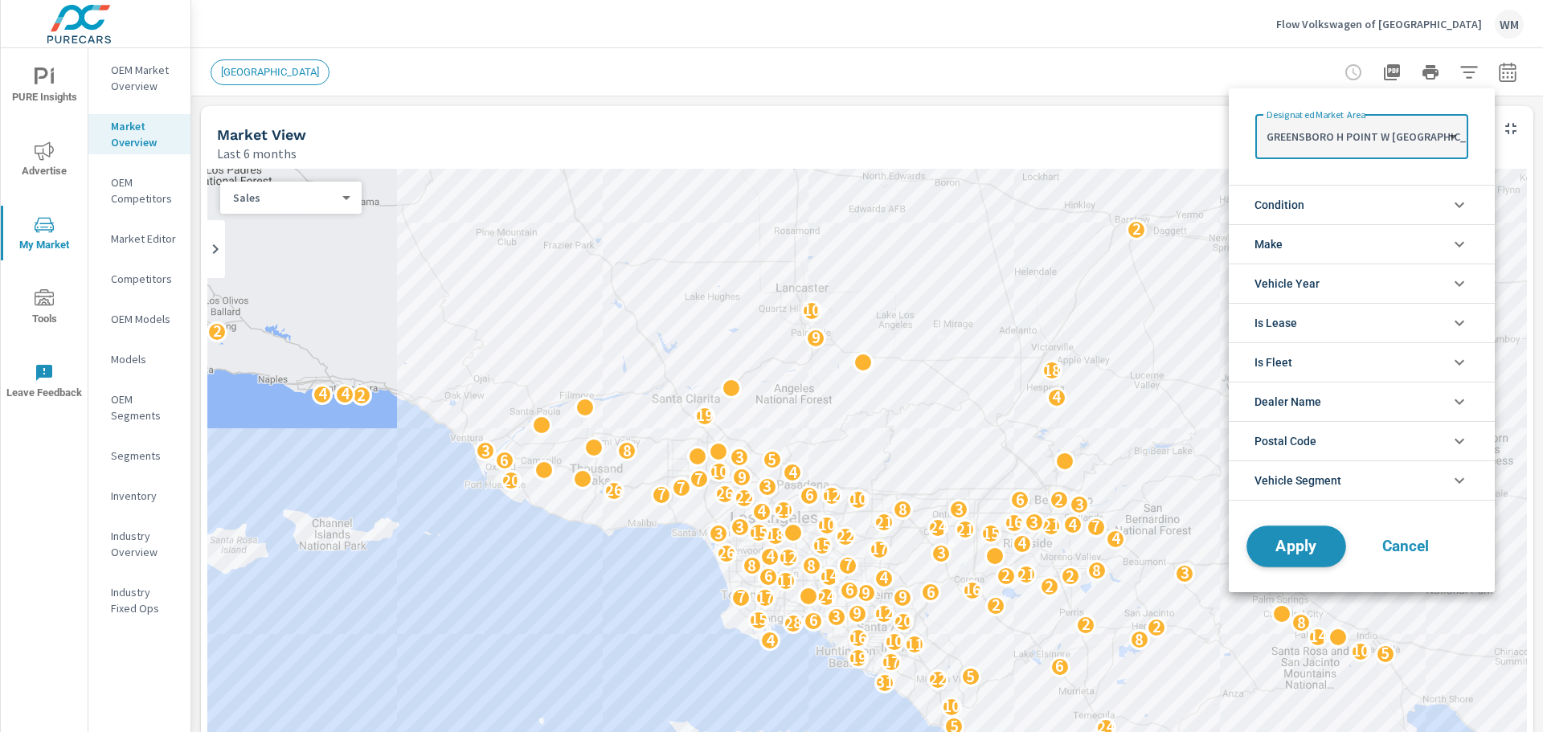
click at [1292, 549] on span "Apply" at bounding box center [1297, 546] width 66 height 15
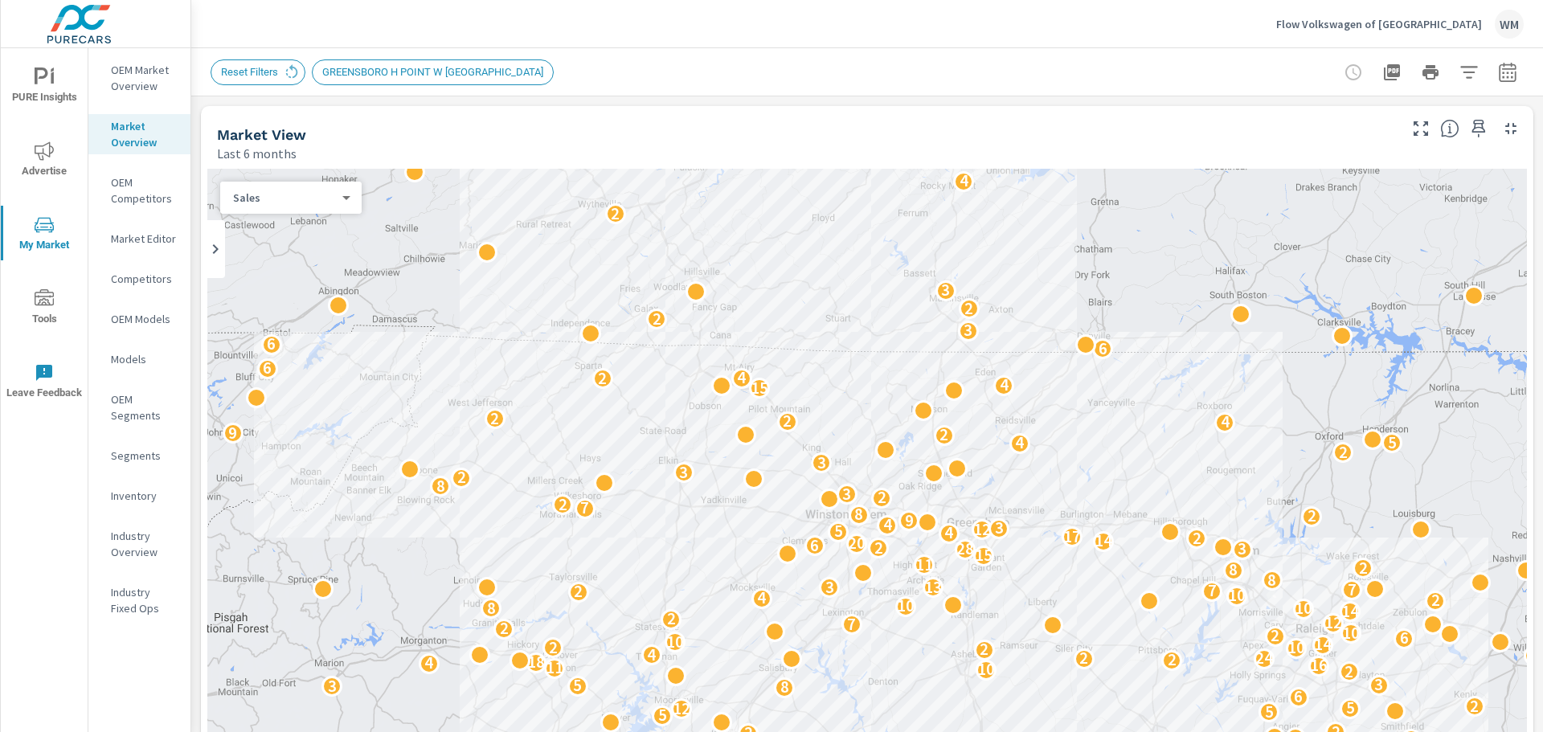
click at [339, 195] on body "PURE Insights Advertise My Market Tools Leave Feedback OEM Market Overview Mark…" at bounding box center [771, 366] width 1543 height 732
click at [1470, 27] on div at bounding box center [771, 366] width 1543 height 732
click at [1451, 27] on p "Flow Volkswagen of Greensboro" at bounding box center [1379, 24] width 206 height 14
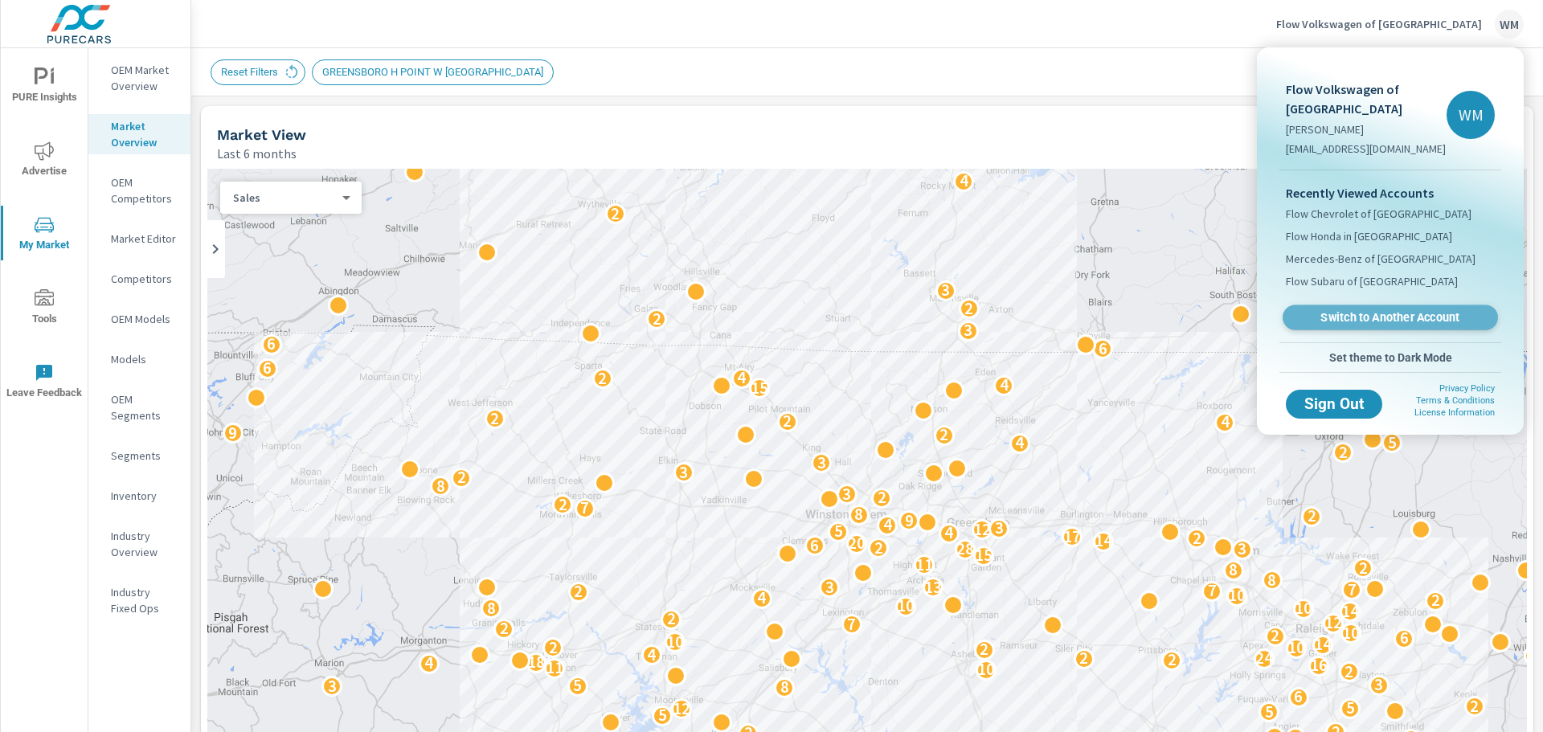
click at [1372, 322] on span "Switch to Another Account" at bounding box center [1390, 317] width 197 height 15
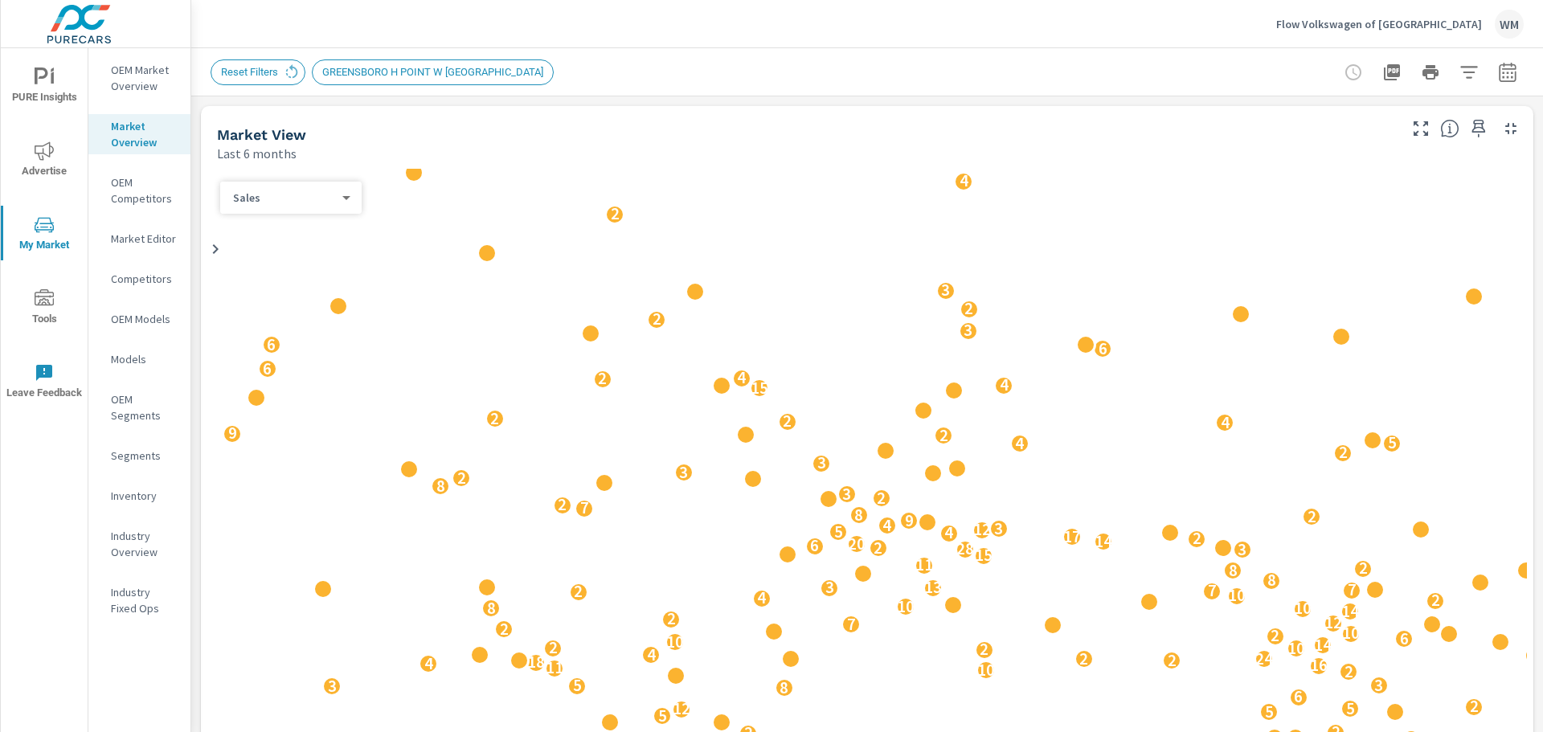
click at [1414, 18] on p "Flow Volkswagen of Greensboro" at bounding box center [1379, 24] width 206 height 14
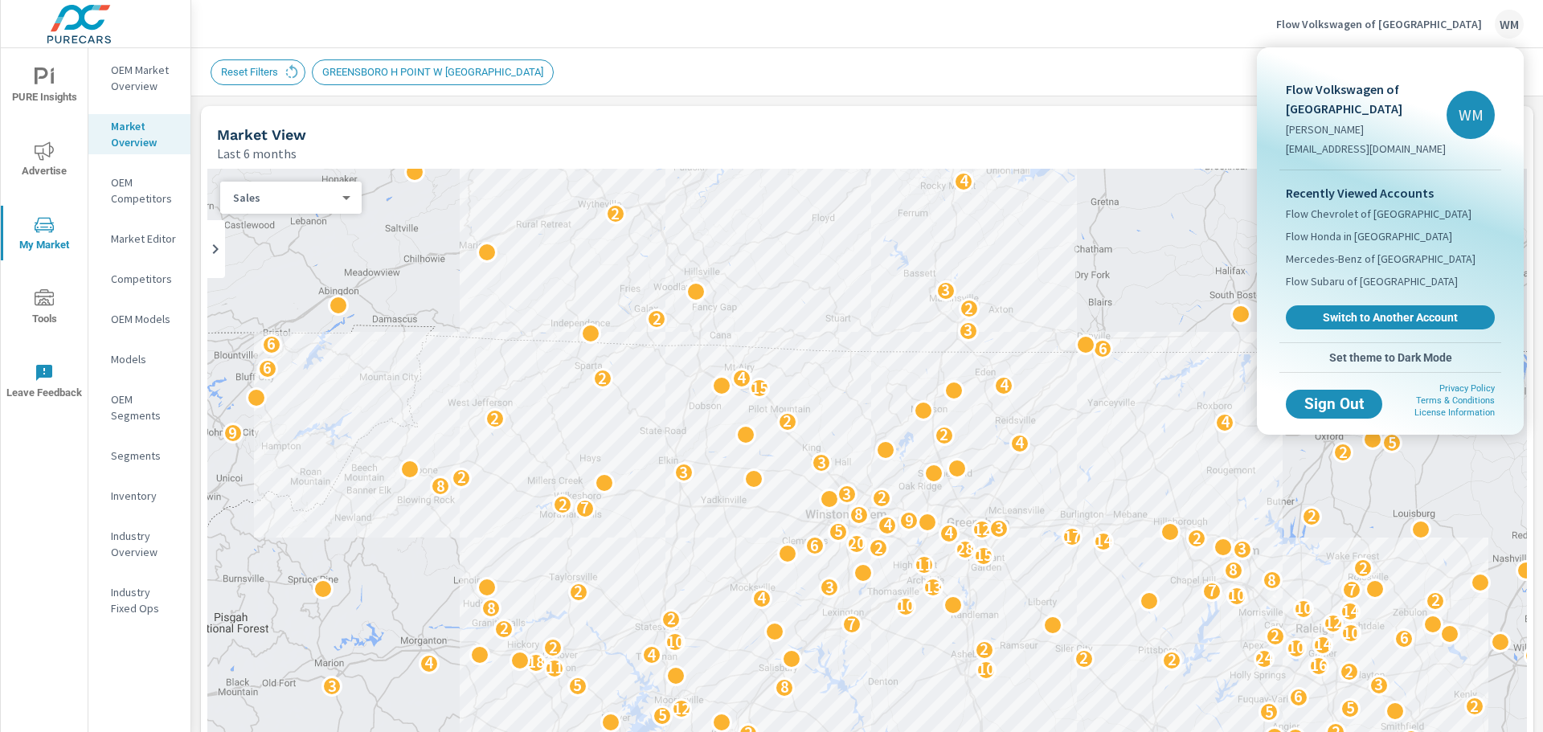
click at [1361, 316] on span "Switch to Another Account" at bounding box center [1390, 317] width 191 height 14
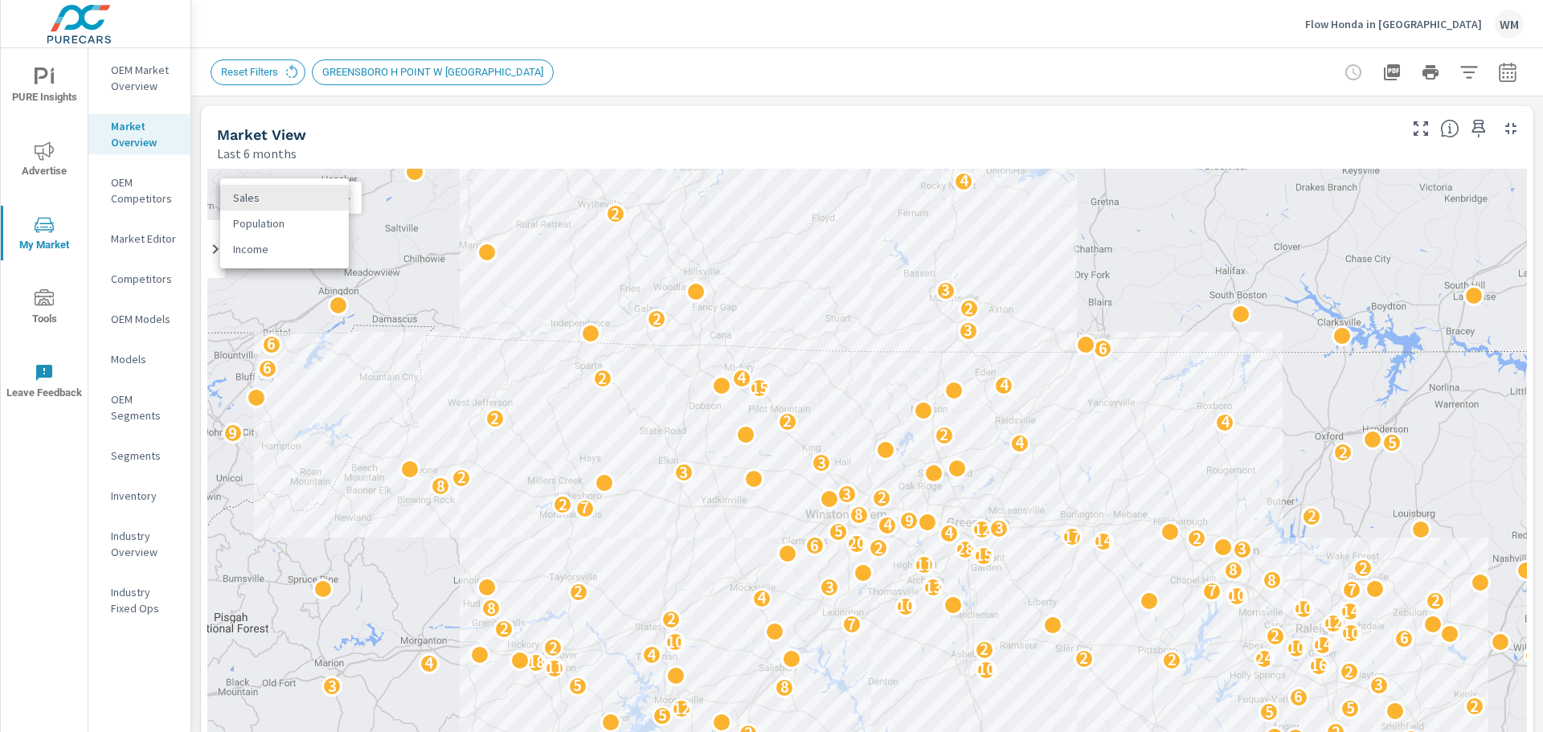
click at [334, 199] on body "PURE Insights Advertise My Market Tools Leave Feedback OEM Market Overview Mark…" at bounding box center [771, 366] width 1543 height 732
click at [142, 83] on div at bounding box center [771, 366] width 1543 height 732
click at [152, 84] on p "OEM Market Overview" at bounding box center [144, 78] width 67 height 32
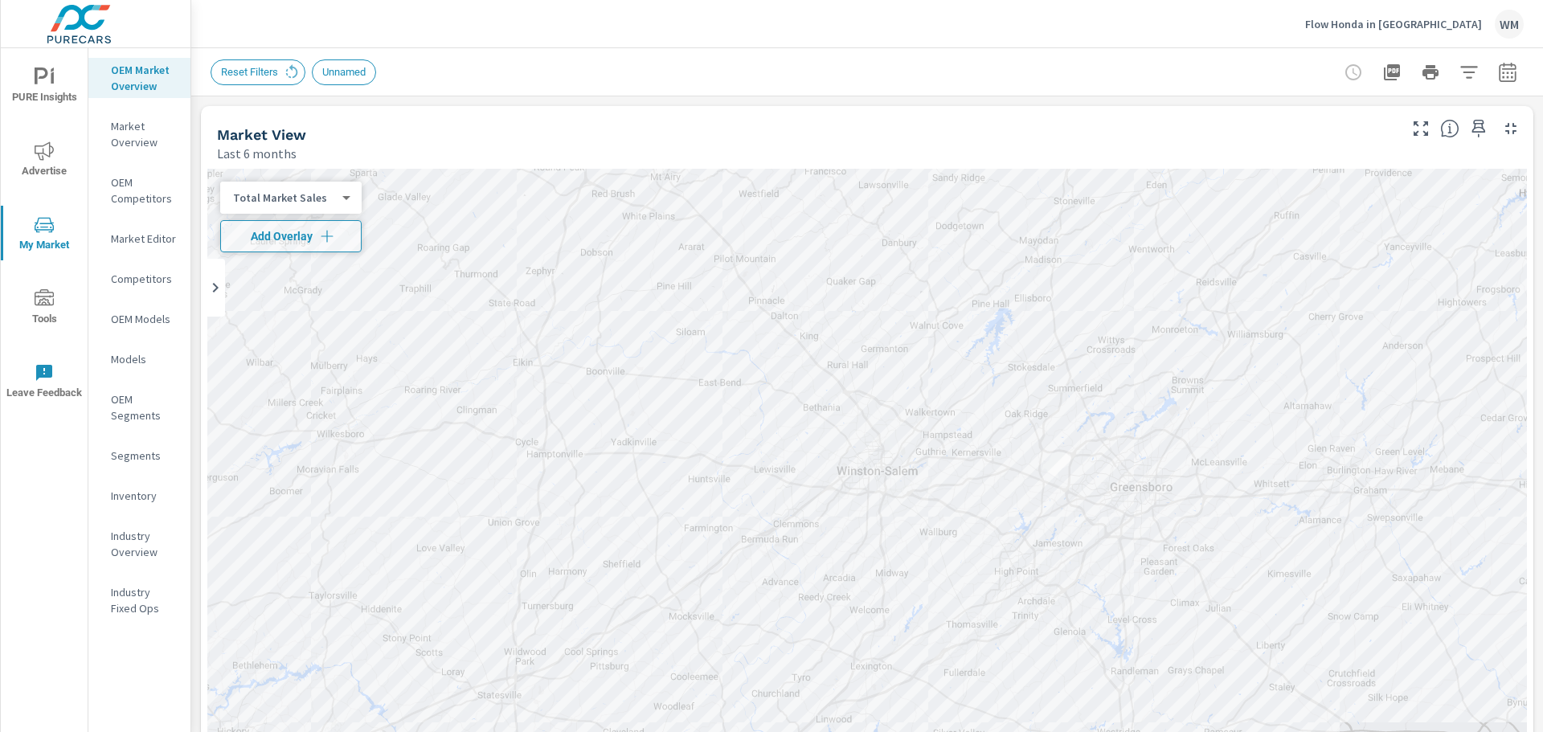
click at [299, 198] on body "PURE Insights Advertise My Market Tools Leave Feedback OEM Market Overview Mark…" at bounding box center [771, 366] width 1543 height 732
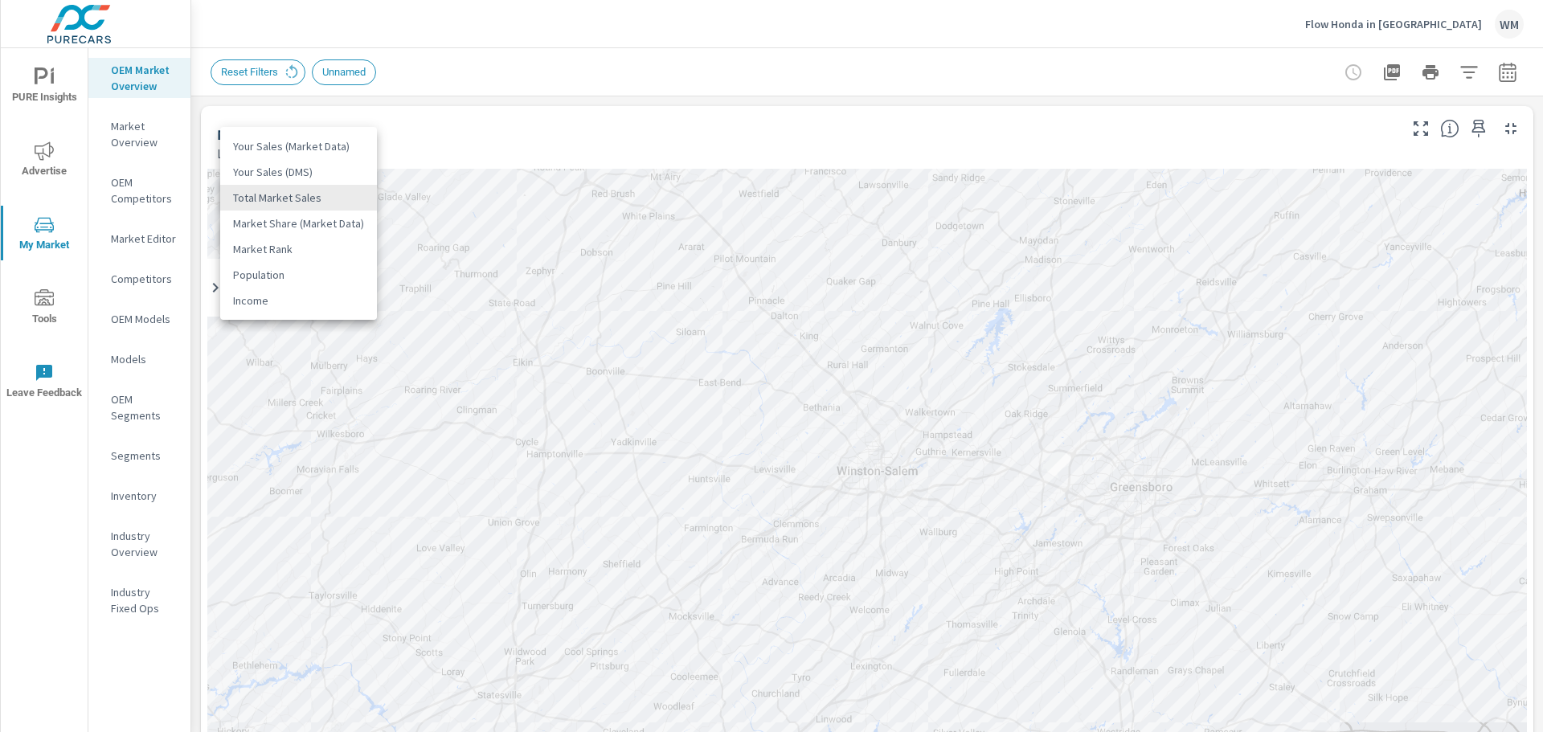
click at [322, 145] on li "Your Sales (Market Data)" at bounding box center [298, 146] width 157 height 26
click at [347, 195] on body "PURE Insights Advertise My Market Tools Leave Feedback OEM Market Overview Mark…" at bounding box center [771, 366] width 1543 height 732
click at [155, 196] on div at bounding box center [771, 366] width 1543 height 732
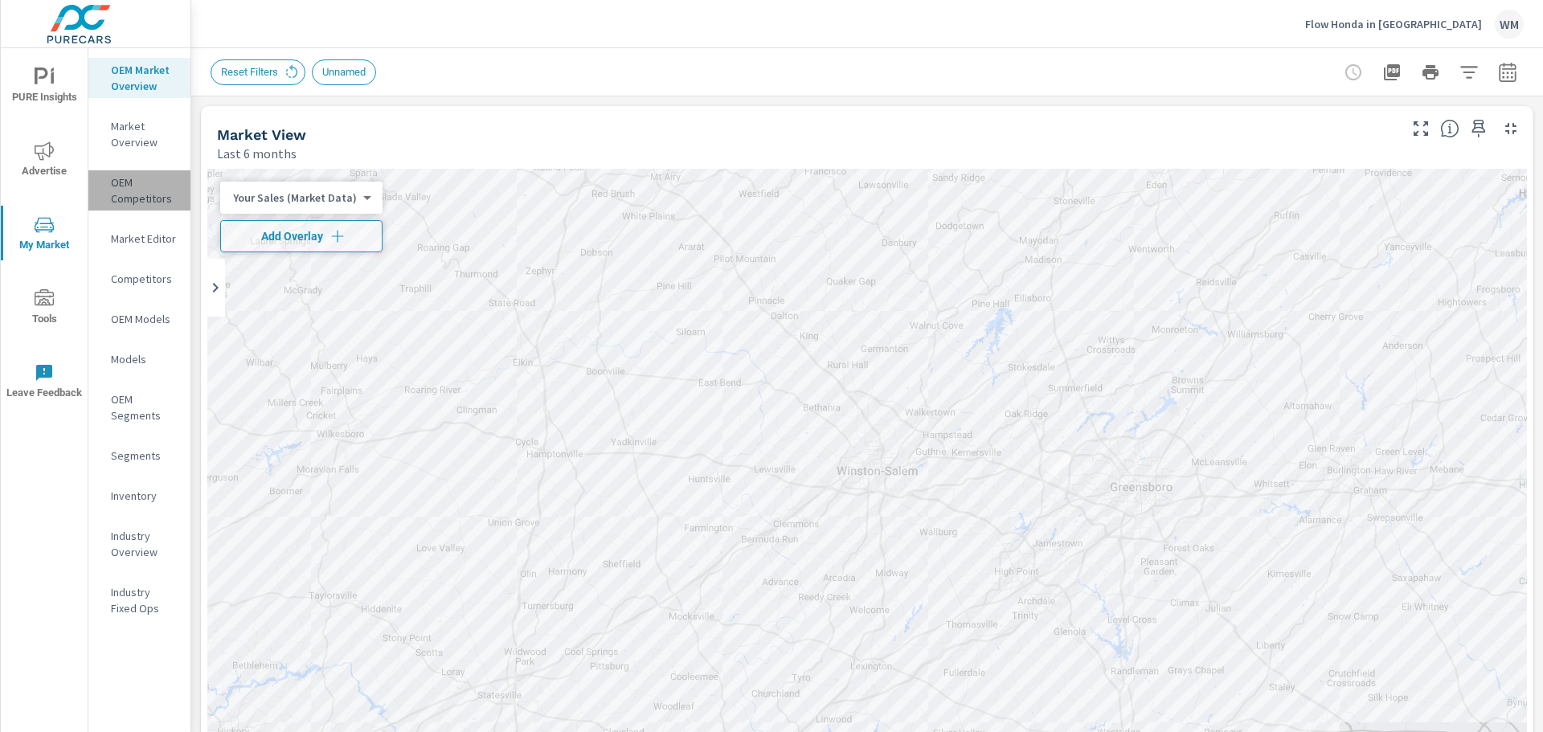
click at [152, 197] on p "OEM Competitors" at bounding box center [144, 190] width 67 height 32
click at [340, 205] on body "PURE Insights Advertise My Market Tools Leave Feedback OEM Market Overview Mark…" at bounding box center [771, 366] width 1543 height 732
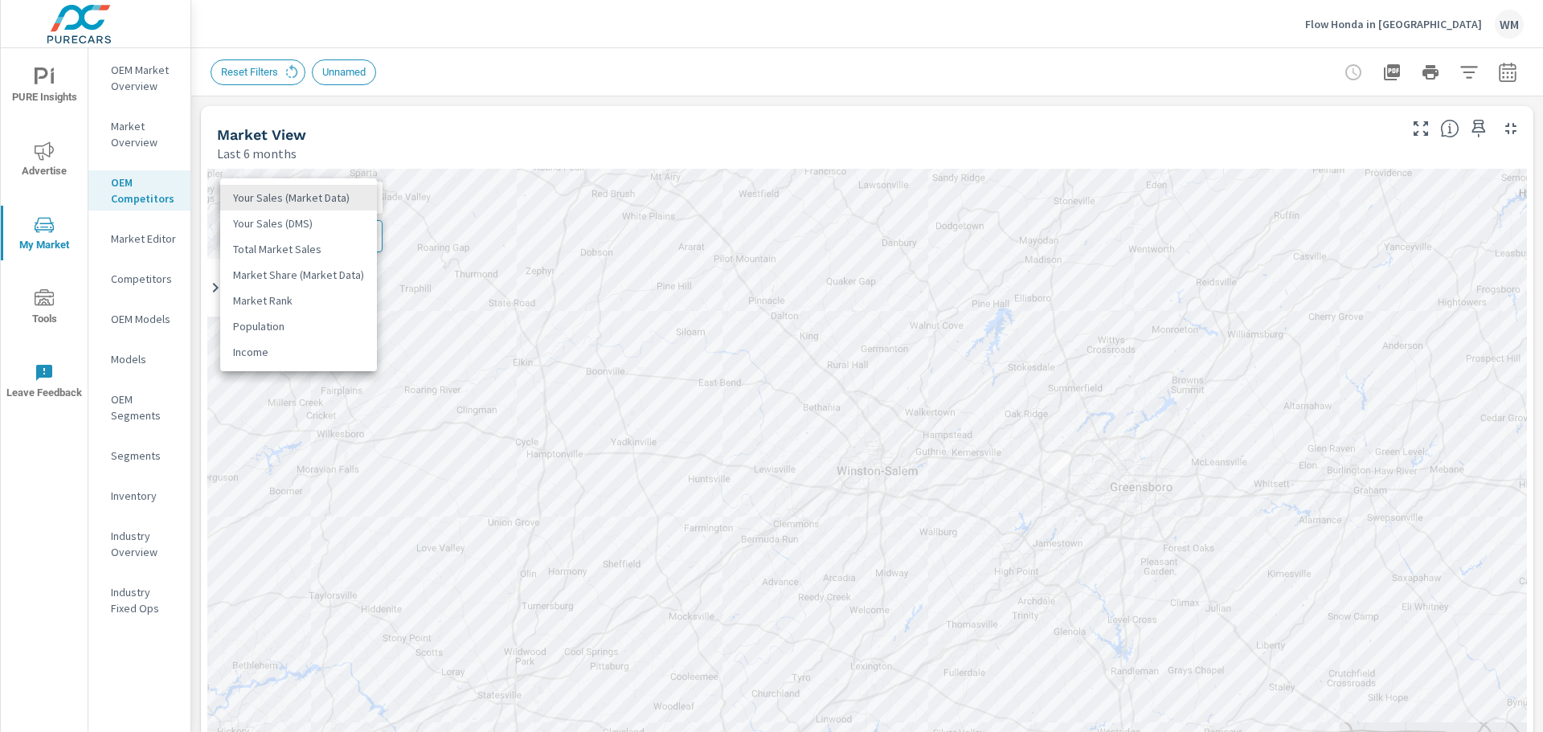
click at [318, 250] on li "Total Market Sales" at bounding box center [298, 249] width 157 height 26
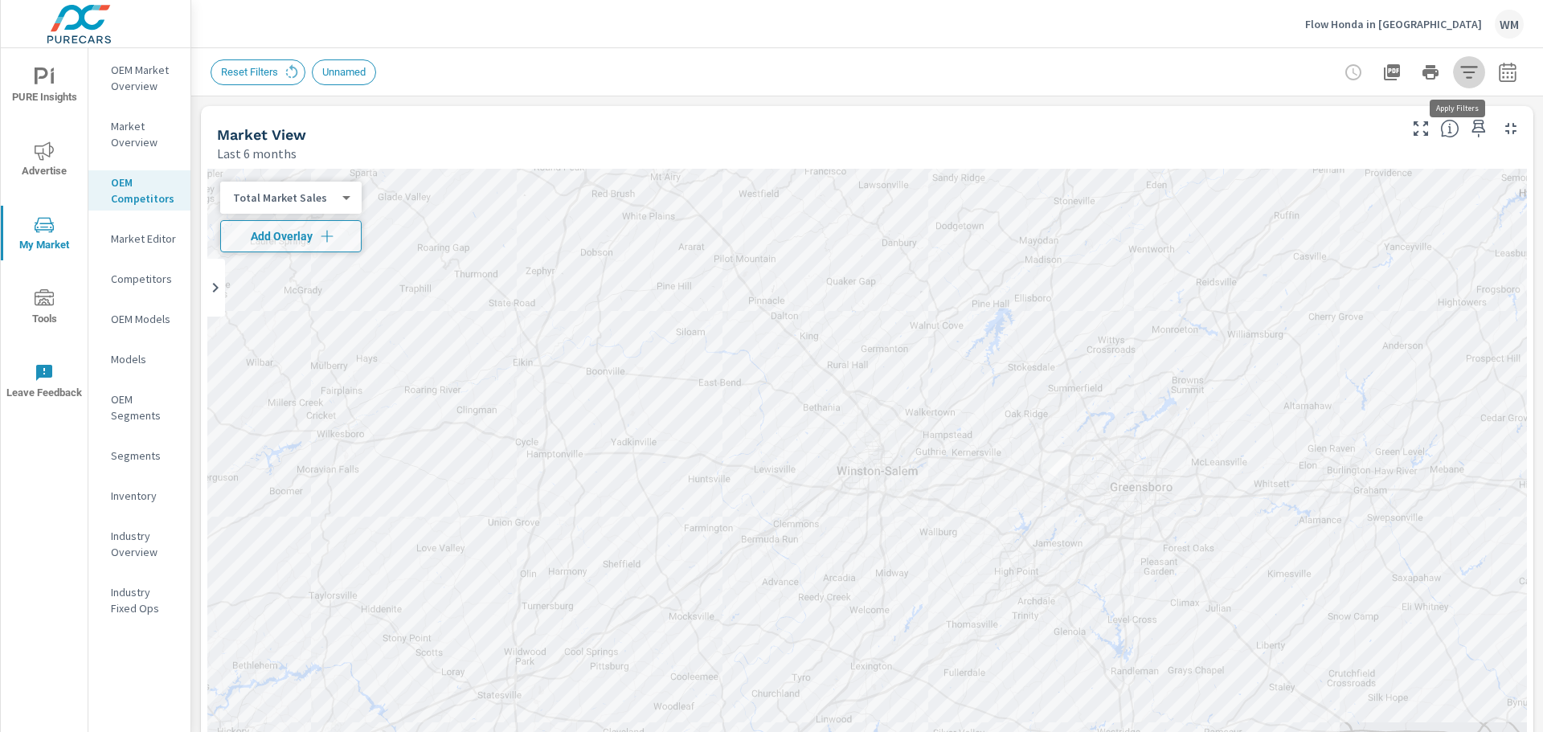
click at [1460, 77] on icon "button" at bounding box center [1469, 72] width 19 height 19
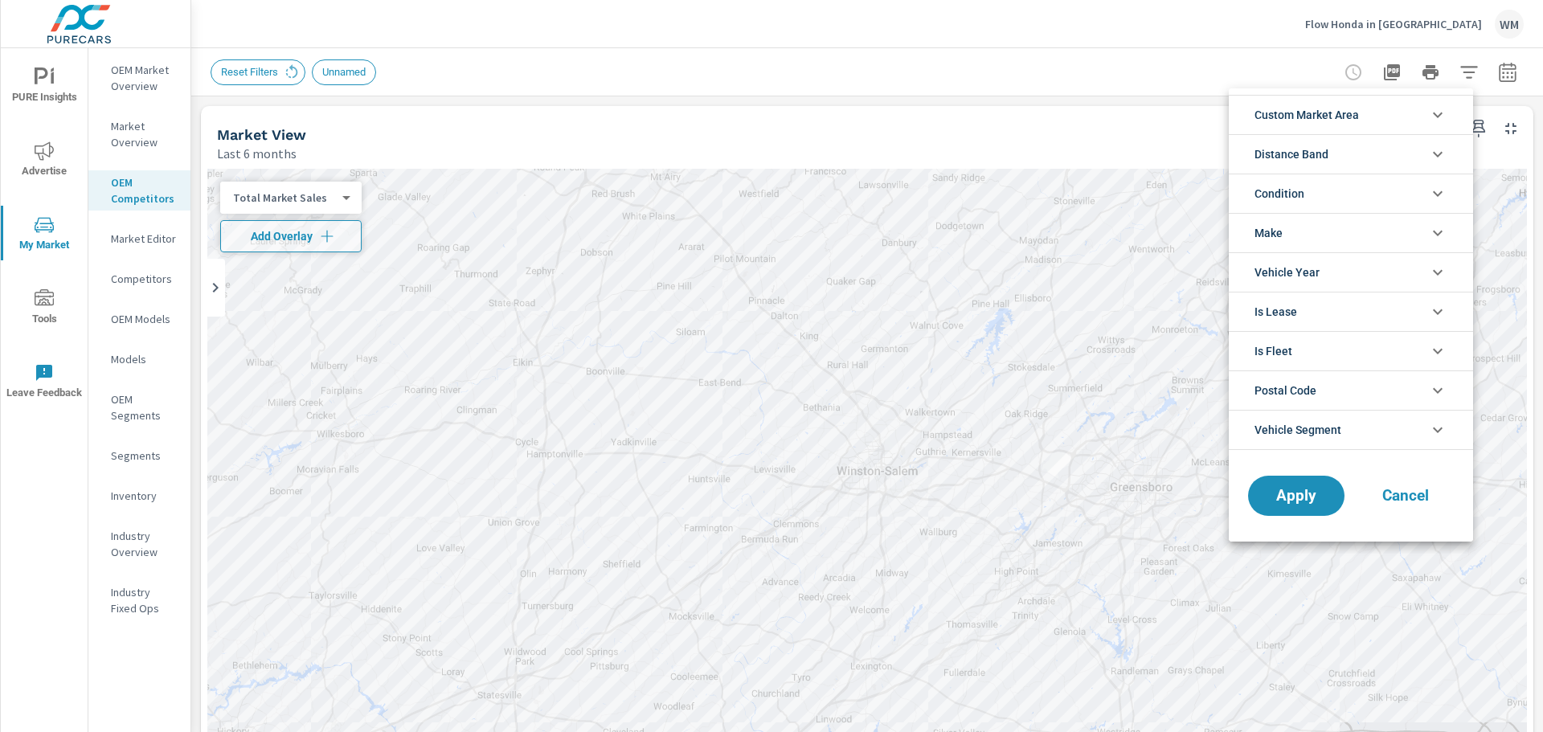
click at [1407, 129] on li "Custom Market Area" at bounding box center [1351, 114] width 244 height 39
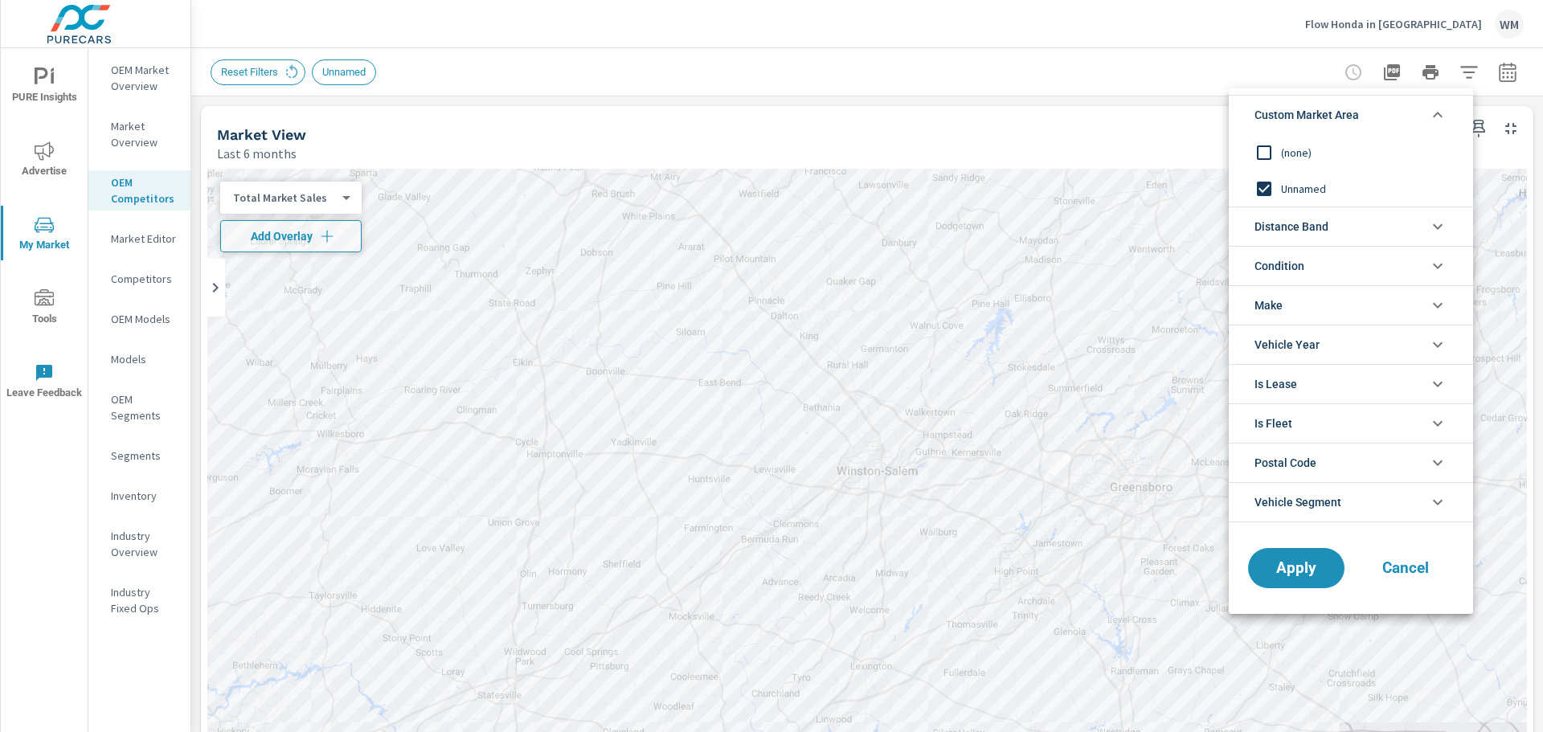
click at [1407, 129] on li "Custom Market Area" at bounding box center [1351, 114] width 244 height 39
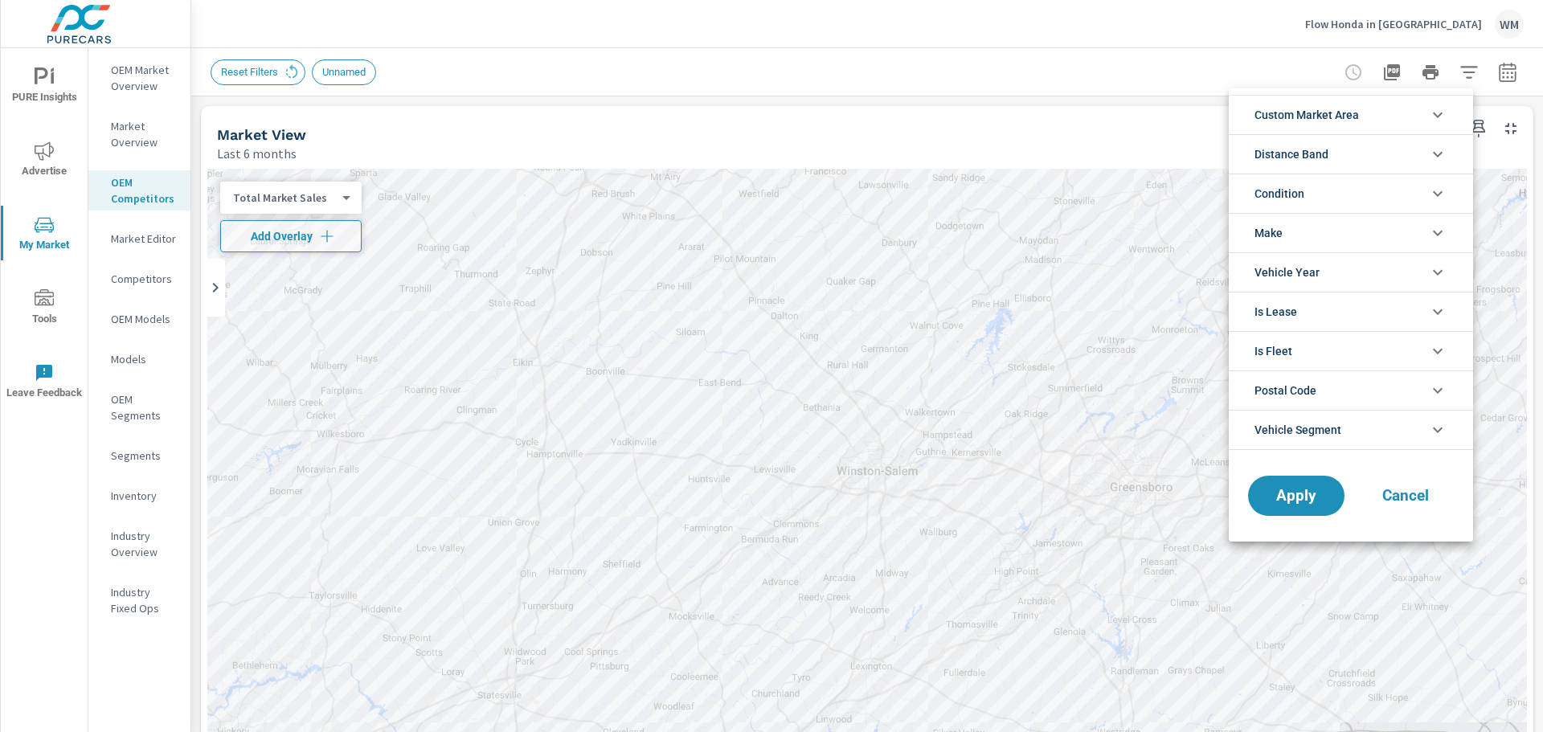
click at [1407, 148] on li "Distance Band" at bounding box center [1351, 153] width 244 height 39
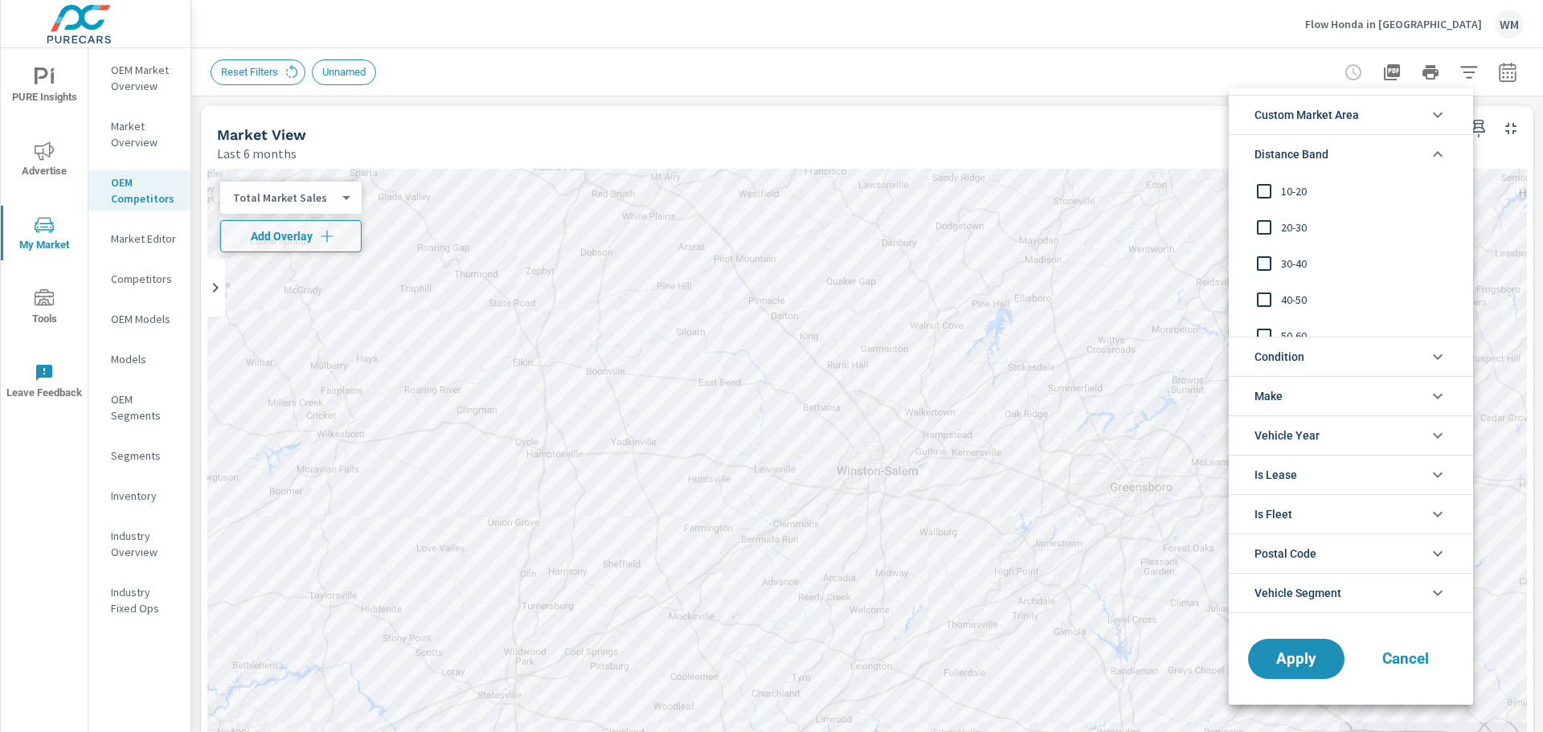
scroll to position [54, 0]
click at [1409, 153] on li "Distance Band" at bounding box center [1351, 153] width 244 height 39
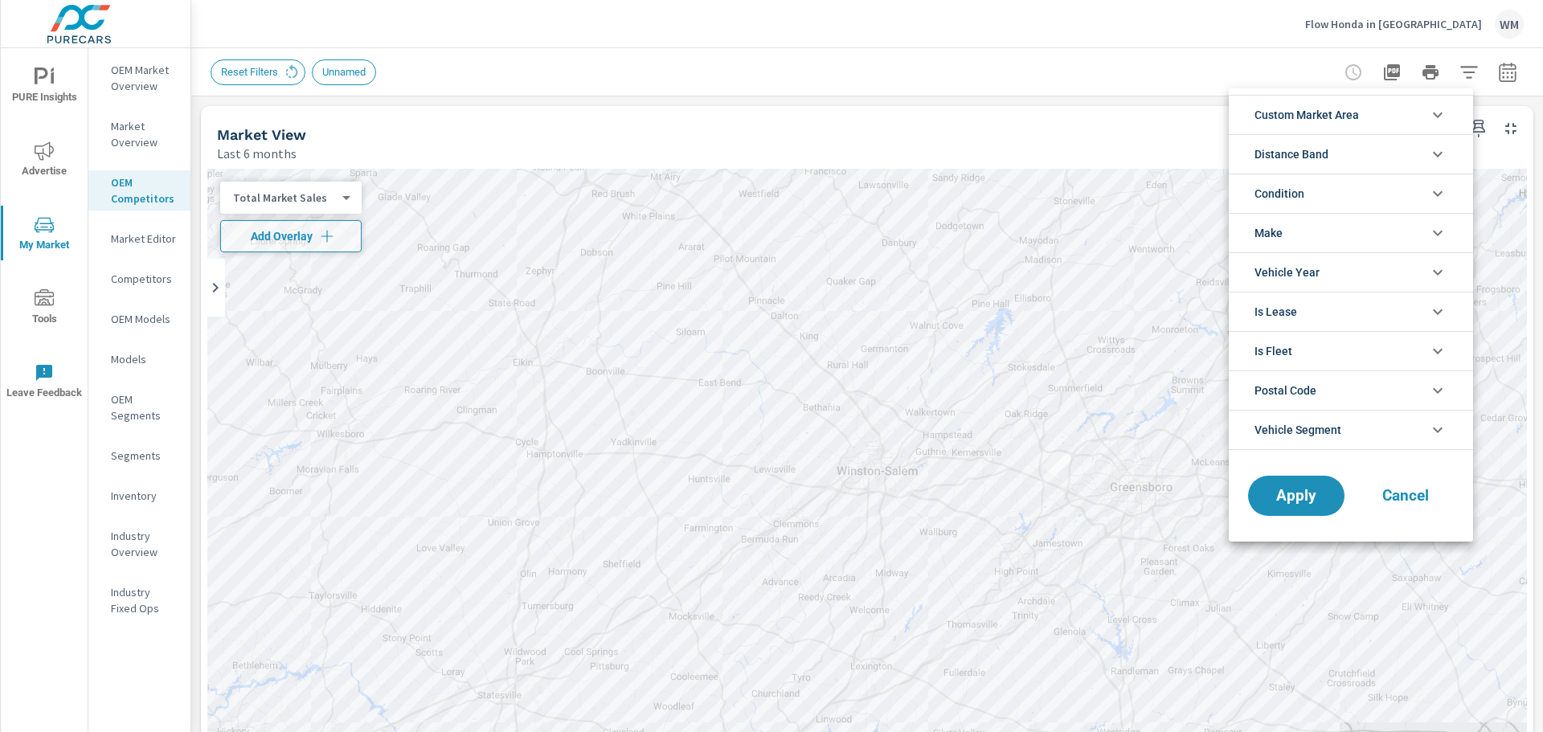
click at [1401, 199] on li "Condition" at bounding box center [1351, 193] width 244 height 39
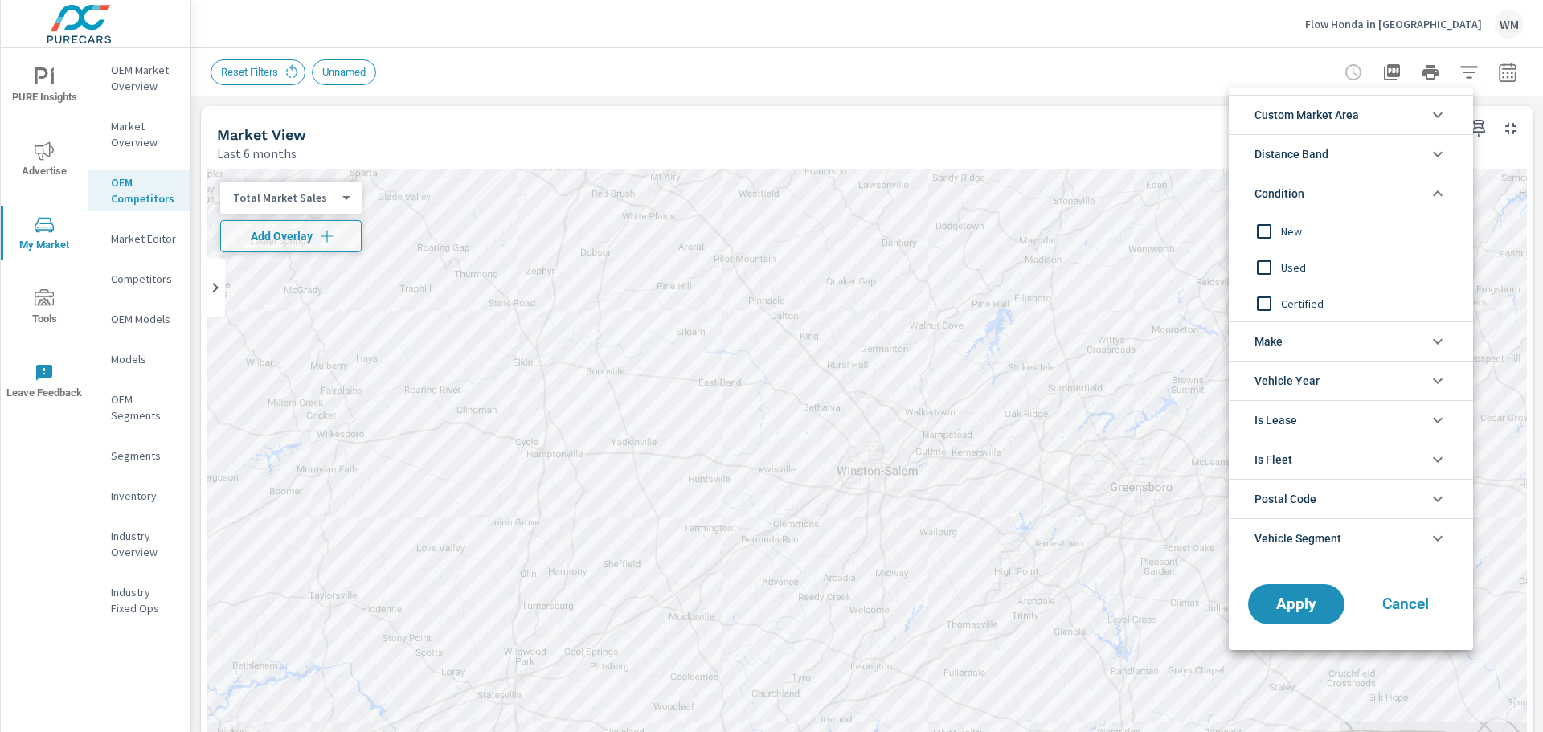
click at [1253, 227] on input "filter options" at bounding box center [1265, 232] width 34 height 34
click at [1283, 607] on span "Apply" at bounding box center [1297, 604] width 66 height 15
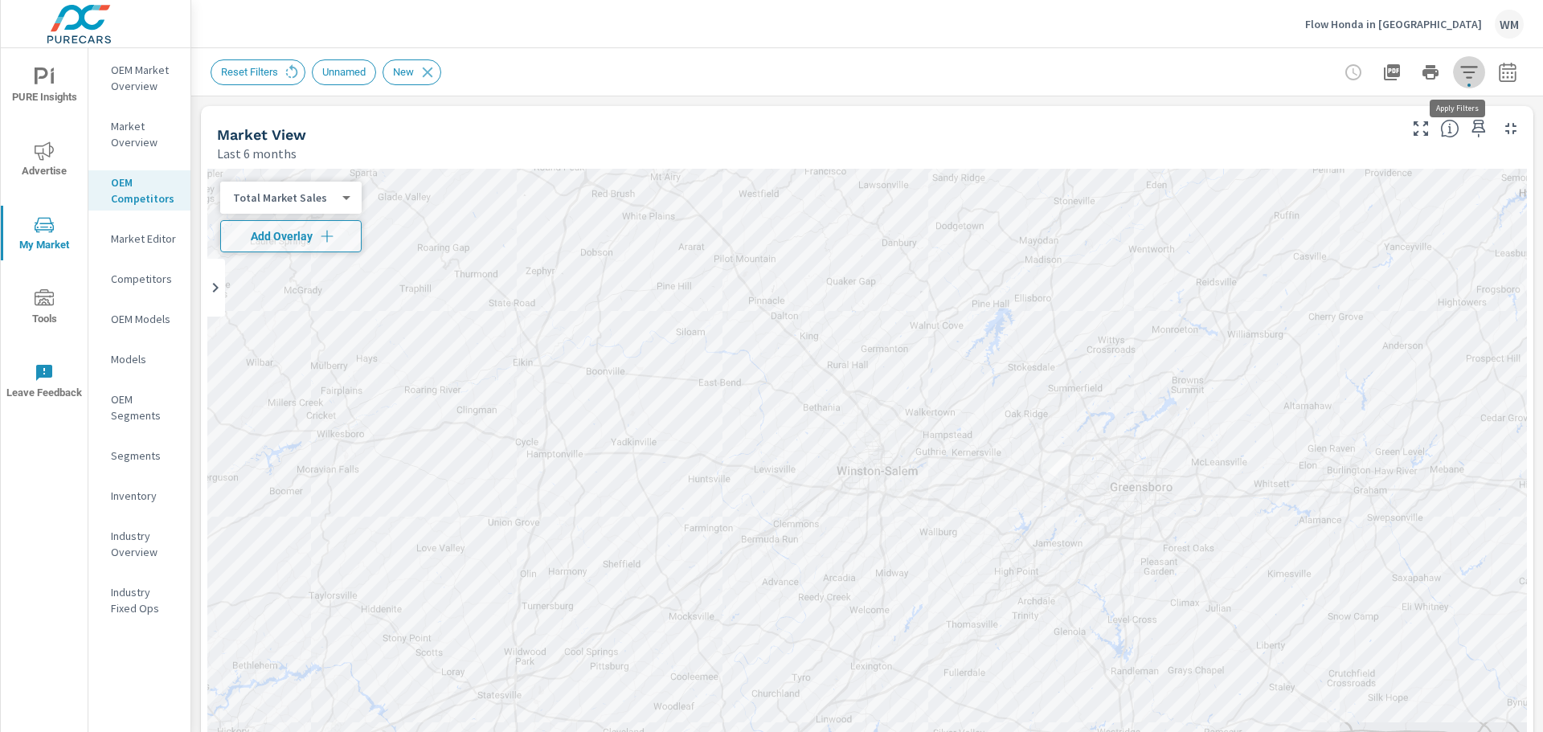
click at [1460, 69] on icon "button" at bounding box center [1469, 72] width 19 height 19
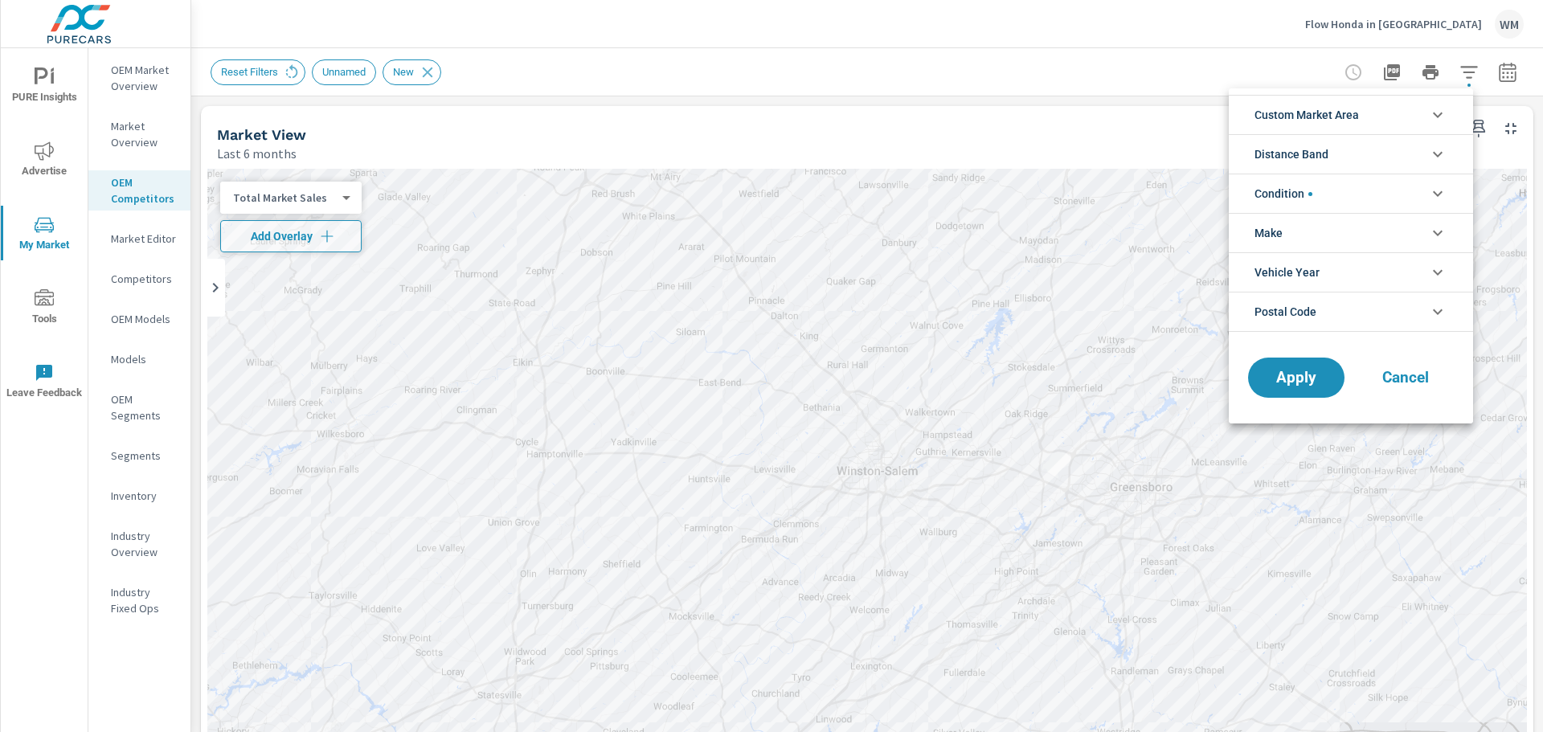
click at [1379, 236] on li "Make" at bounding box center [1351, 232] width 244 height 39
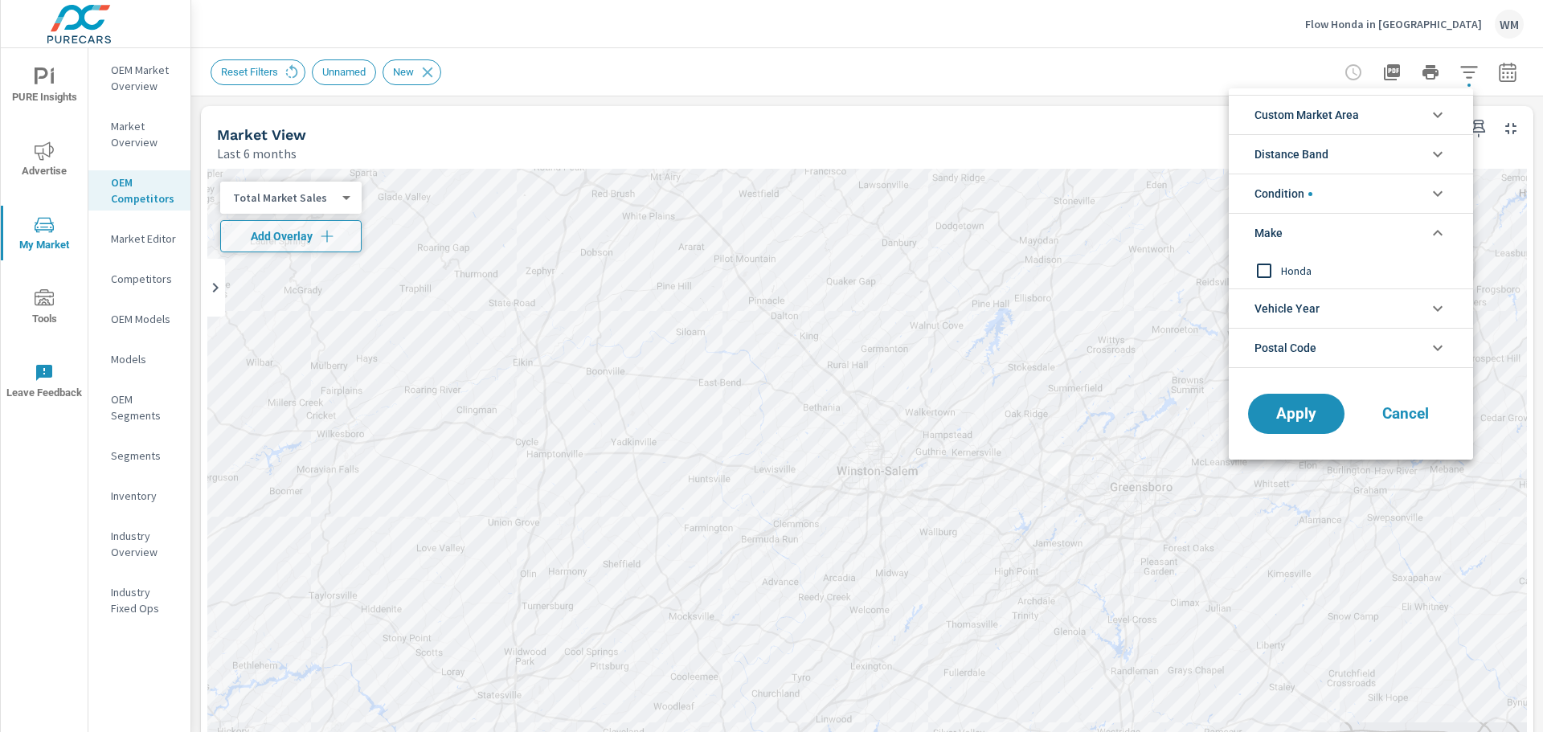
click at [1379, 236] on li "Make" at bounding box center [1351, 232] width 244 height 39
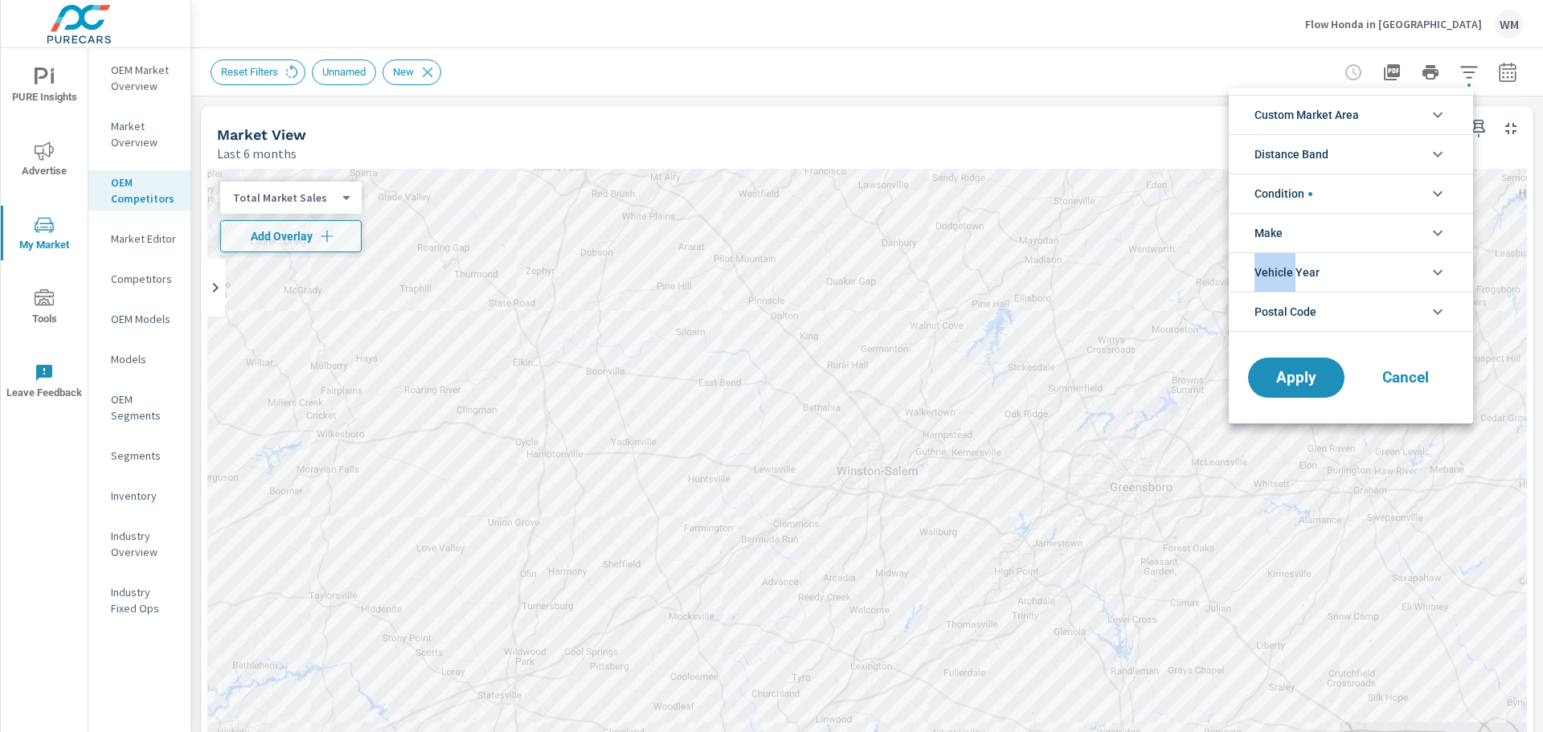
click at [1379, 236] on li "Make" at bounding box center [1351, 232] width 244 height 39
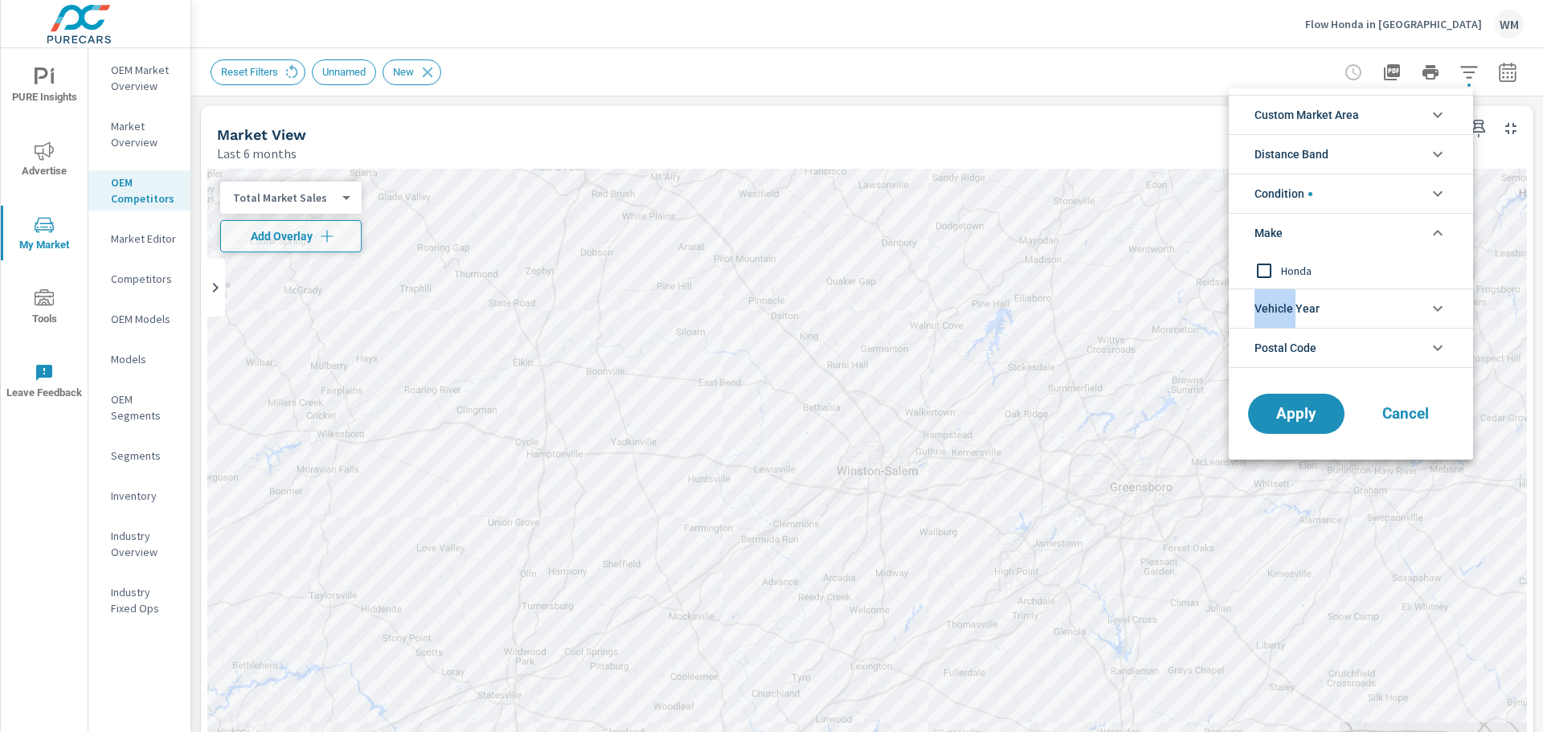
click at [1270, 269] on input "filter options" at bounding box center [1265, 271] width 34 height 34
click at [1298, 417] on span "Apply" at bounding box center [1297, 414] width 66 height 15
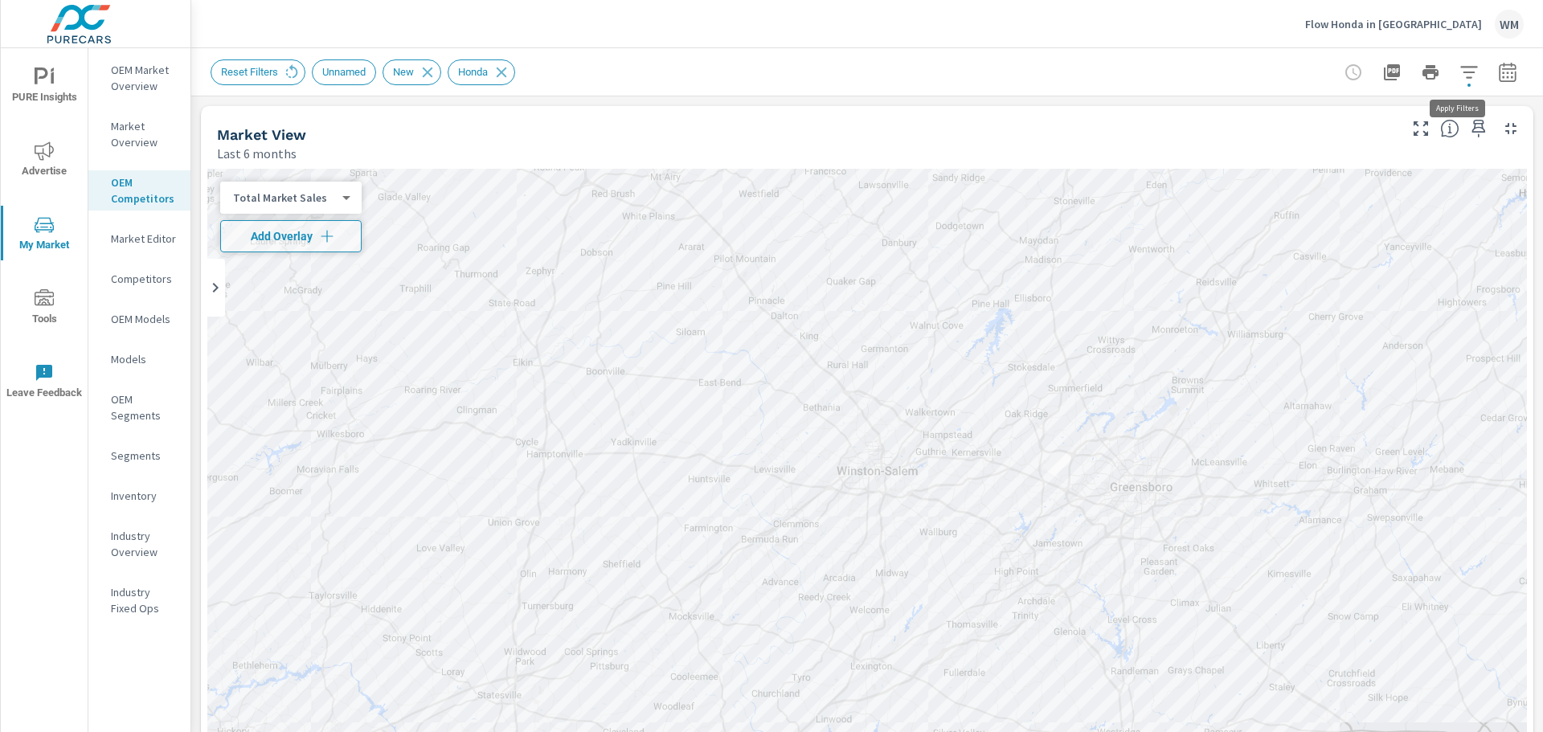
click at [1460, 74] on icon "button" at bounding box center [1469, 72] width 19 height 19
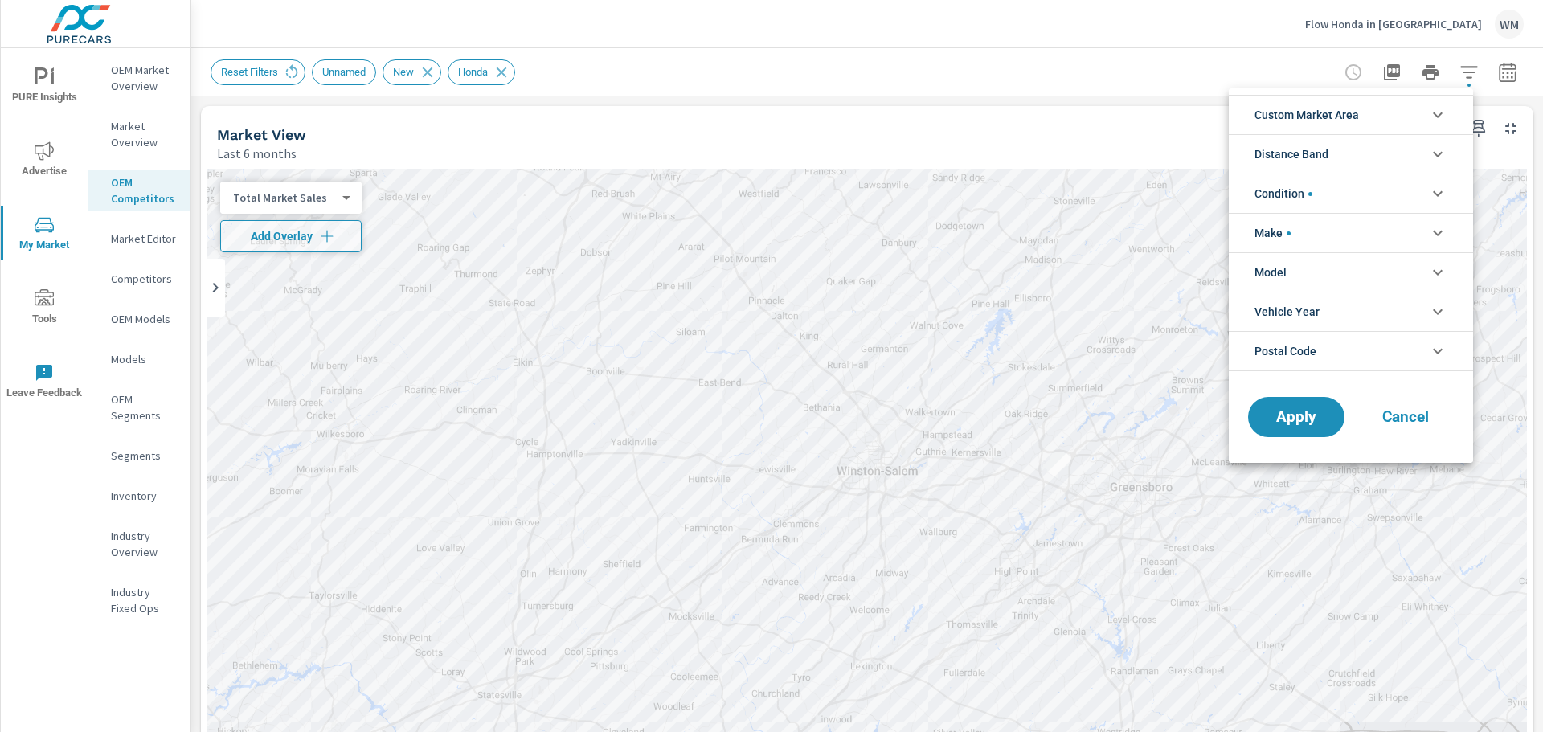
click at [1392, 281] on li "Model" at bounding box center [1351, 271] width 244 height 39
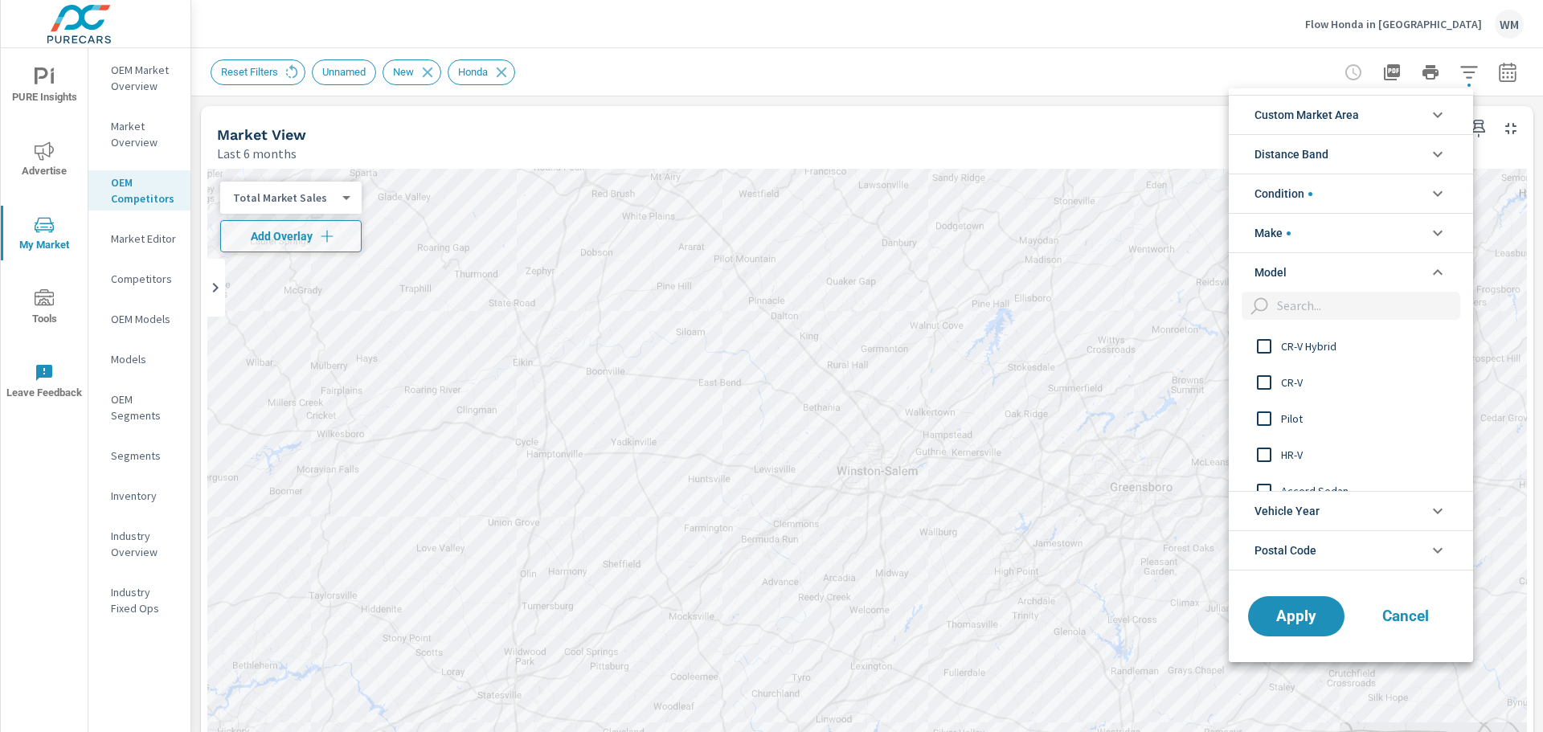
drag, startPoint x: 1535, startPoint y: 154, endPoint x: 1539, endPoint y: 189, distance: 35.7
click at [1539, 189] on div at bounding box center [771, 366] width 1543 height 732
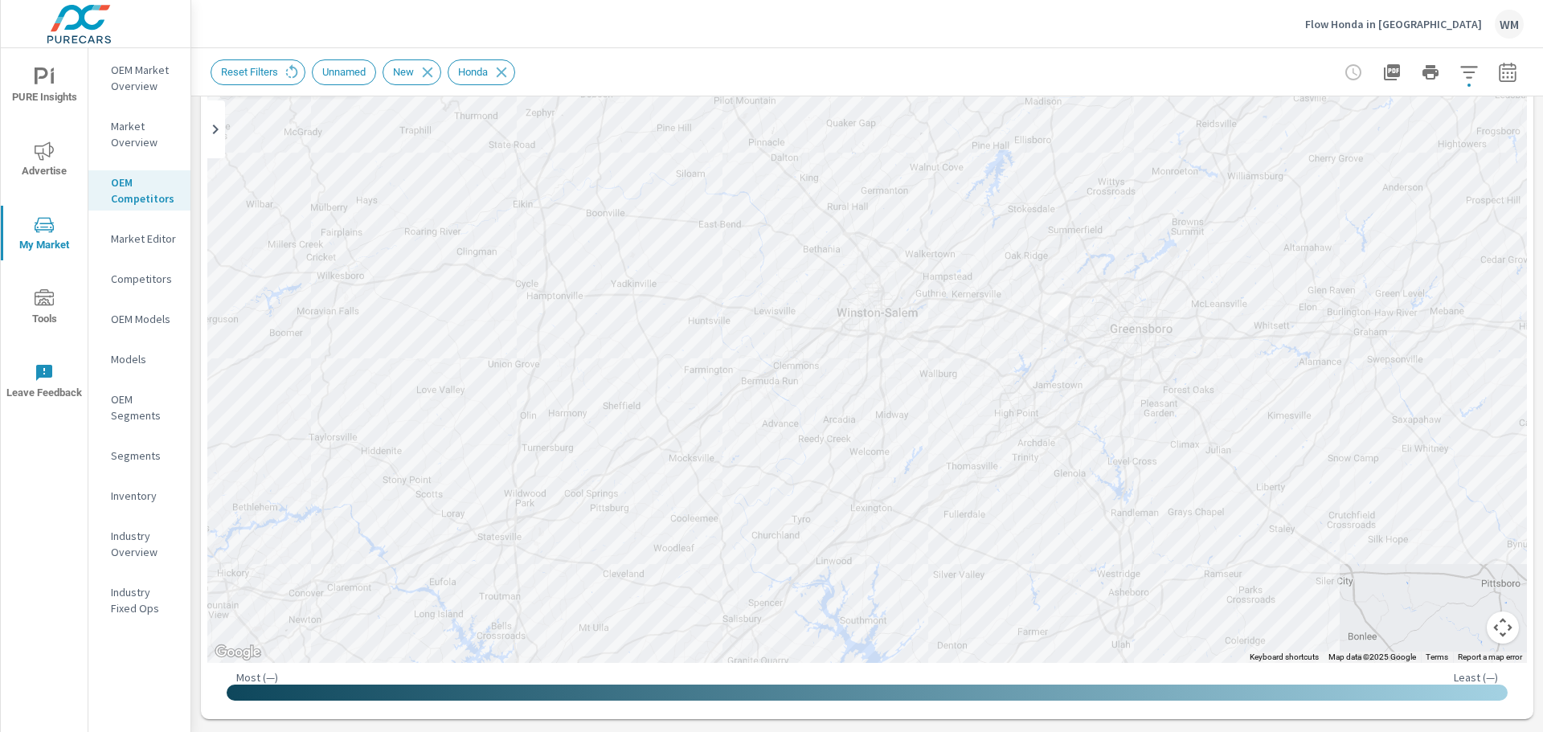
scroll to position [53, 0]
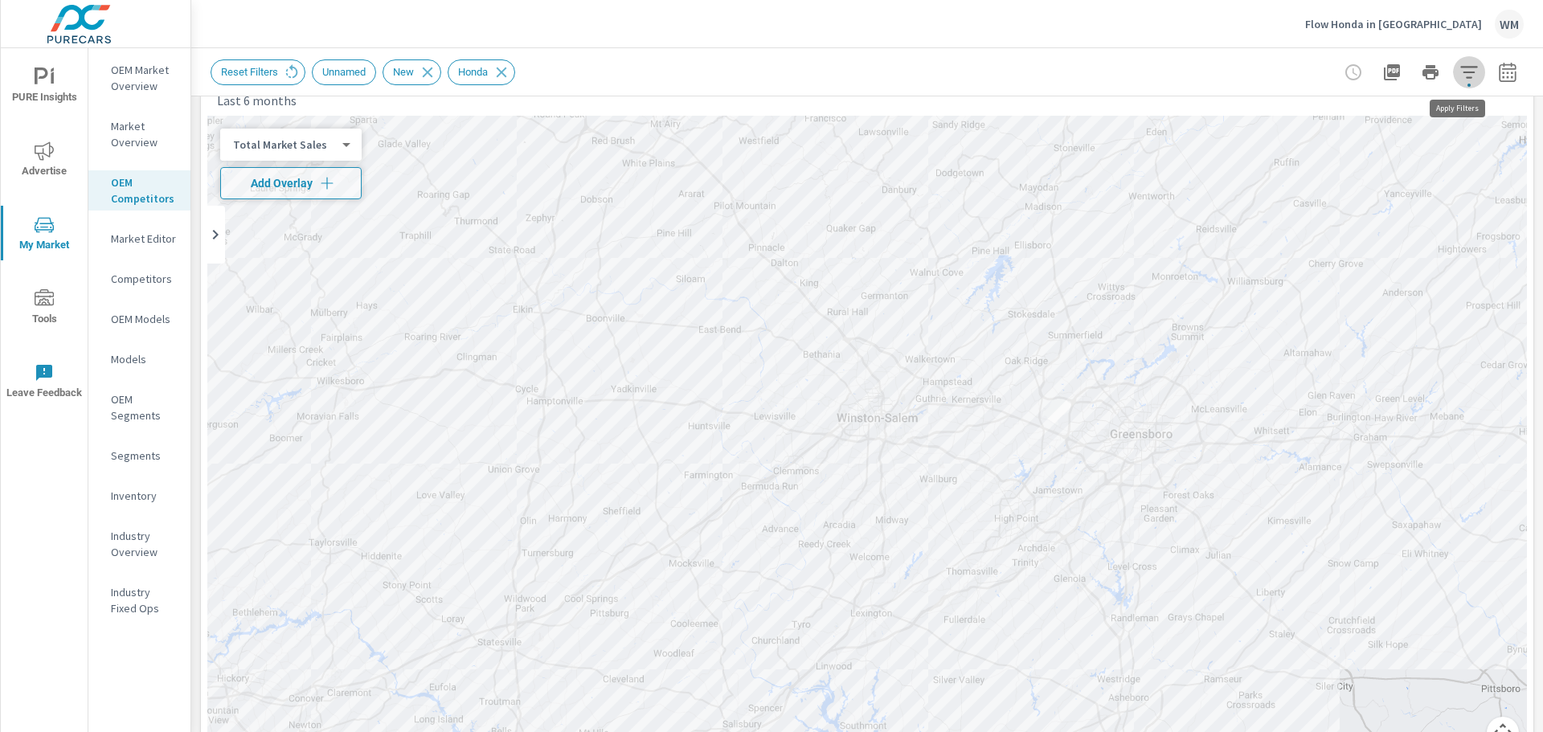
click at [1460, 75] on icon "button" at bounding box center [1469, 72] width 19 height 19
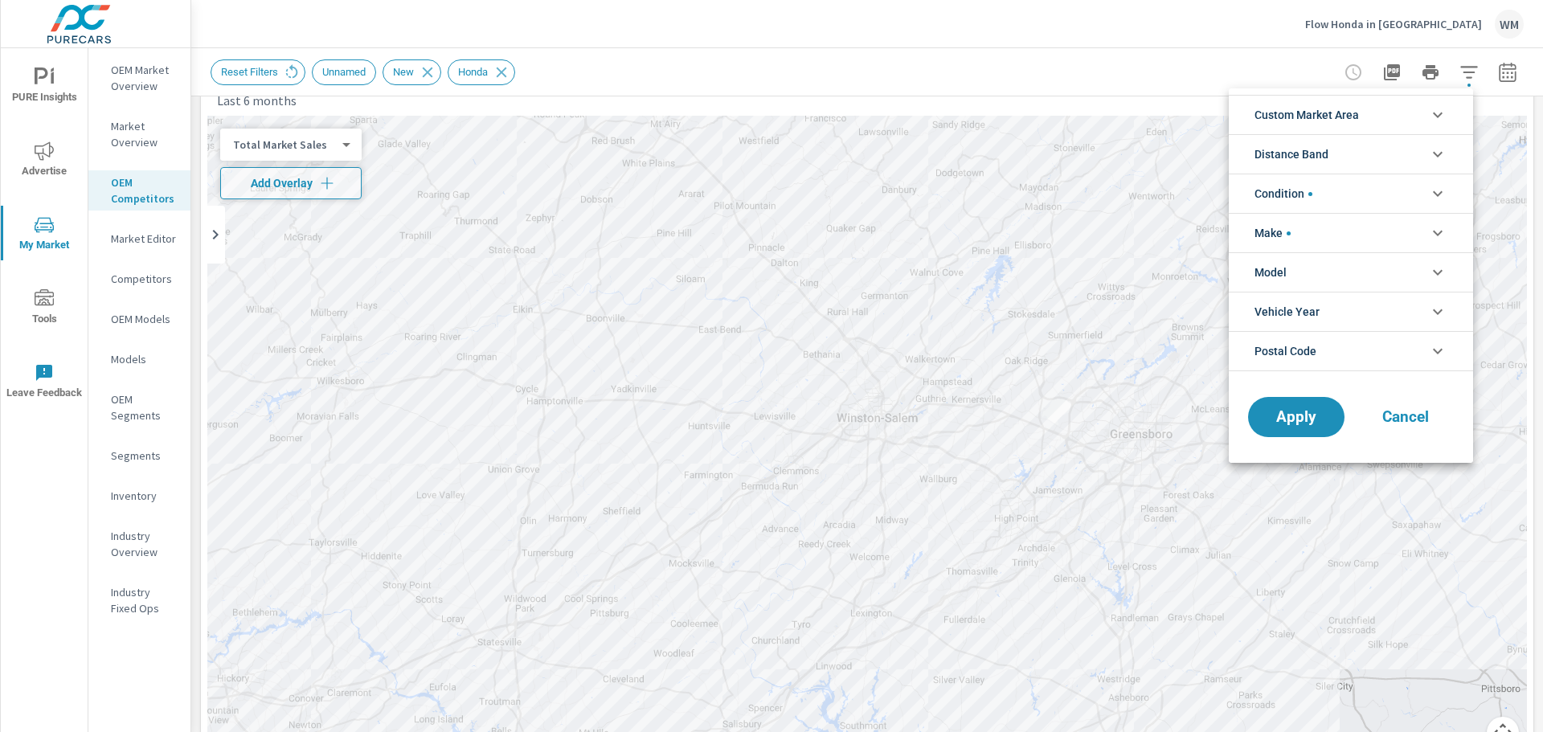
click at [1375, 310] on li "Vehicle Year" at bounding box center [1351, 311] width 244 height 39
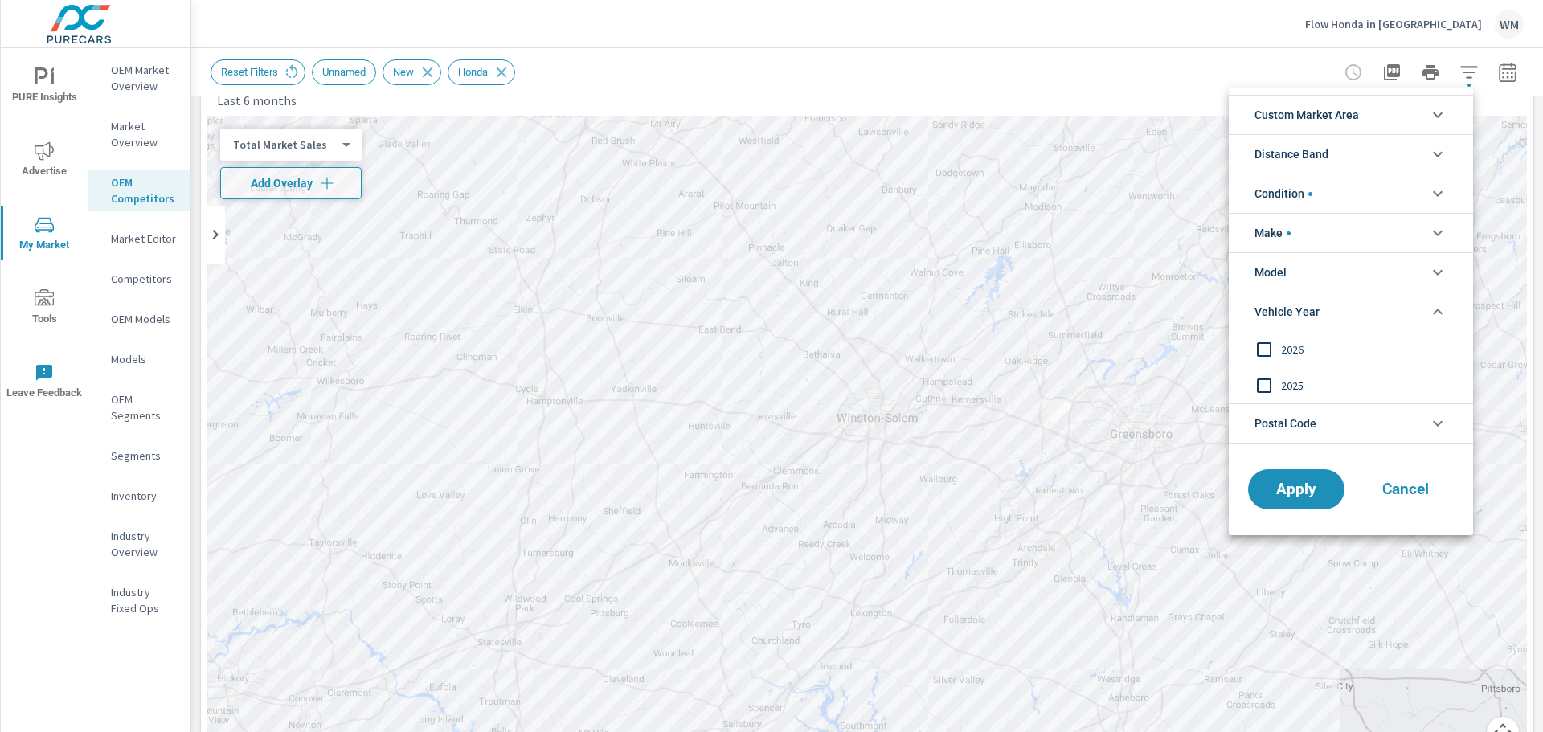
click at [1375, 310] on li "Vehicle Year" at bounding box center [1351, 311] width 244 height 39
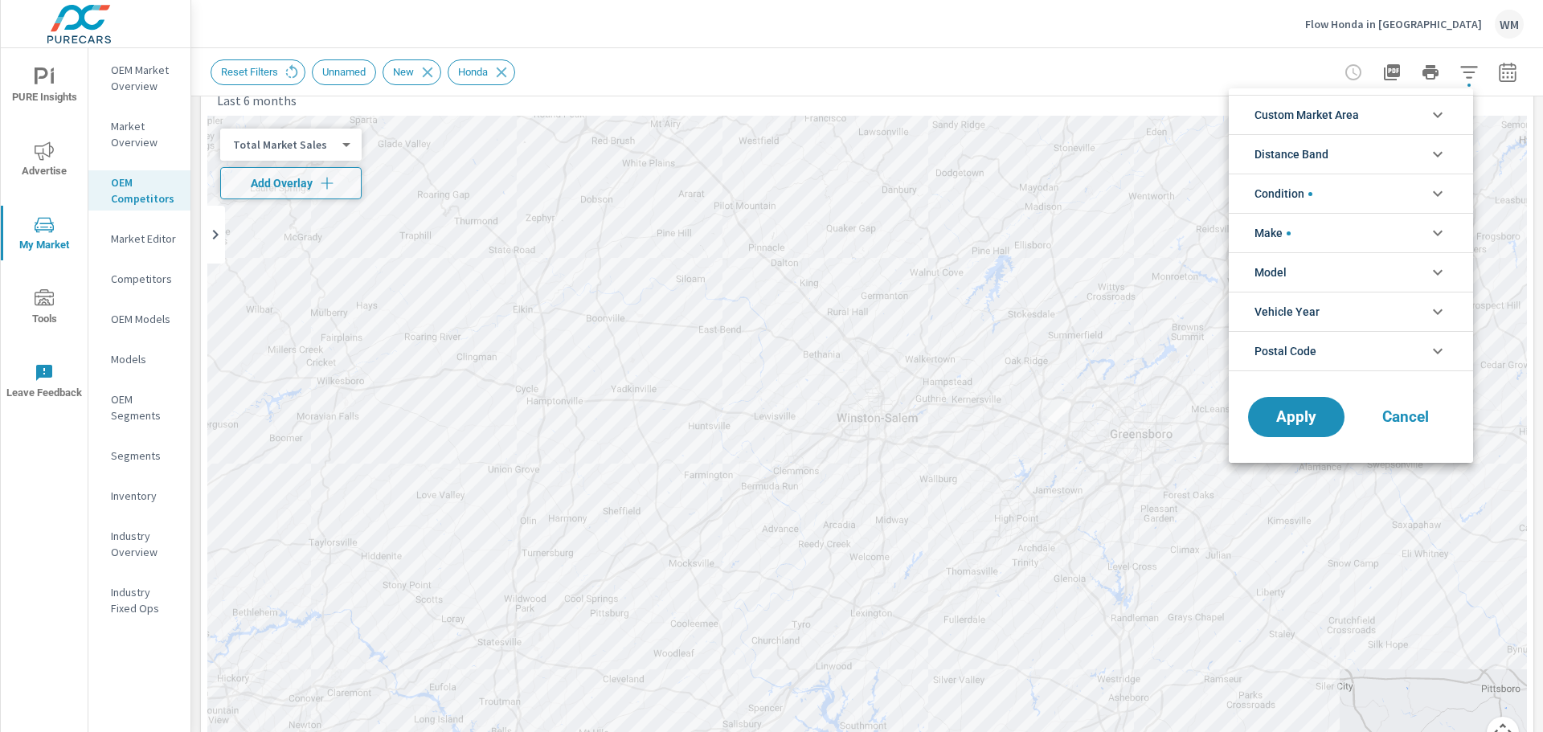
click at [1364, 372] on ul "Custom Market Area (none) Unnamed Distance Band 0-10 10-20 [PHONE_NUMBER] [PHON…" at bounding box center [1351, 232] width 244 height 289
click at [1363, 369] on li "Postal Code" at bounding box center [1351, 351] width 244 height 40
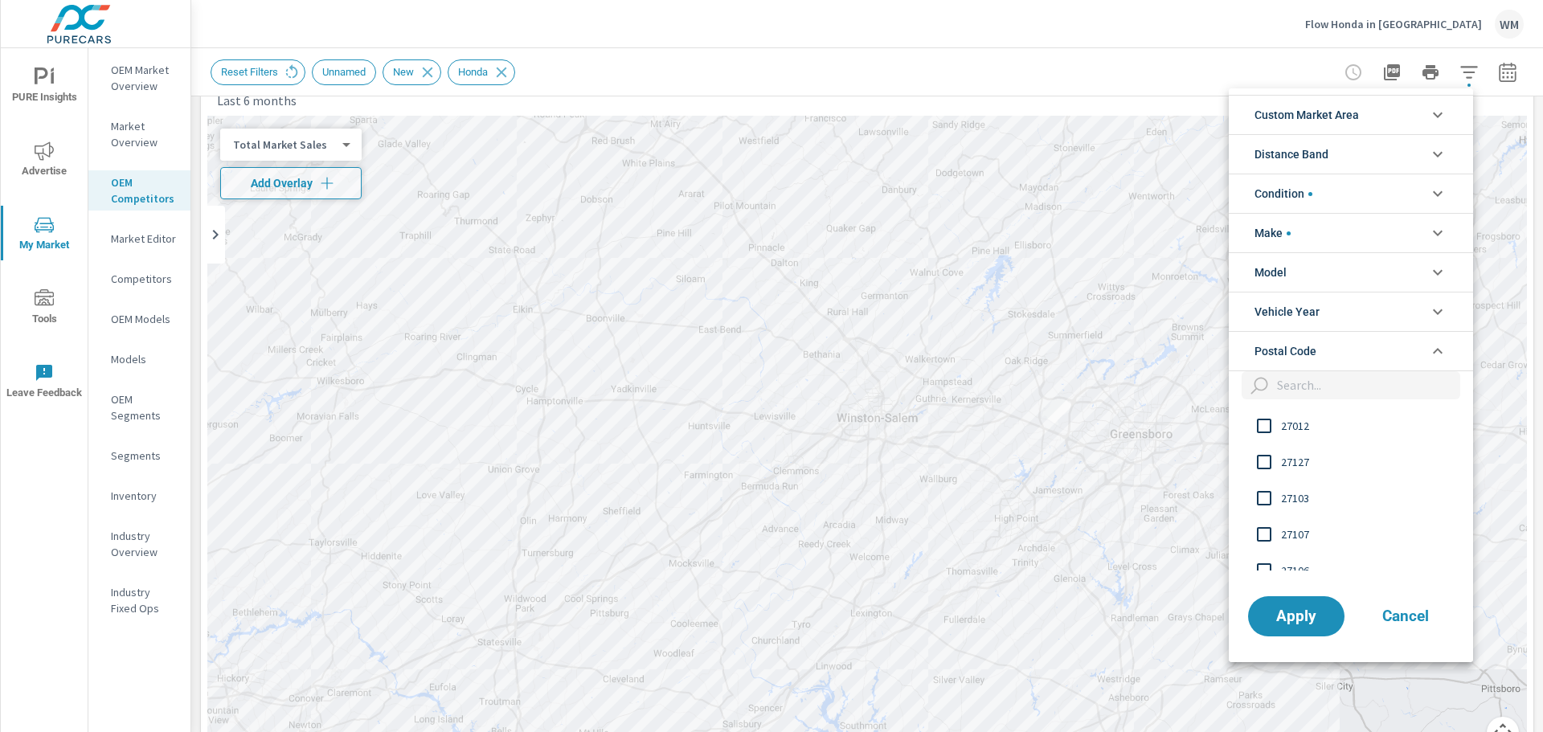
click at [1363, 369] on li "Postal Code" at bounding box center [1351, 351] width 244 height 40
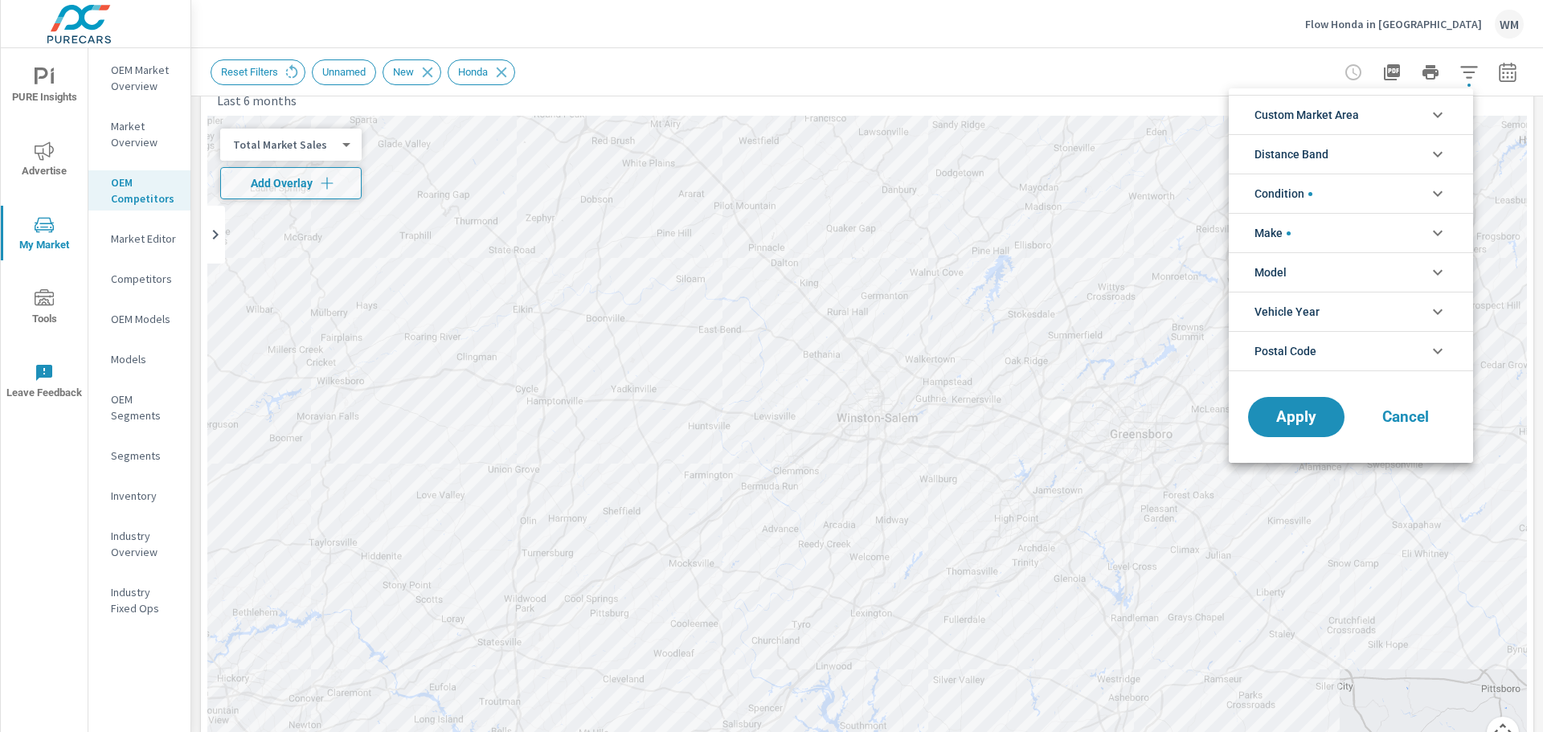
click at [1370, 277] on li "Model" at bounding box center [1351, 271] width 244 height 39
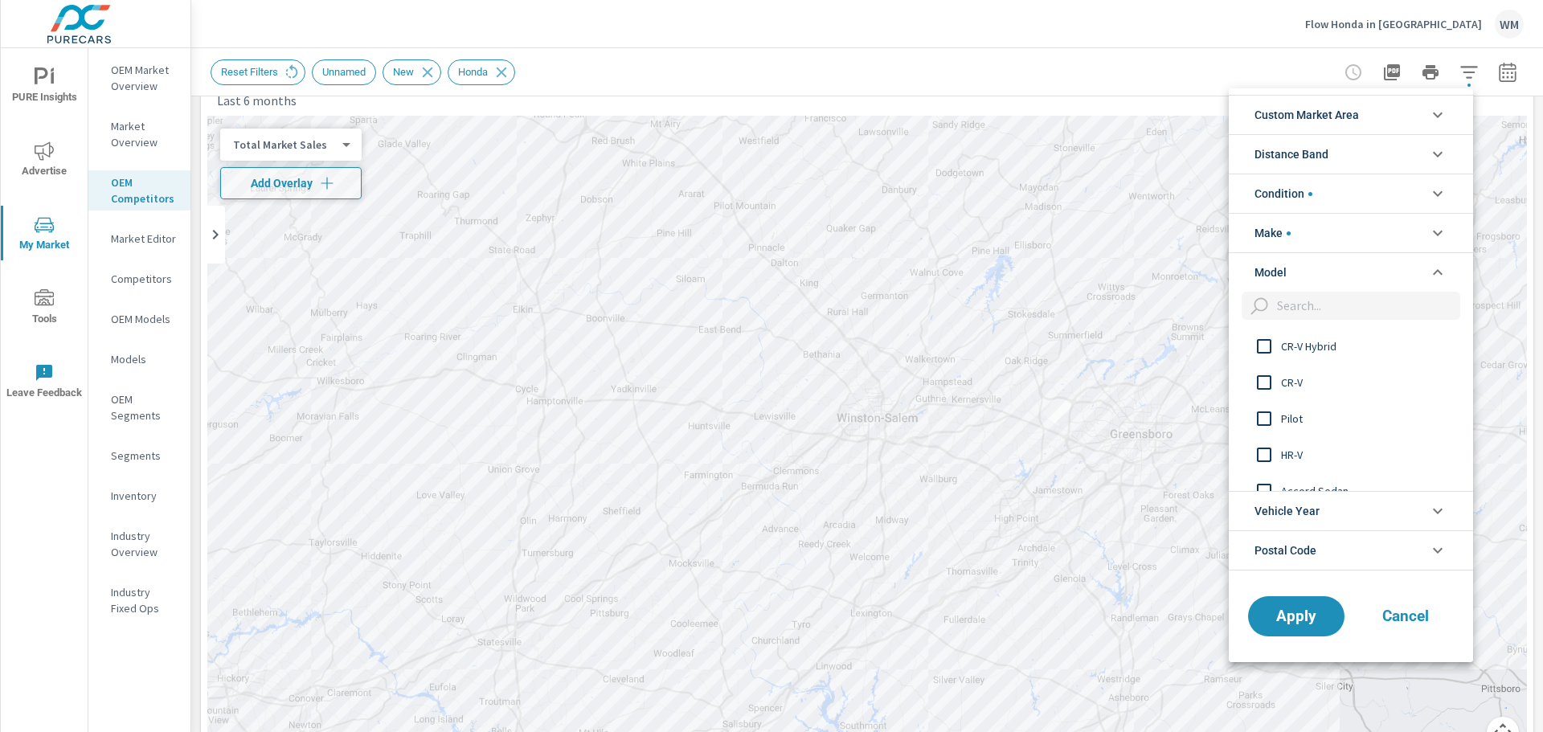
click at [1370, 277] on li "Model" at bounding box center [1351, 271] width 244 height 39
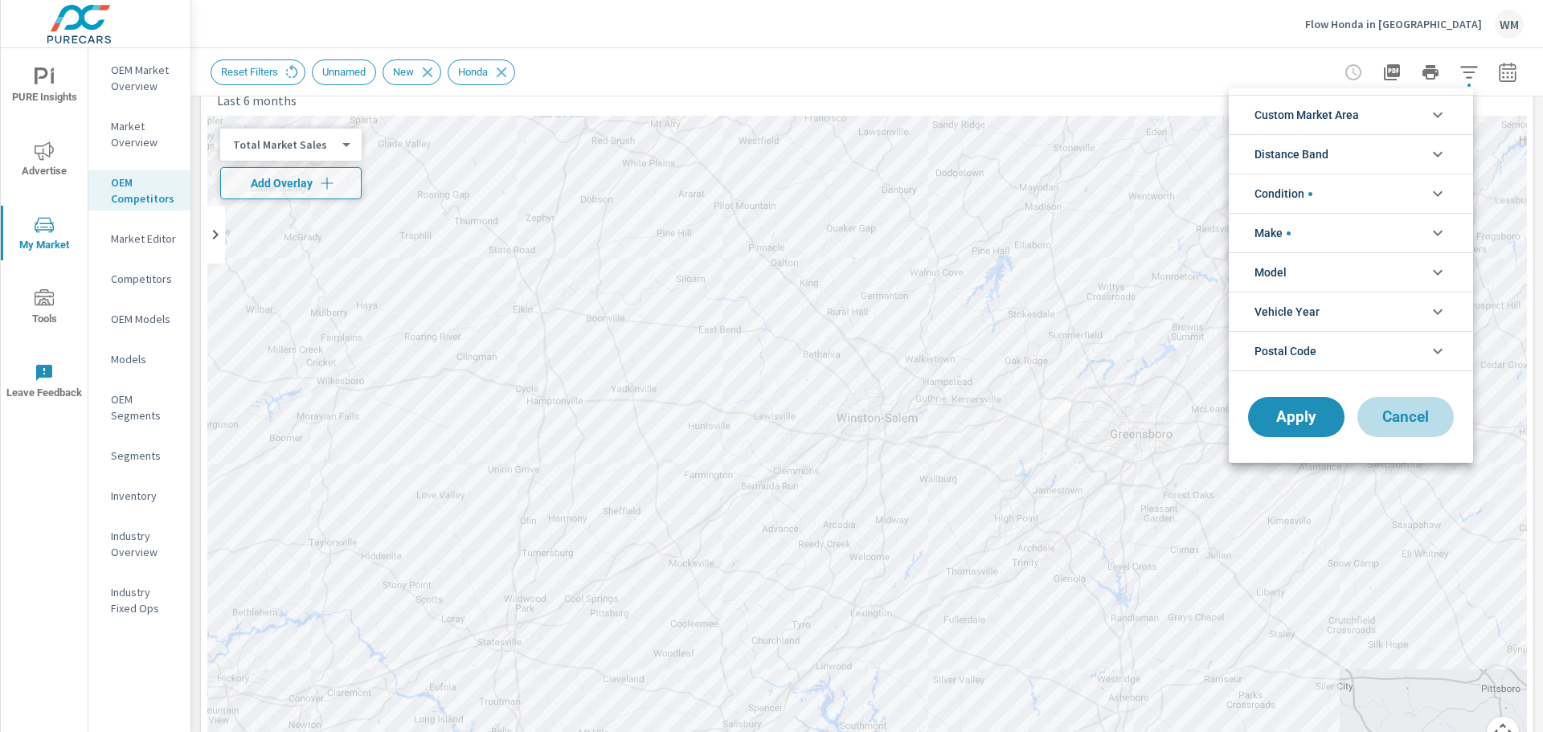
click at [1427, 417] on span "Cancel" at bounding box center [1406, 417] width 64 height 14
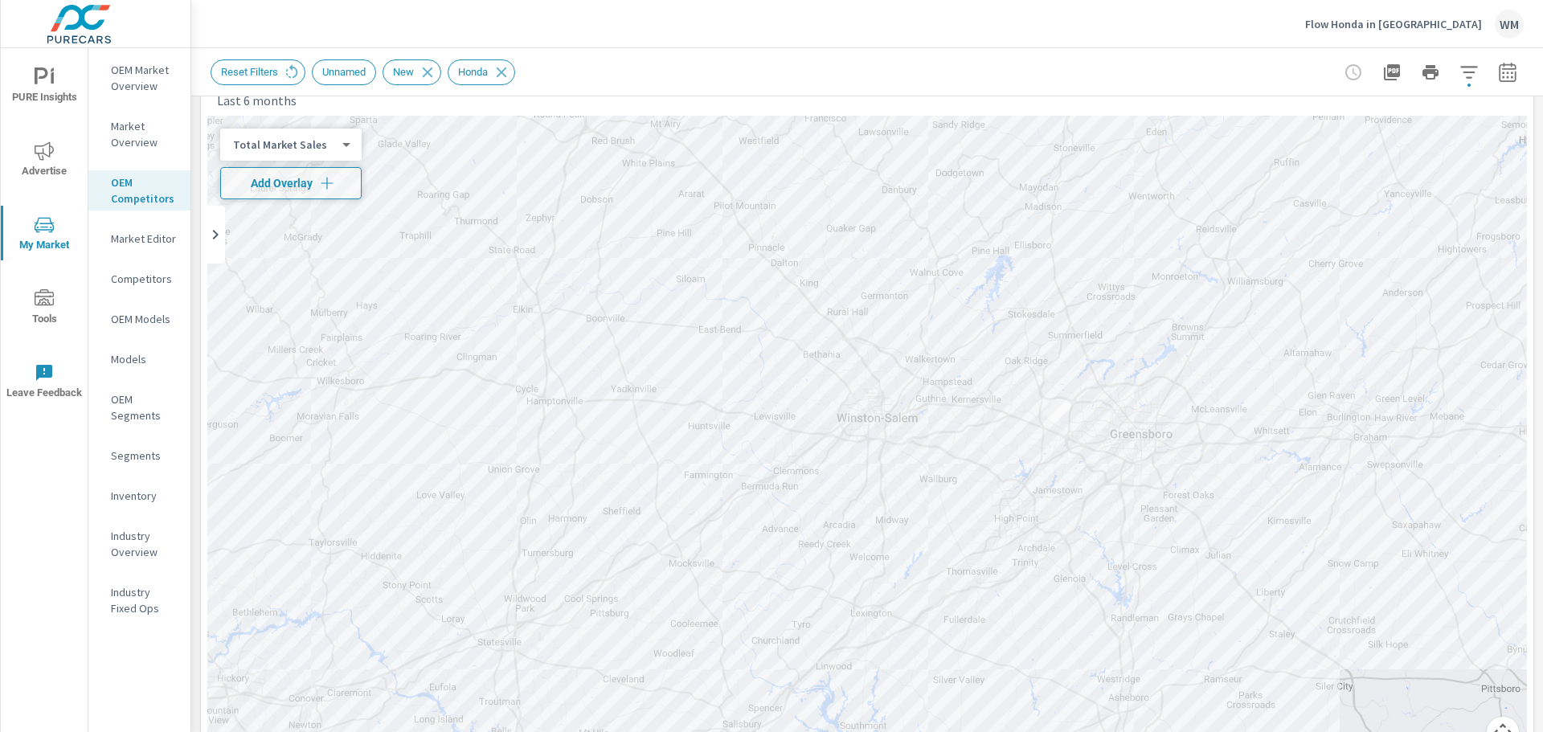
click at [1499, 73] on icon "button" at bounding box center [1507, 71] width 17 height 19
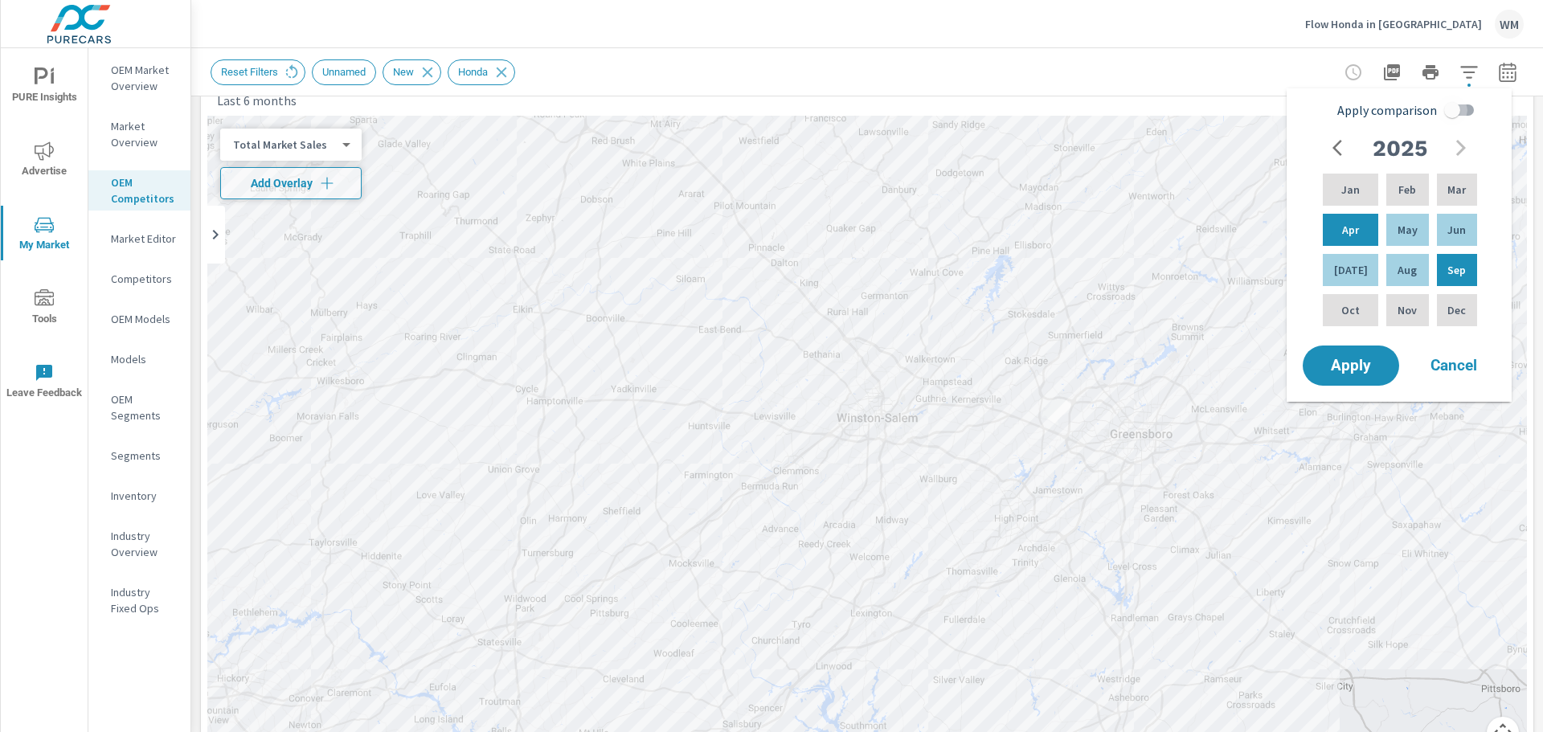
click at [1442, 113] on input "Apply comparison" at bounding box center [1453, 110] width 92 height 31
checkbox input "true"
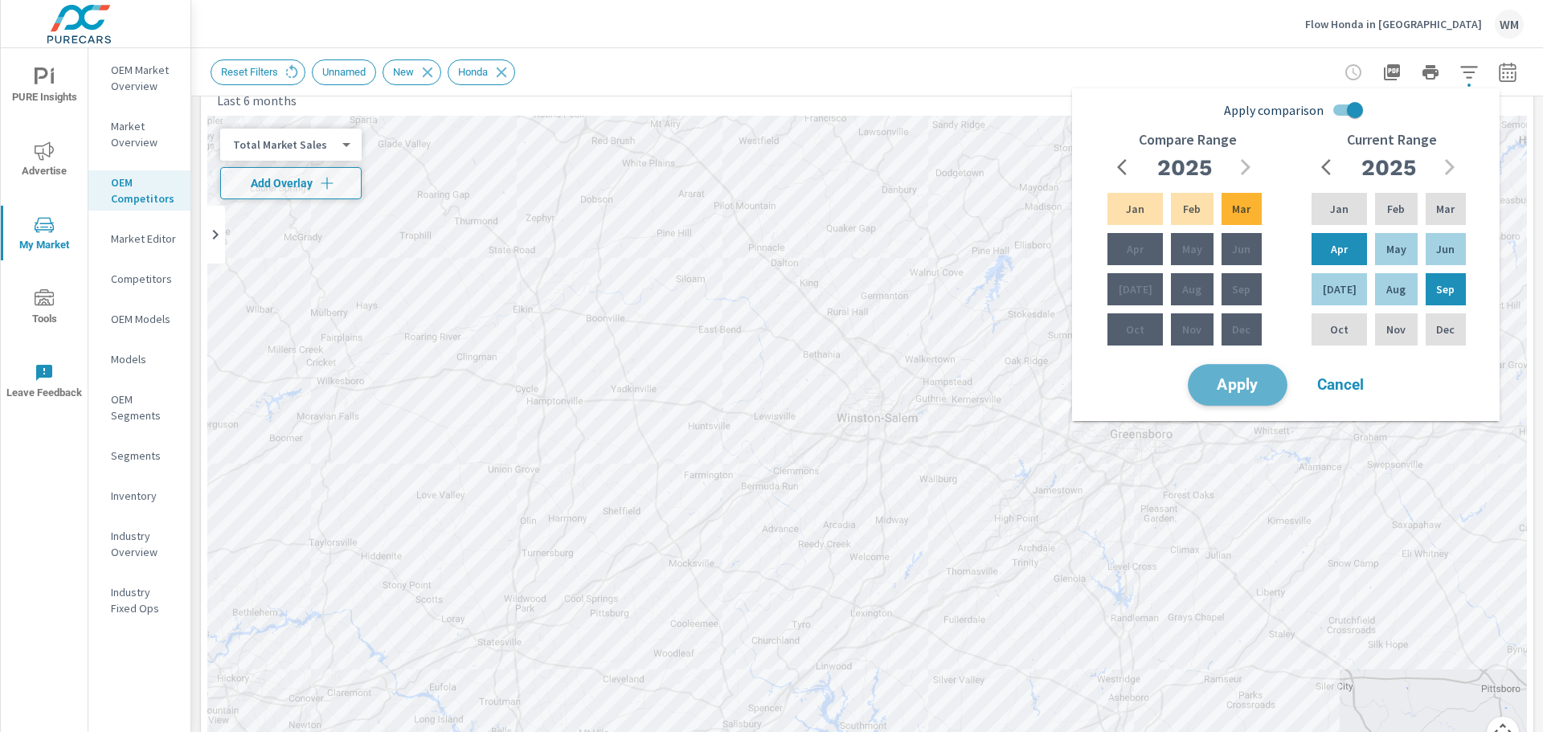
click at [1259, 392] on span "Apply" at bounding box center [1238, 385] width 66 height 15
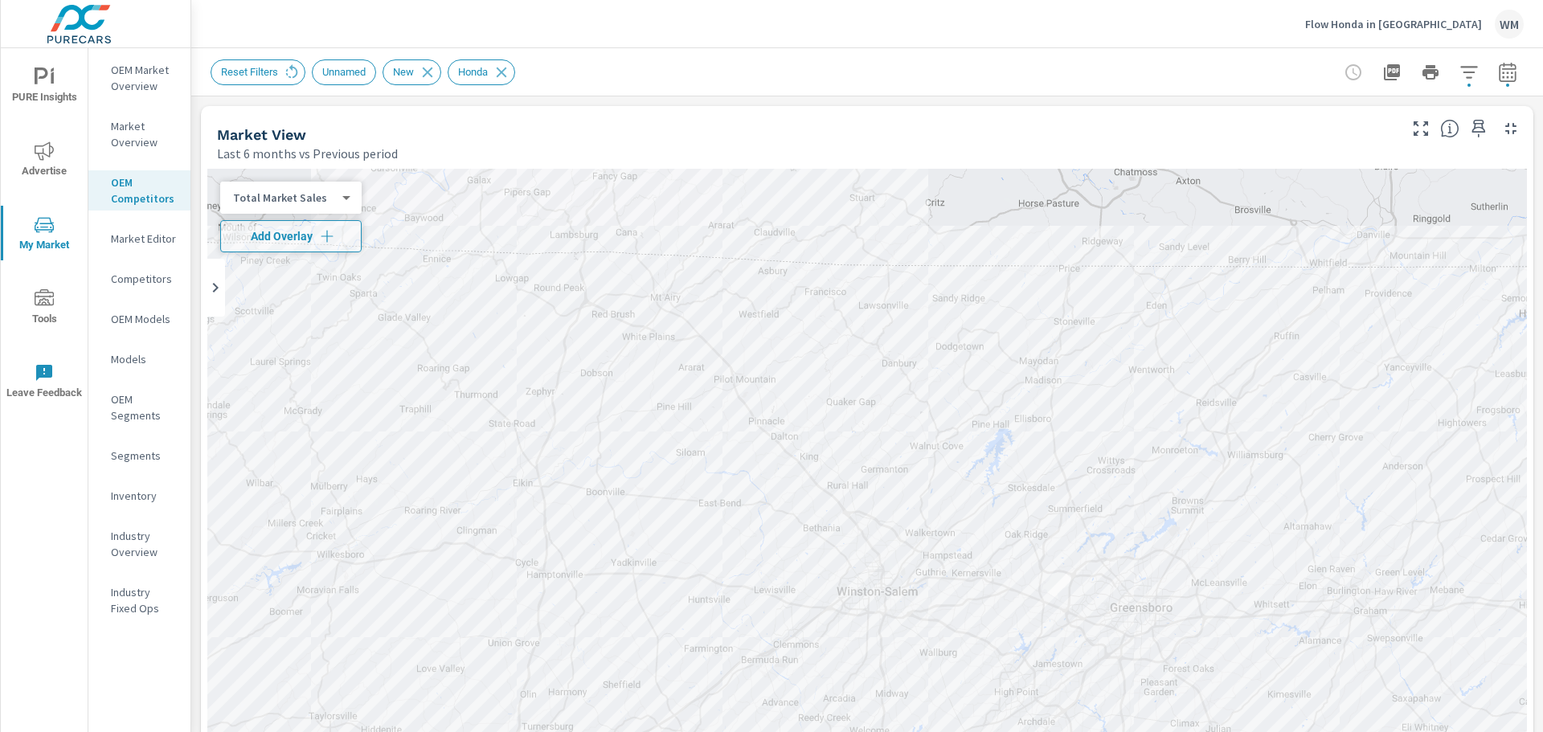
click at [131, 146] on p "Market Overview" at bounding box center [144, 134] width 67 height 32
